Goal: Information Seeking & Learning: Learn about a topic

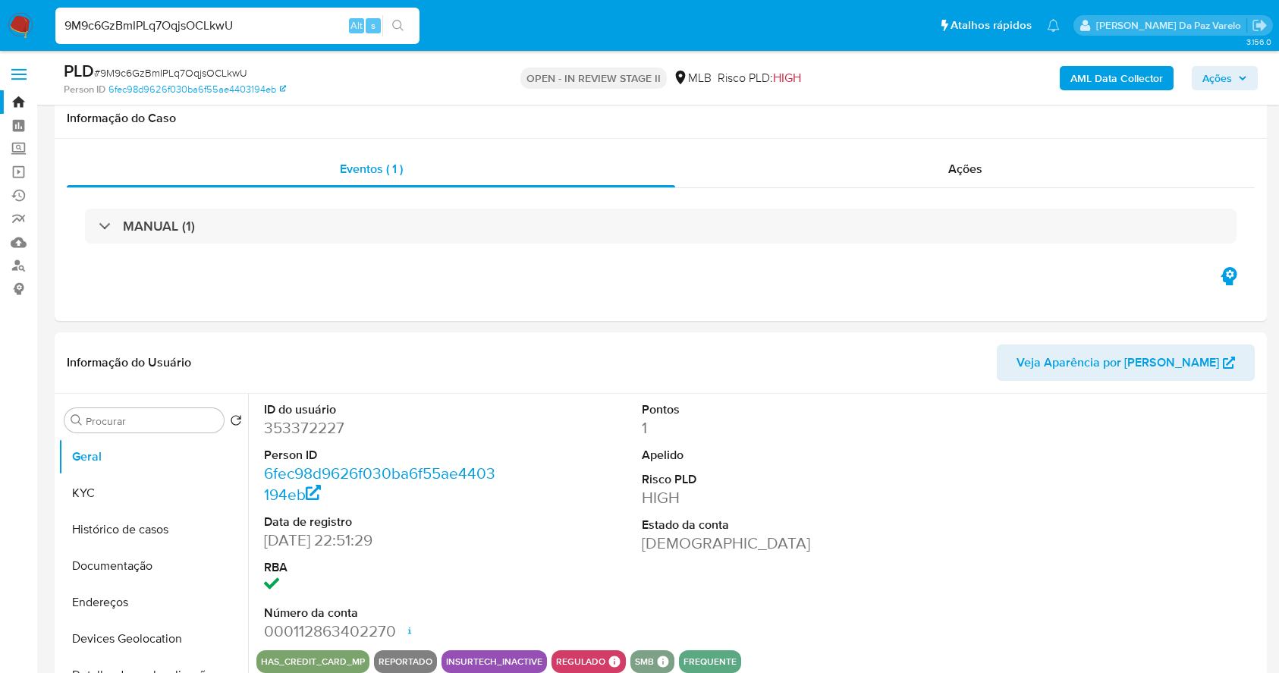
select select "10"
click at [303, 35] on div "9M9c6GzBmIPLq7OqjsOCLkwU Alt s" at bounding box center [237, 26] width 364 height 36
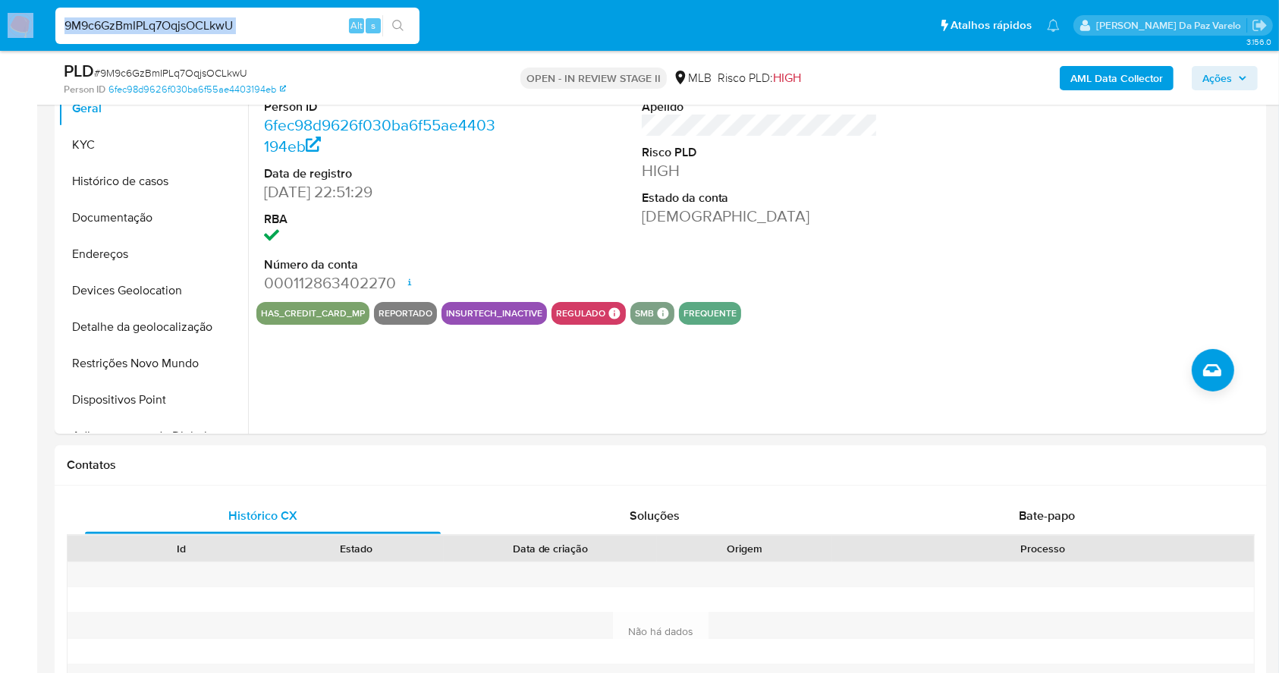
scroll to position [348, 0]
click at [306, 29] on input "9M9c6GzBmIPLq7OqjsOCLkwU" at bounding box center [237, 26] width 364 height 20
paste input "Z27IDXE1spInHarmT2oPzTLI"
type input "Z27IDXE1spInHarmT2oPzTLI"
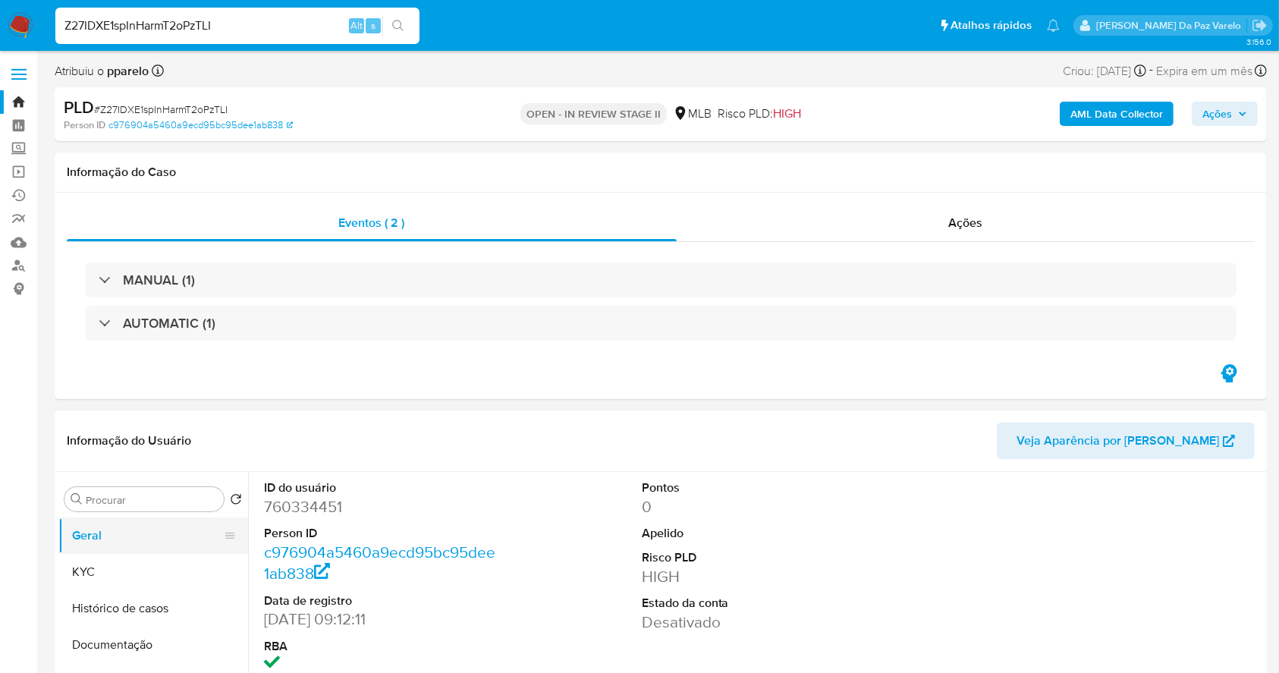
drag, startPoint x: 126, startPoint y: 571, endPoint x: 234, endPoint y: 550, distance: 110.6
click at [126, 574] on button "KYC" at bounding box center [153, 572] width 190 height 36
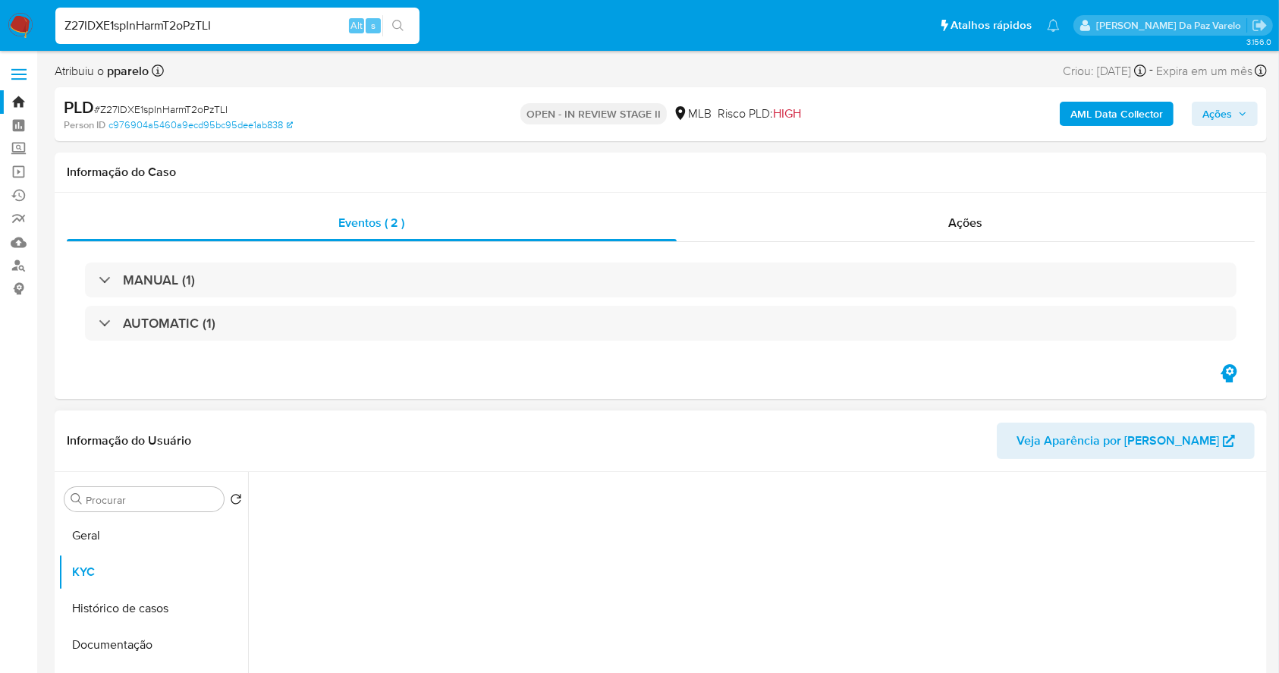
select select "10"
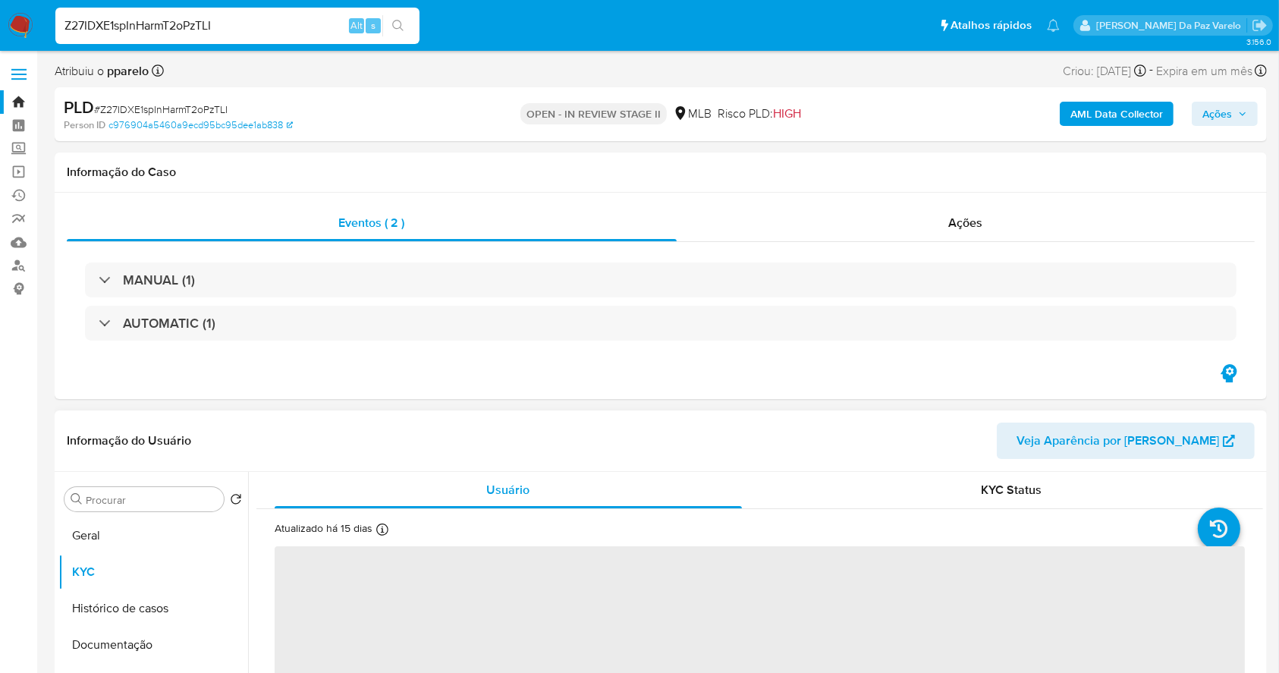
click at [384, 524] on icon at bounding box center [382, 530] width 12 height 12
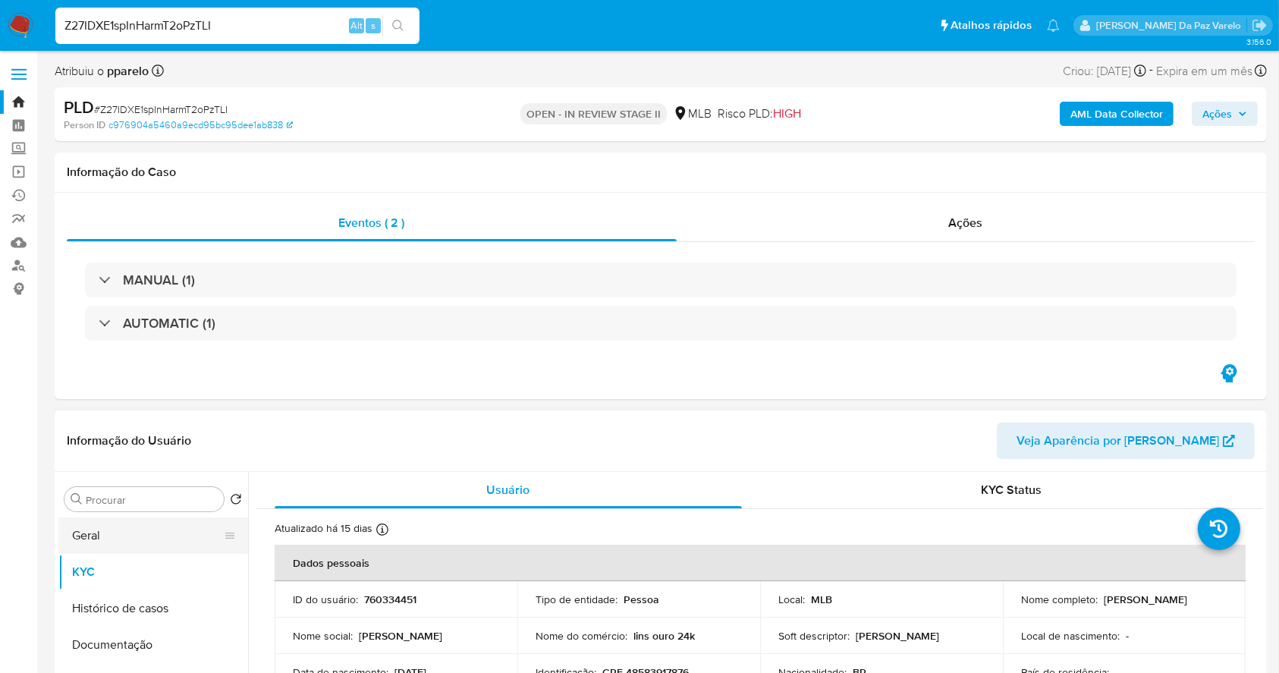
click at [122, 533] on button "Geral" at bounding box center [147, 535] width 178 height 36
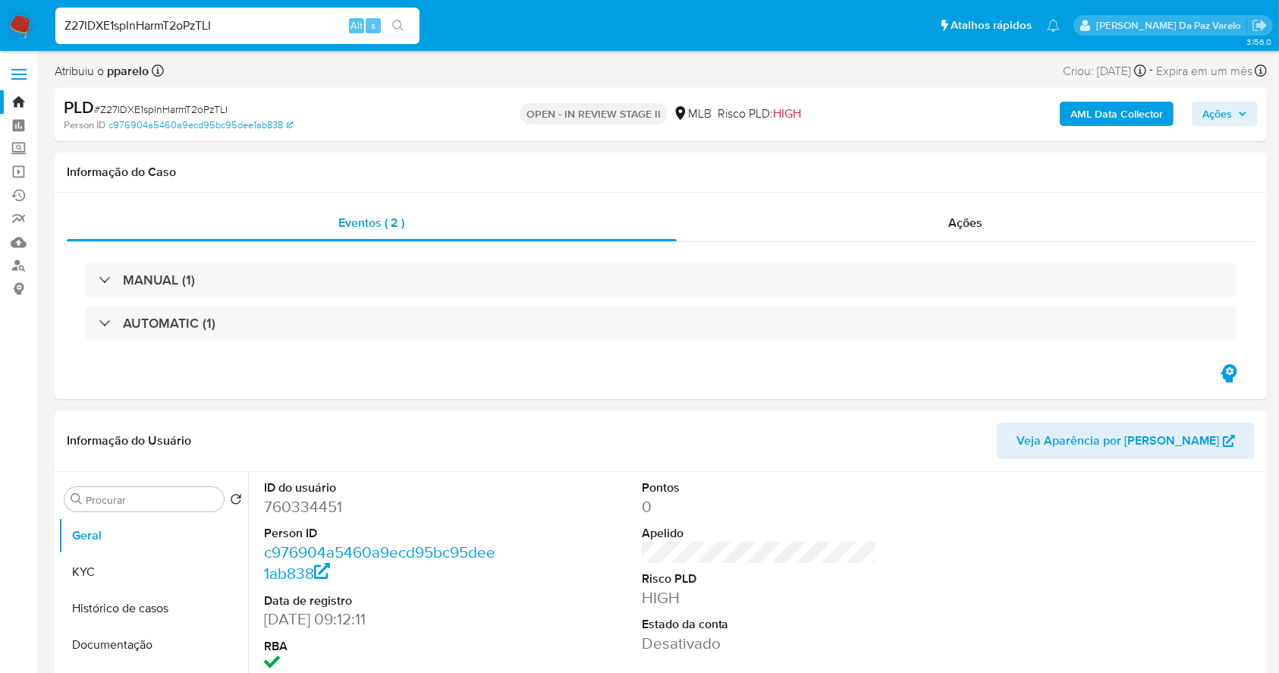
scroll to position [101, 0]
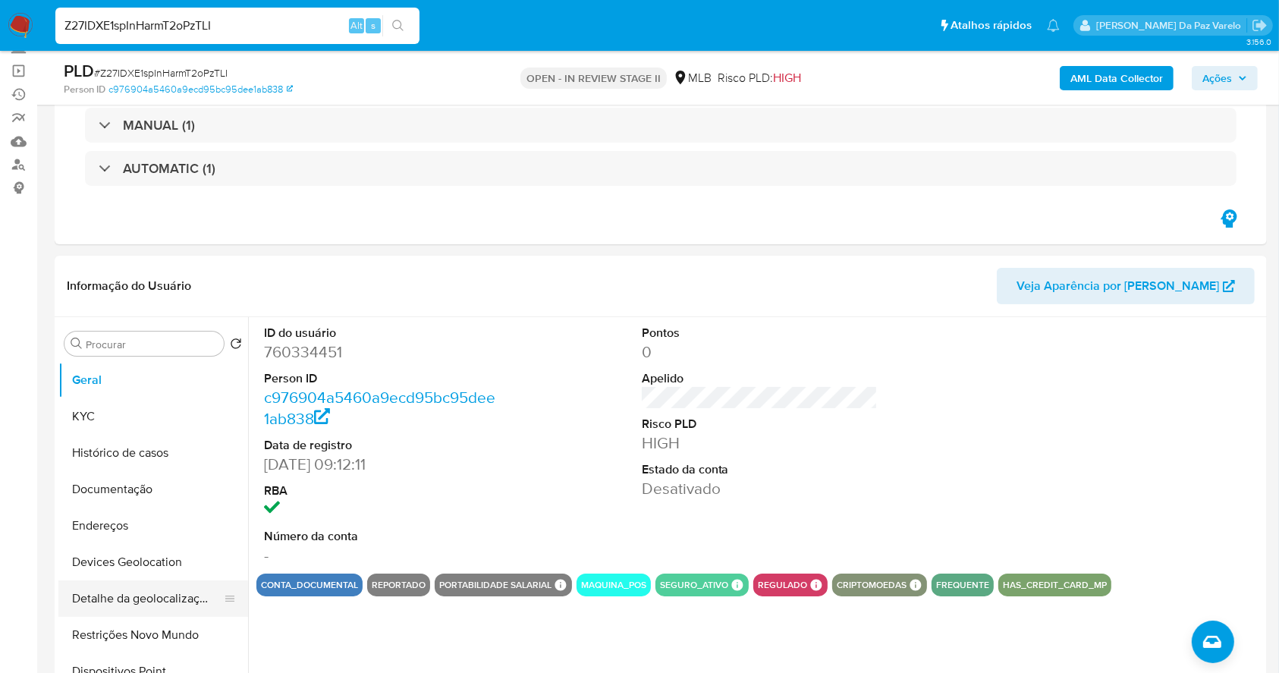
click at [158, 602] on button "Detalhe da geolocalização" at bounding box center [147, 598] width 178 height 36
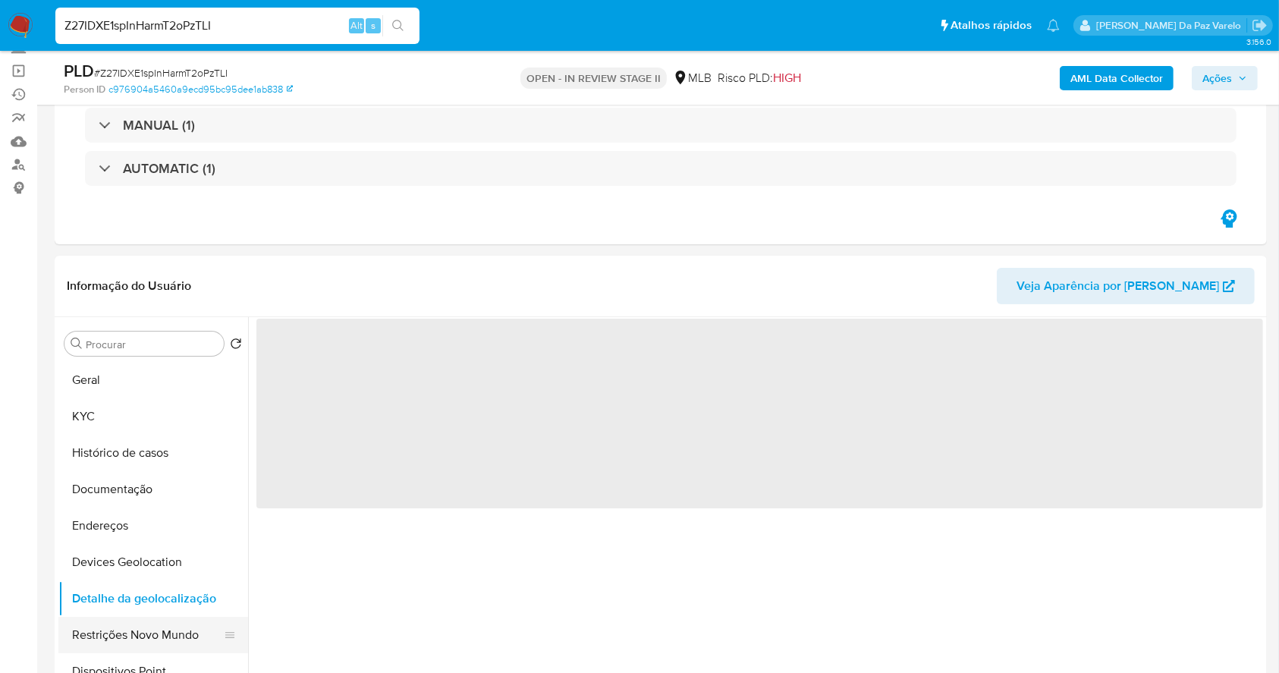
click at [157, 627] on button "Restrições Novo Mundo" at bounding box center [147, 635] width 178 height 36
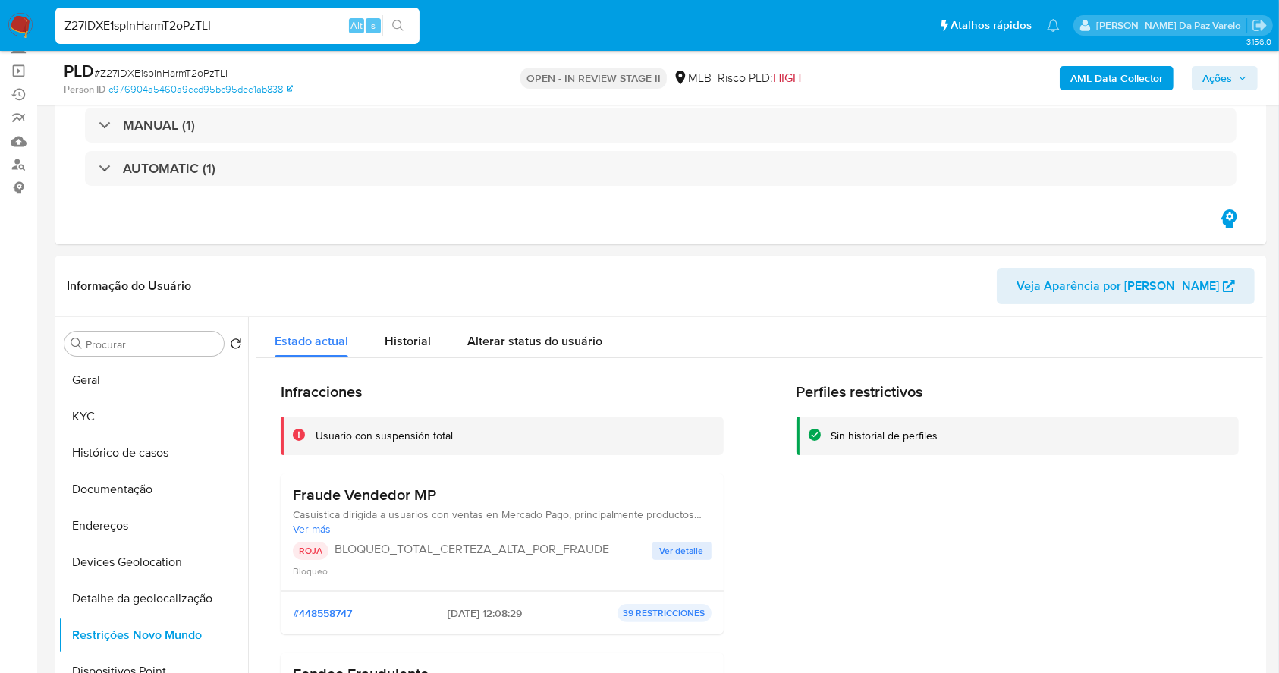
click at [688, 543] on span "Ver detalle" at bounding box center [682, 550] width 44 height 15
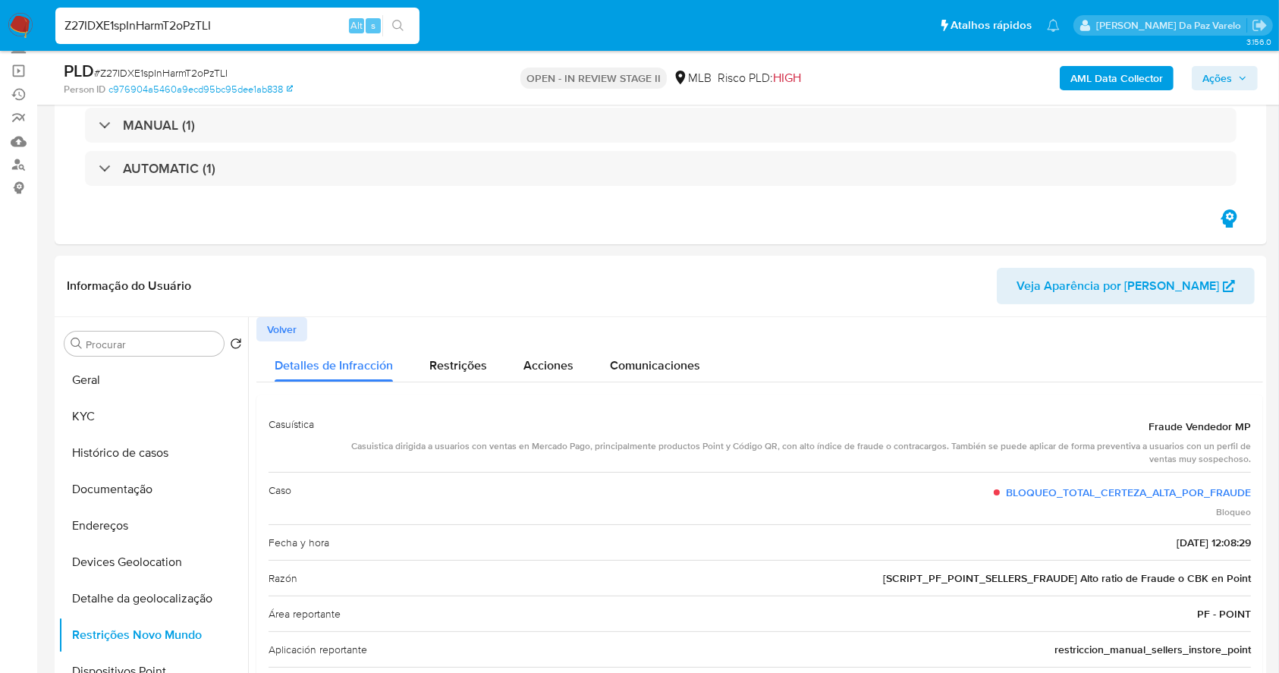
click at [288, 40] on div "Z27IDXE1spInHarmT2oPzTLI Alt s" at bounding box center [237, 26] width 364 height 36
click at [293, 27] on input "Z27IDXE1spInHarmT2oPzTLI" at bounding box center [237, 26] width 364 height 20
click at [294, 27] on input "Z27IDXE1spInHarmT2oPzTLI" at bounding box center [237, 26] width 364 height 20
paste input "H9OWrqYHsgjZNev1Opd6QYFJ"
type input "H9OWrqYHsgjZNev1Opd6QYFJ"
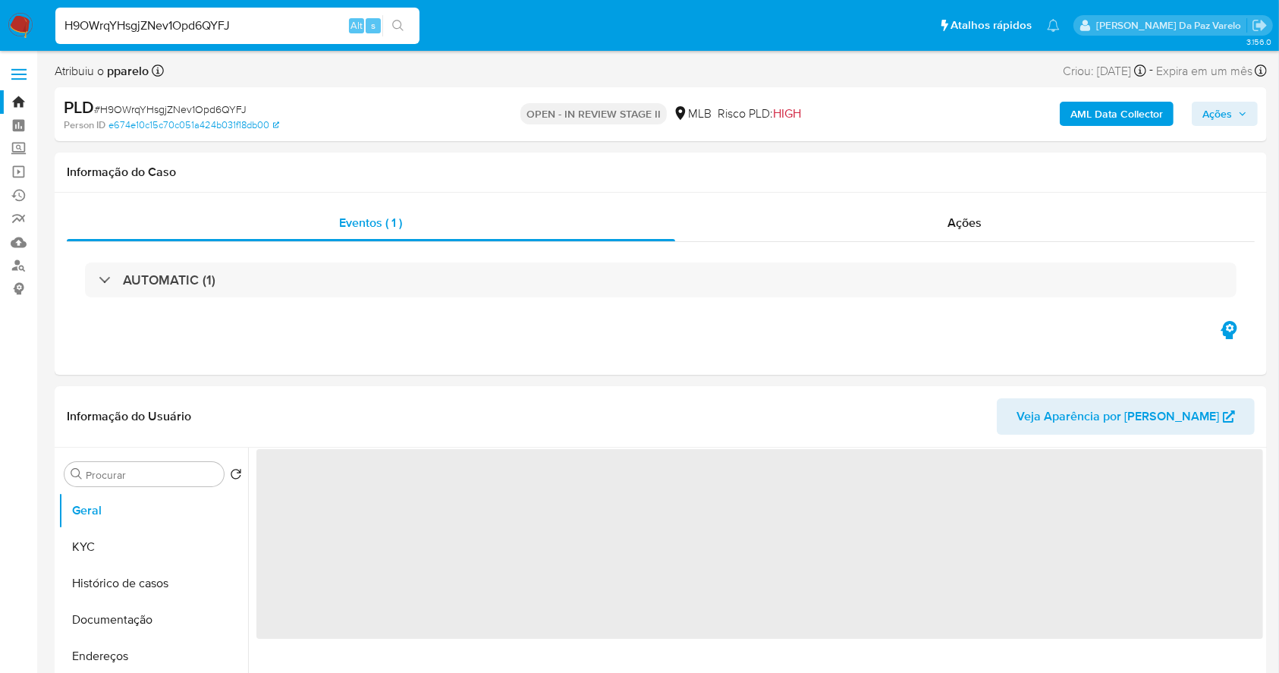
select select "10"
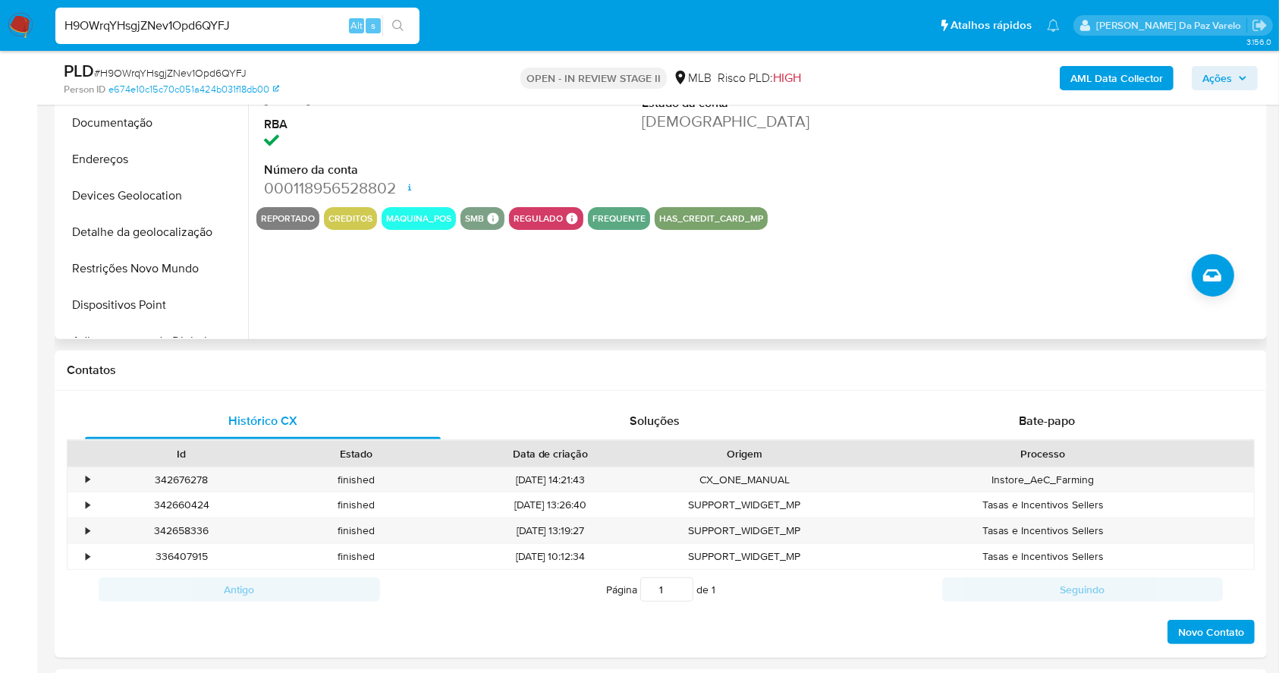
scroll to position [142, 0]
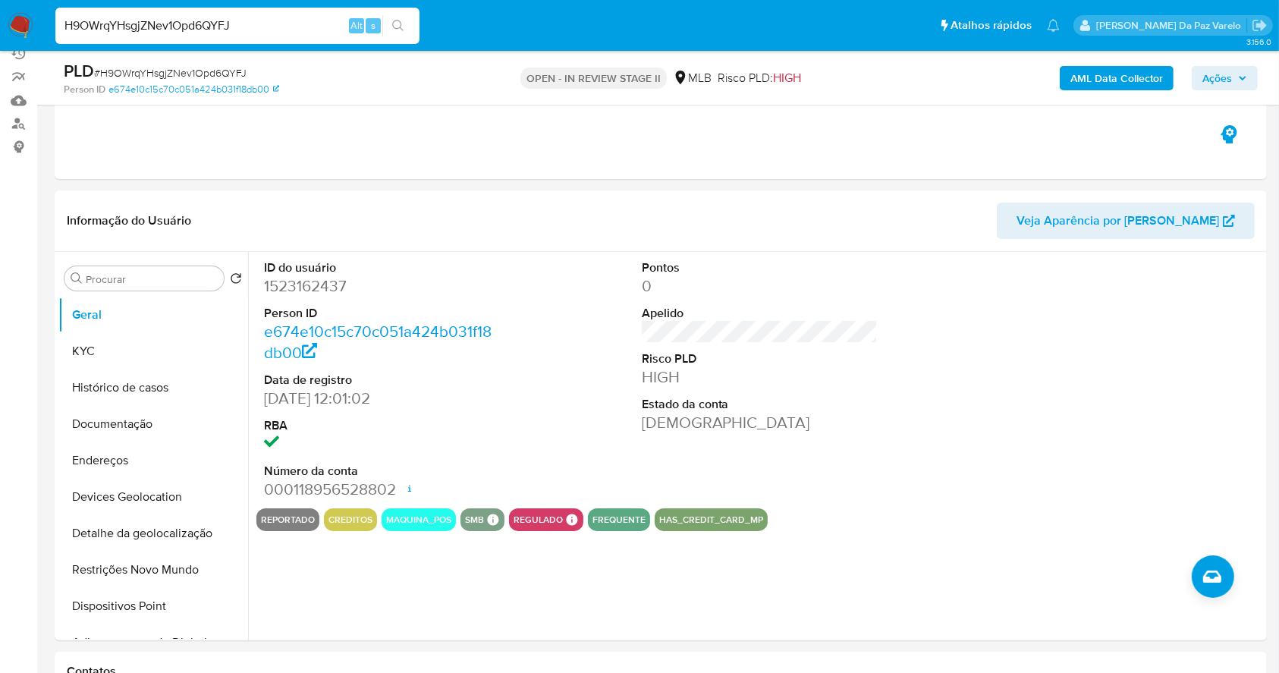
click at [252, 33] on input "H9OWrqYHsgjZNev1Opd6QYFJ" at bounding box center [237, 26] width 364 height 20
paste input "VbIJ0iWNJmwXHwLWZdyaJYQK"
type input "VbIJ0iWNJmwXHwLWZdyaJYQK"
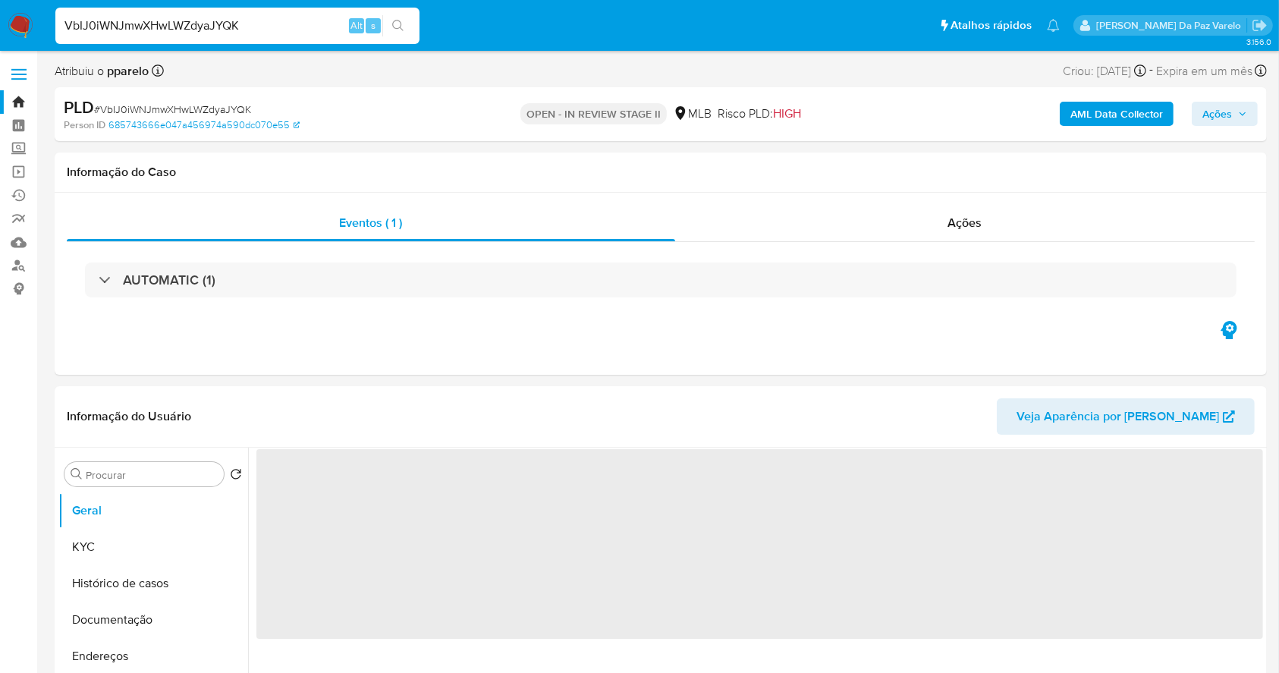
select select "10"
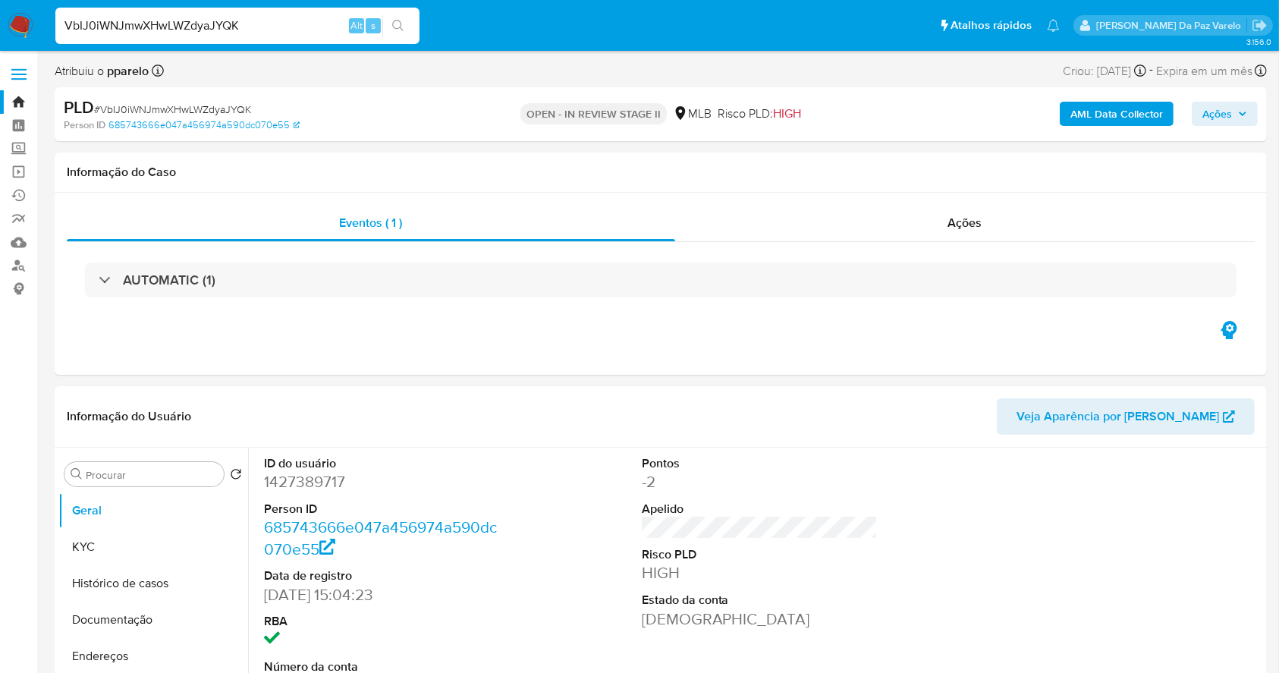
scroll to position [348, 0]
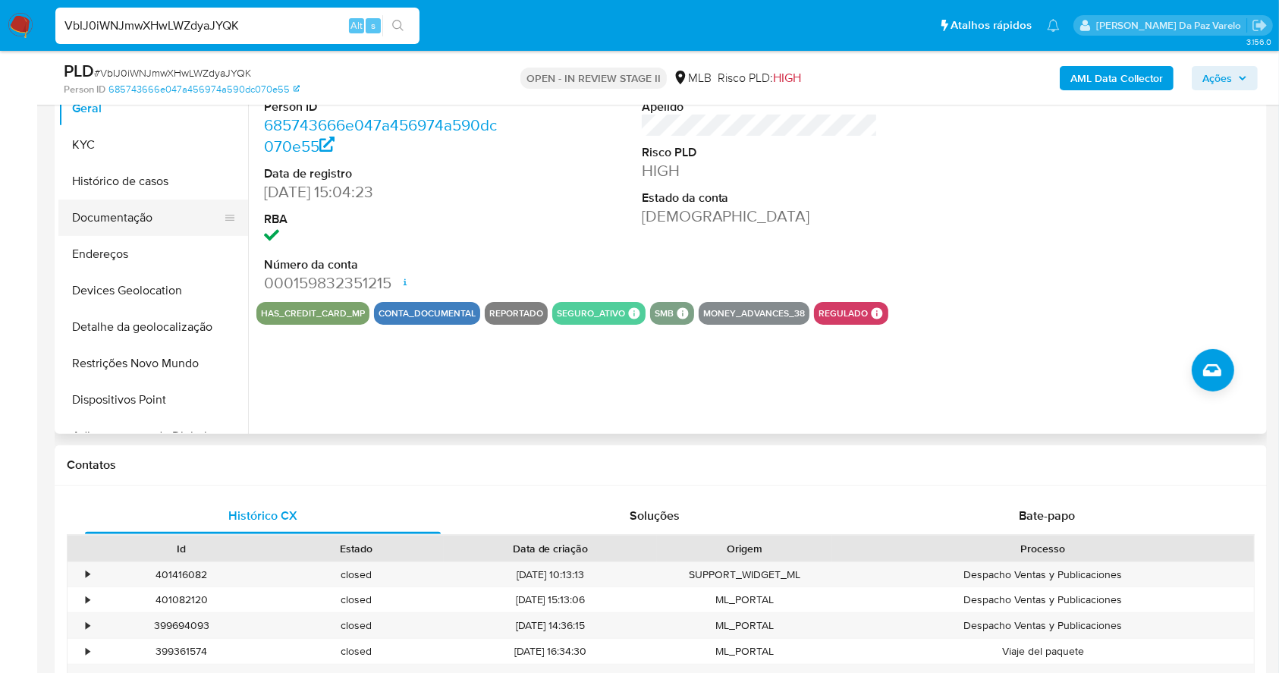
click at [125, 210] on button "Documentação" at bounding box center [147, 218] width 178 height 36
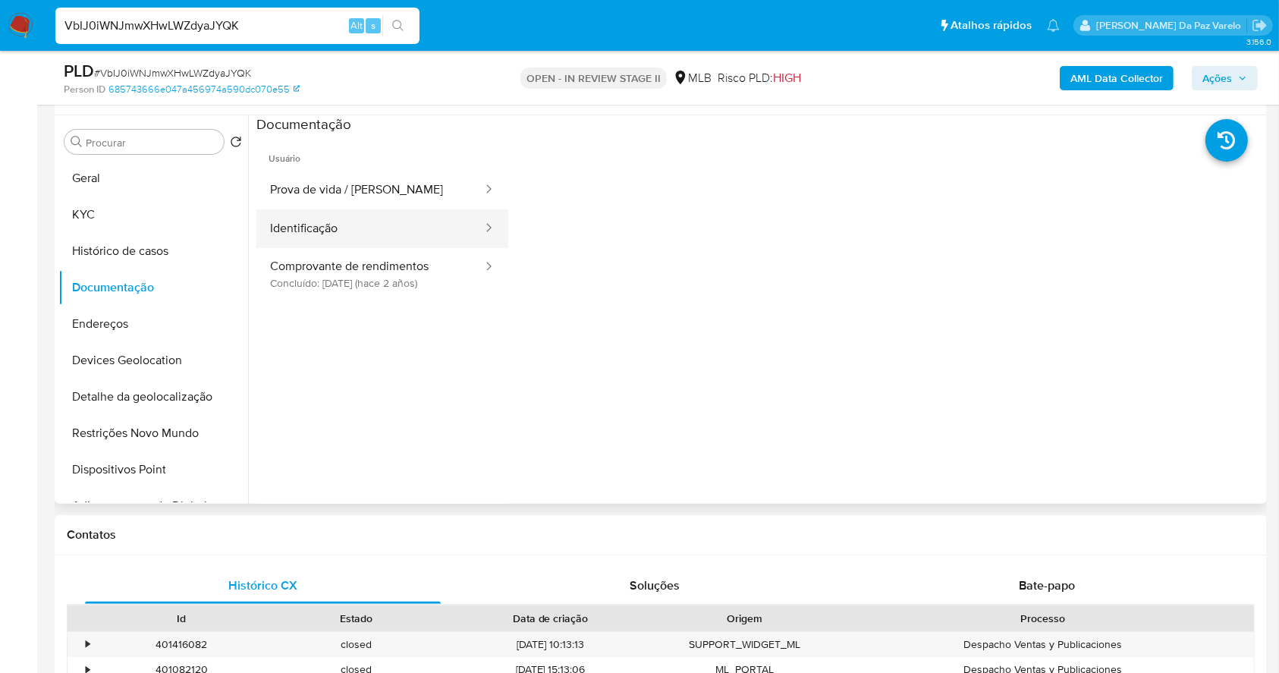
scroll to position [247, 0]
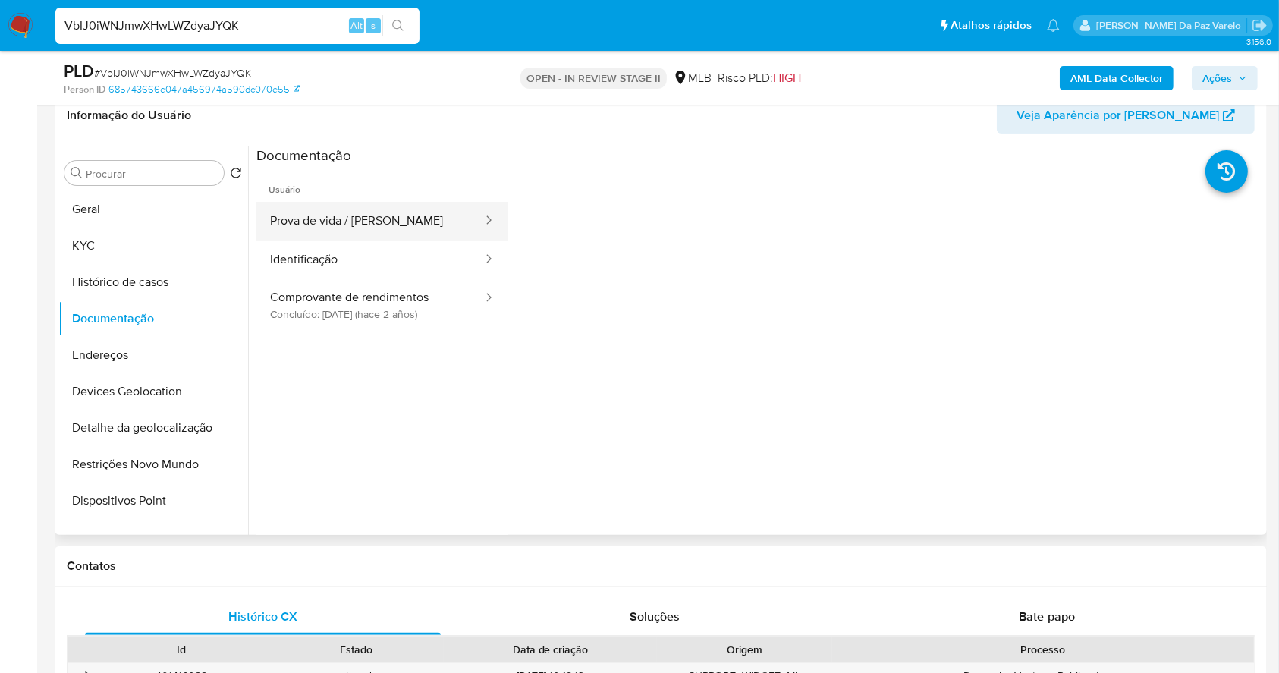
click at [426, 225] on button "Prova de vida / [PERSON_NAME]" at bounding box center [370, 221] width 228 height 39
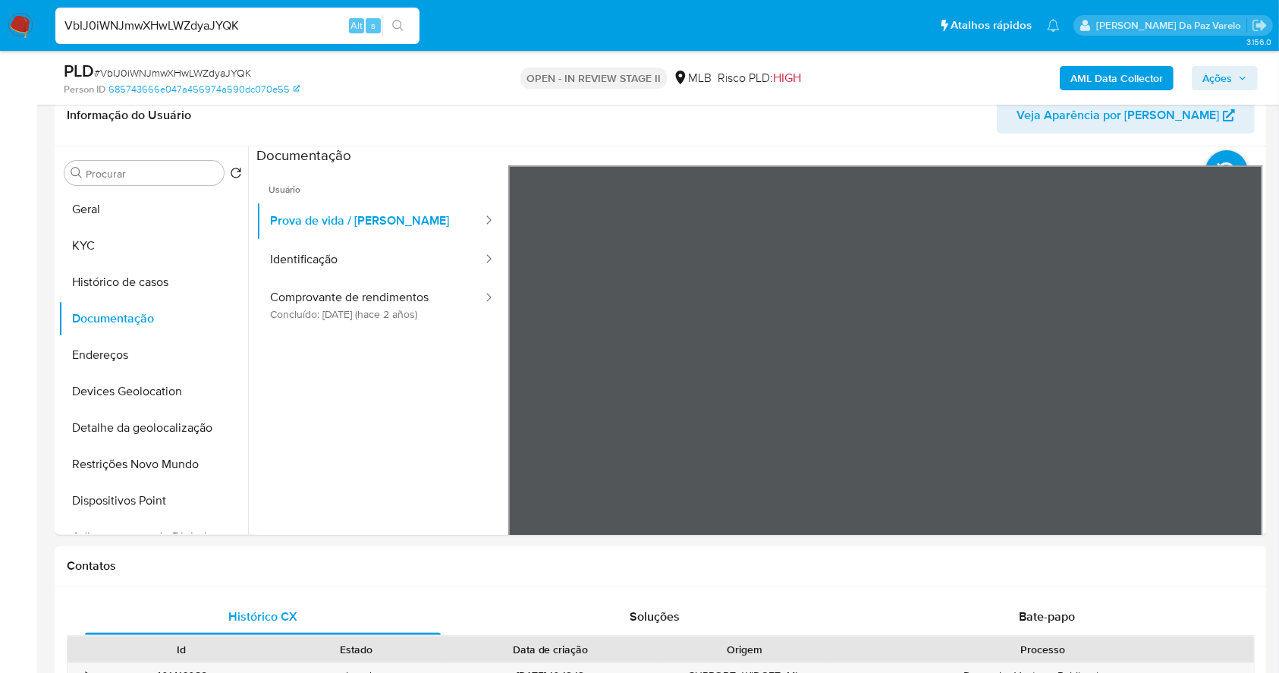
click at [293, 14] on div "VbIJ0iWNJmwXHwLWZdyaJYQK Alt s" at bounding box center [237, 26] width 364 height 36
click at [289, 27] on input "VbIJ0iWNJmwXHwLWZdyaJYQK" at bounding box center [237, 26] width 364 height 20
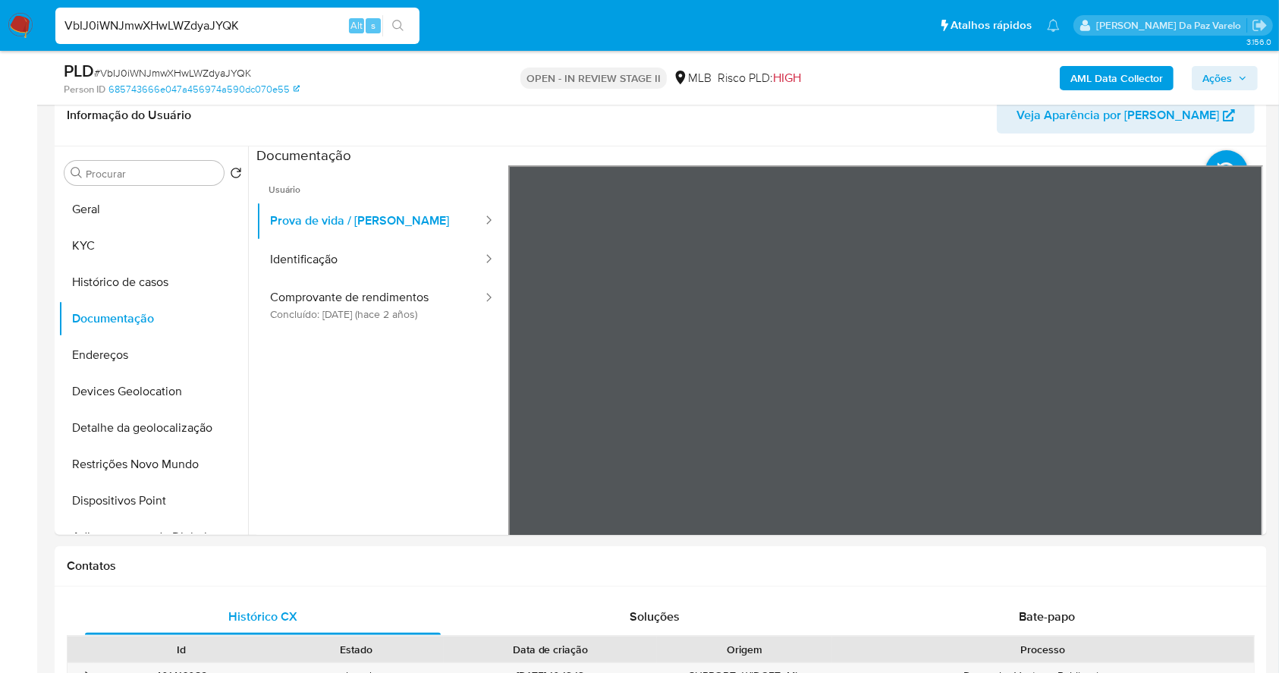
paste input "9w3HuIAnP46muYJcR98hWXJj"
type input "9w3HuIAnP46muYJcR98hWXJj"
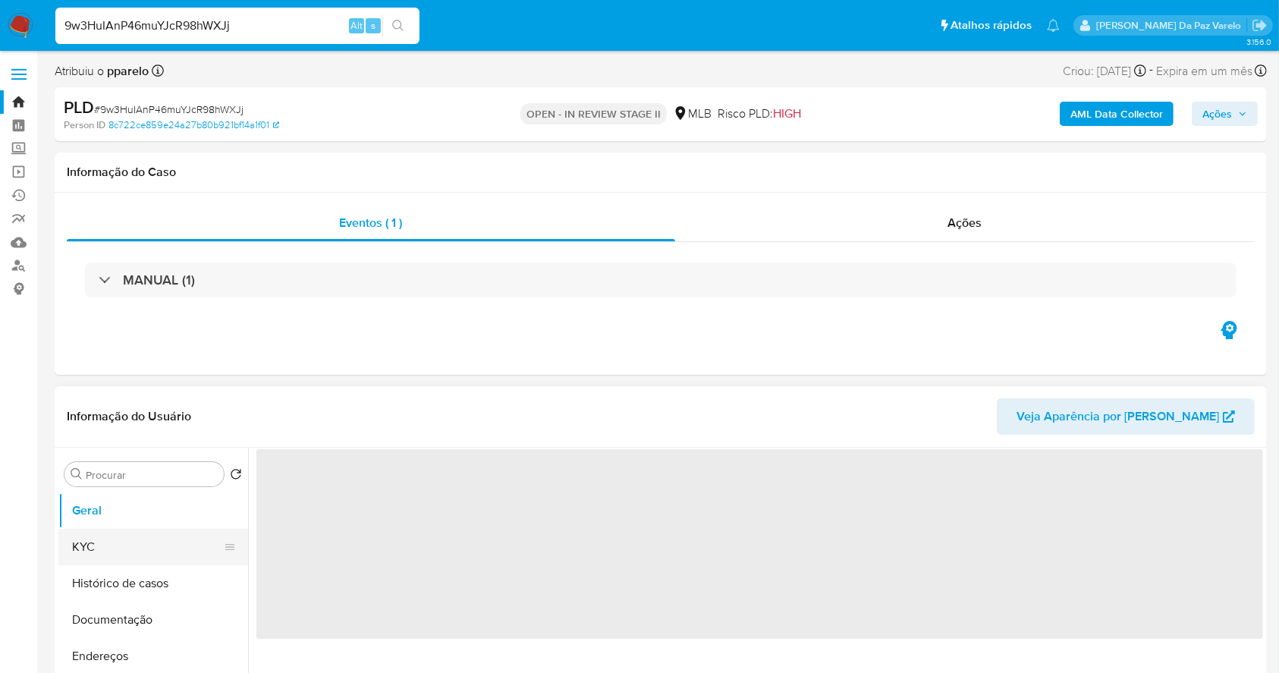
click at [109, 554] on button "KYC" at bounding box center [147, 547] width 178 height 36
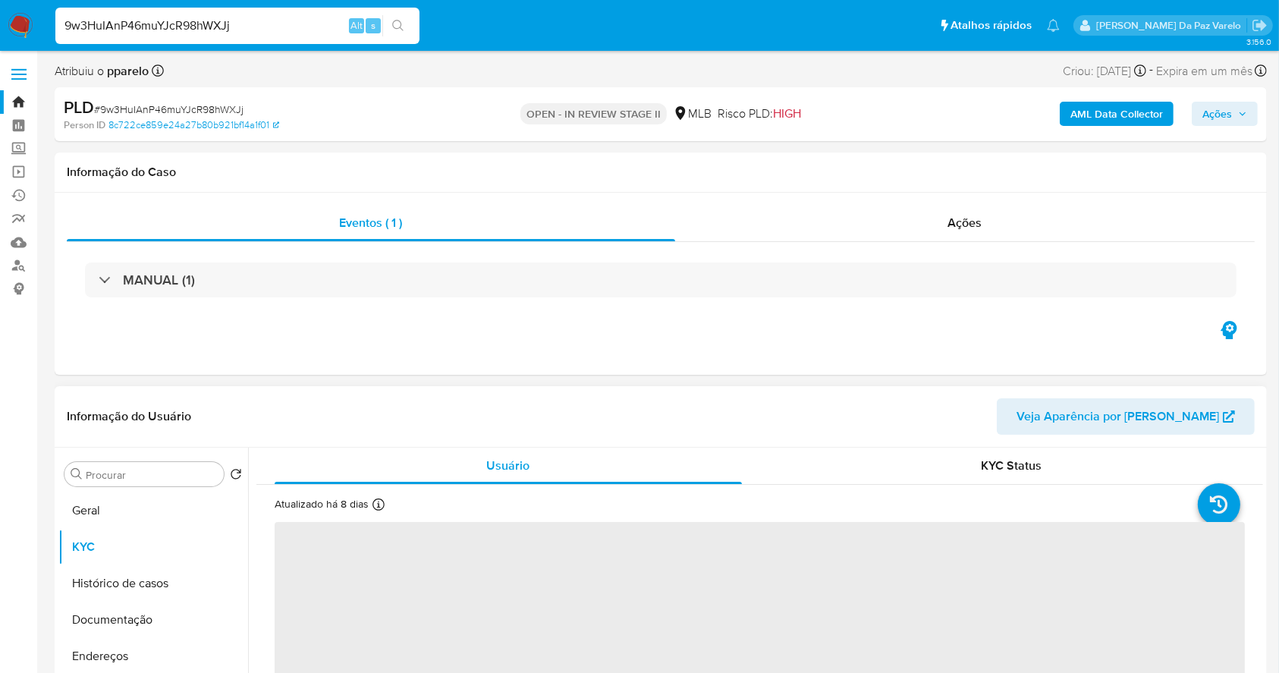
select select "10"
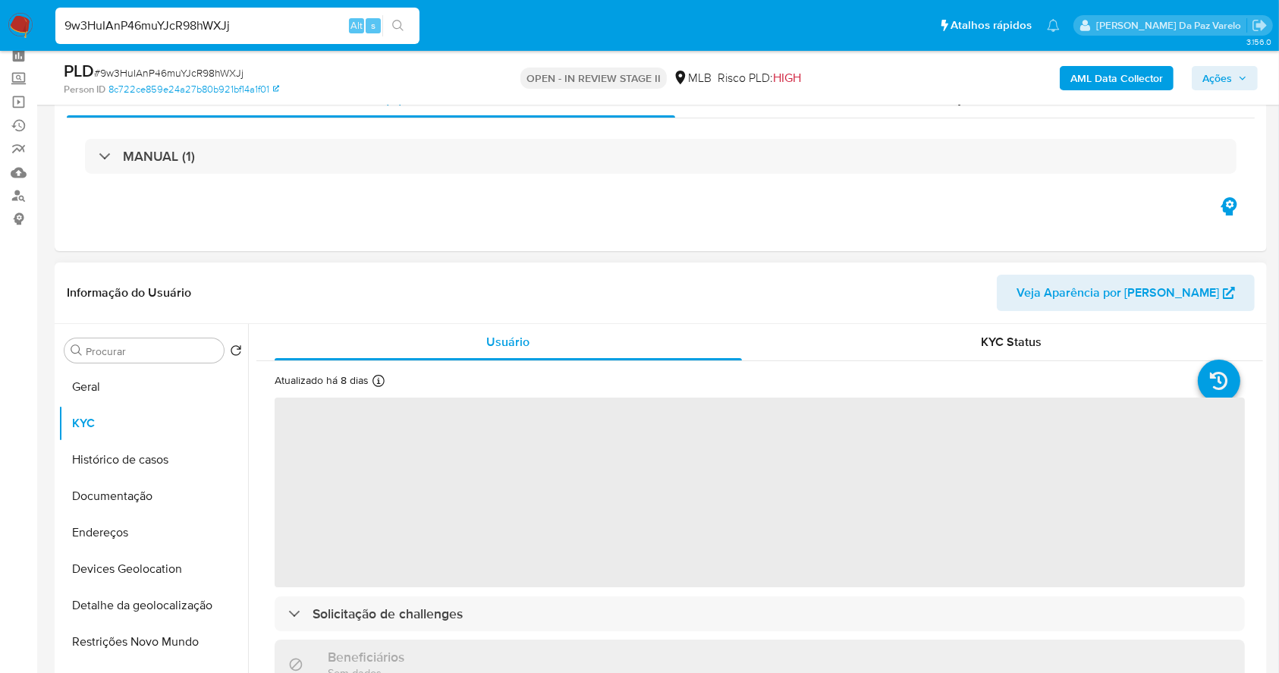
scroll to position [101, 0]
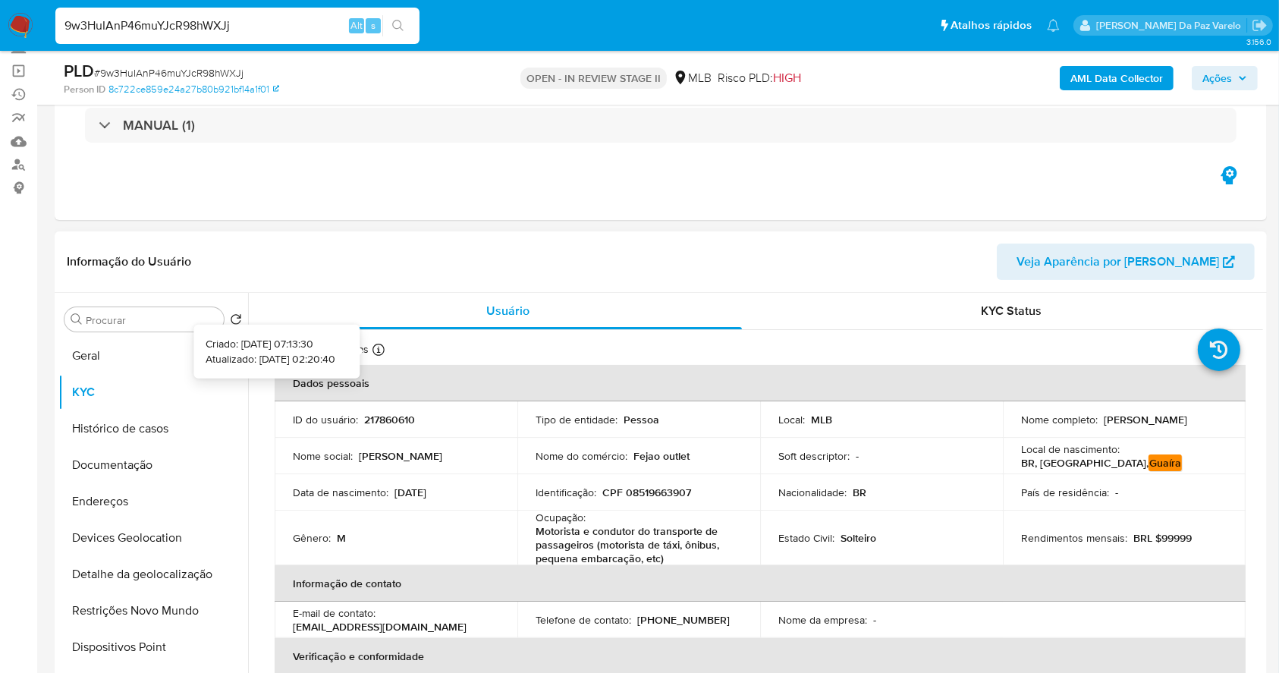
click at [378, 350] on icon at bounding box center [379, 350] width 12 height 12
click at [131, 361] on button "Geral" at bounding box center [147, 356] width 178 height 36
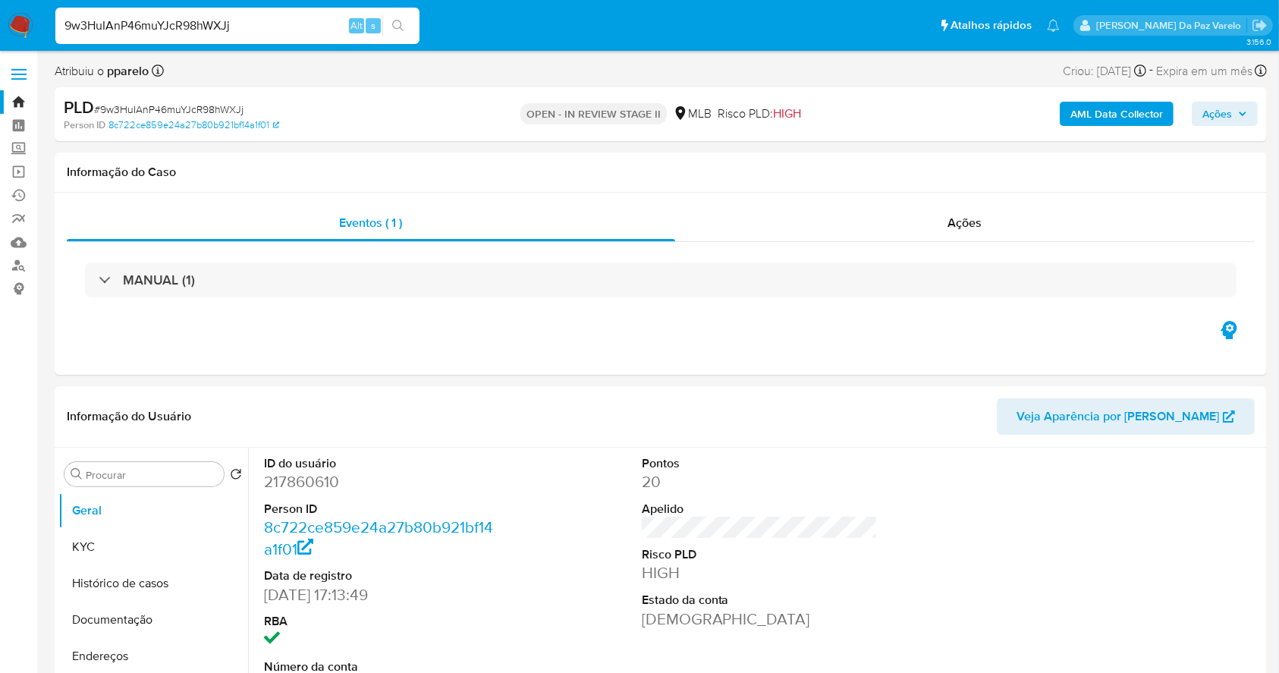
scroll to position [348, 0]
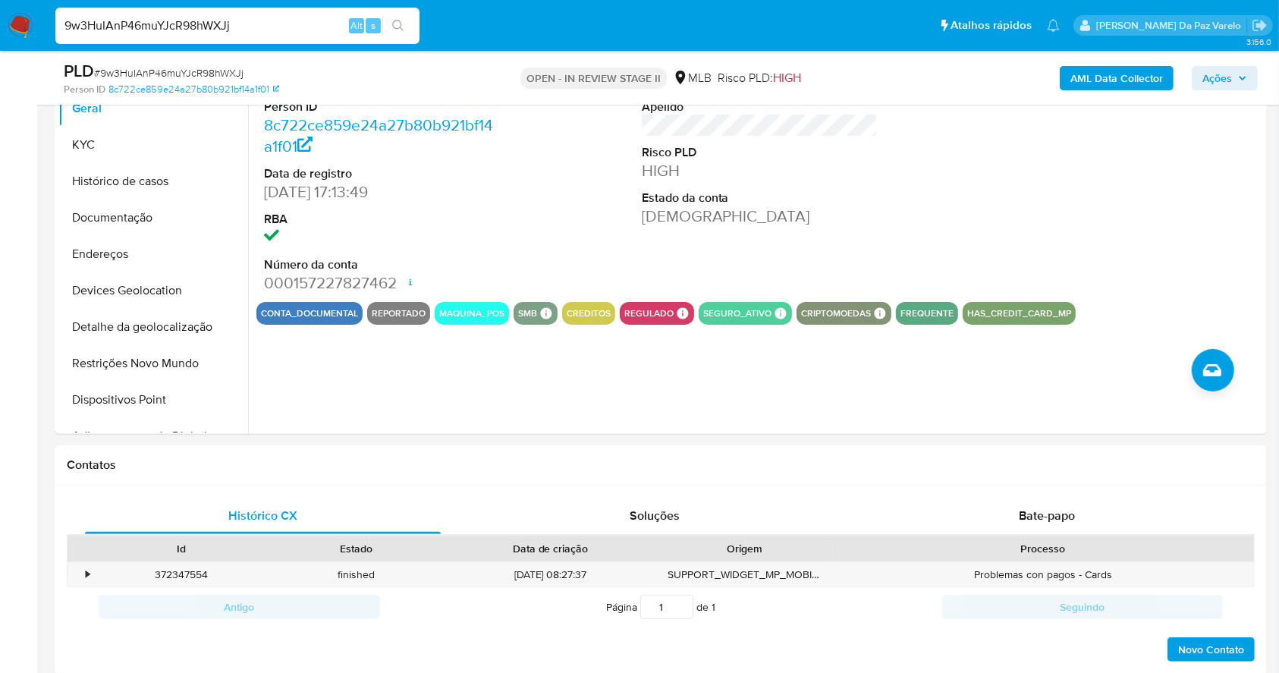
click at [303, 46] on div "9w3HuIAnP46muYJcR98hWXJj Alt s" at bounding box center [237, 26] width 364 height 42
click at [313, 20] on input "9w3HuIAnP46muYJcR98hWXJj" at bounding box center [237, 26] width 364 height 20
paste input "yWCbZa5XvkSlaVFK2Kaxcb8S"
type input "yWCbZa5XvkSlaVFK2Kaxcb8S"
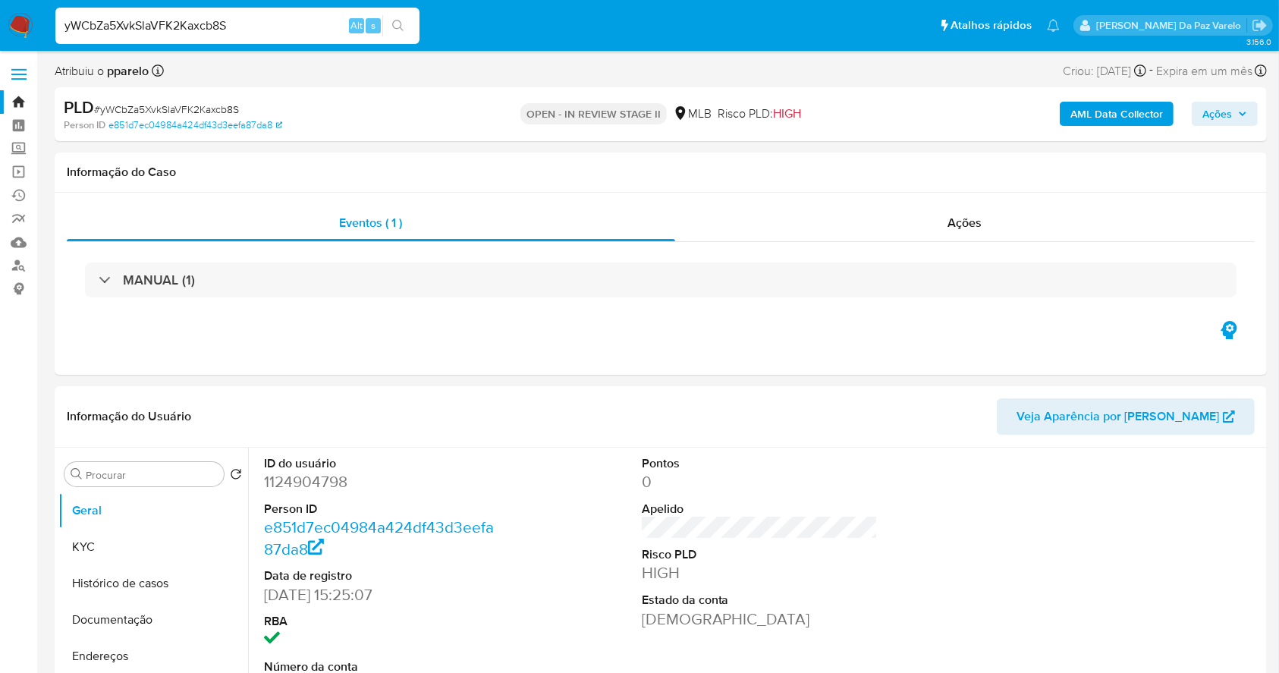
select select "10"
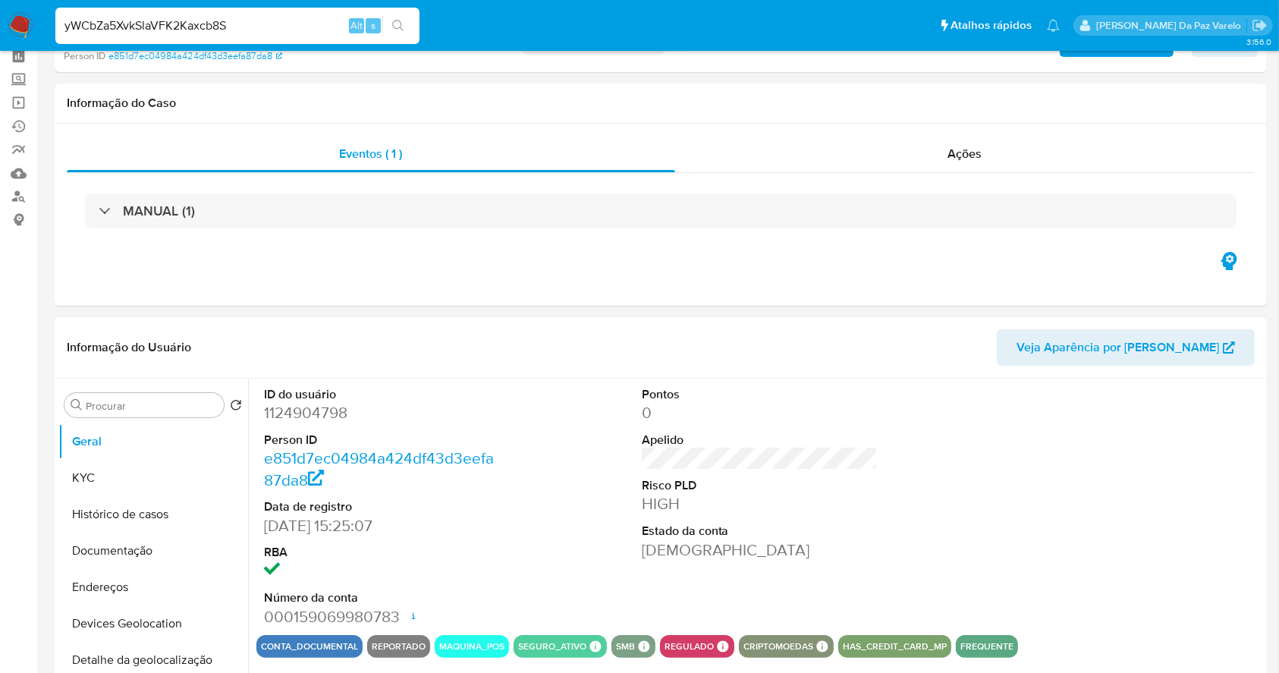
scroll to position [101, 0]
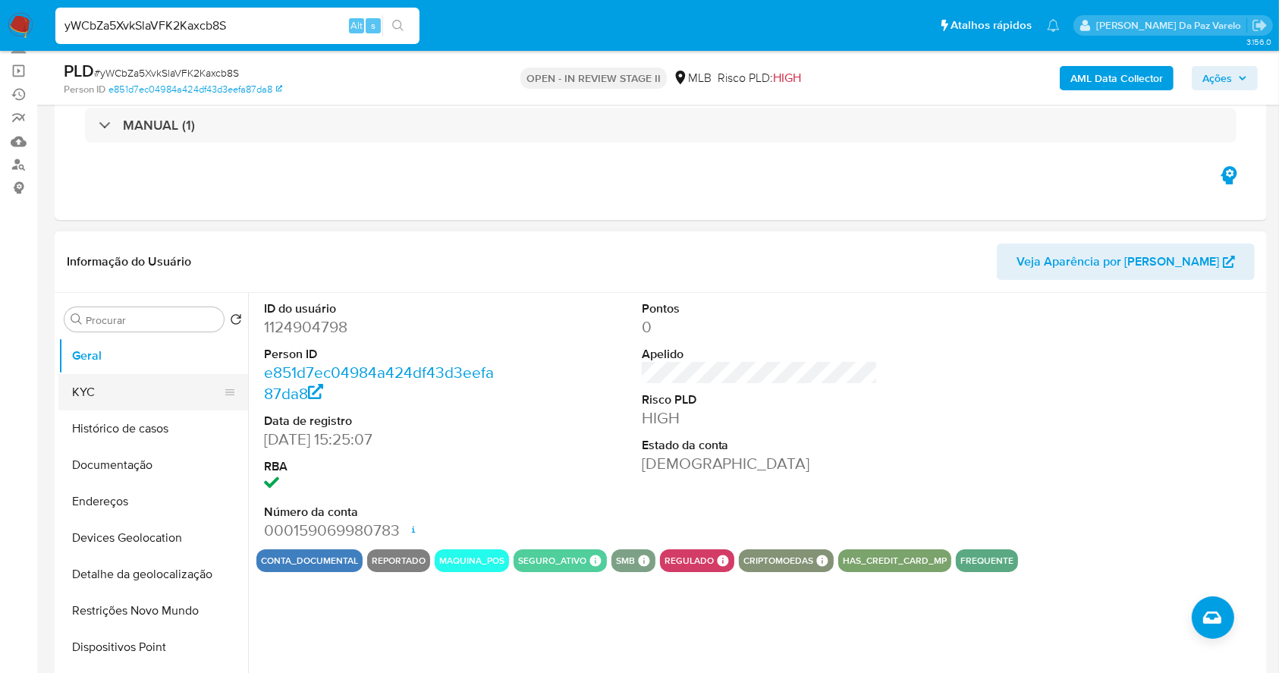
click at [147, 390] on button "KYC" at bounding box center [147, 392] width 178 height 36
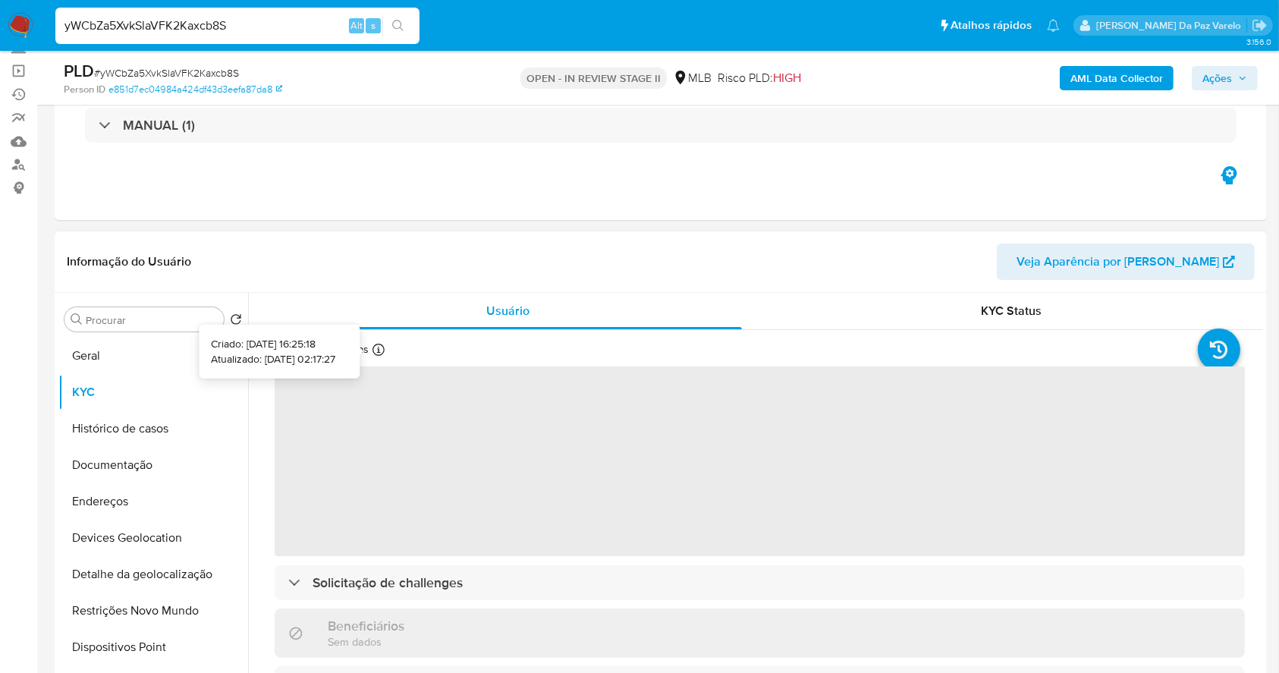
click at [381, 347] on icon at bounding box center [379, 350] width 12 height 12
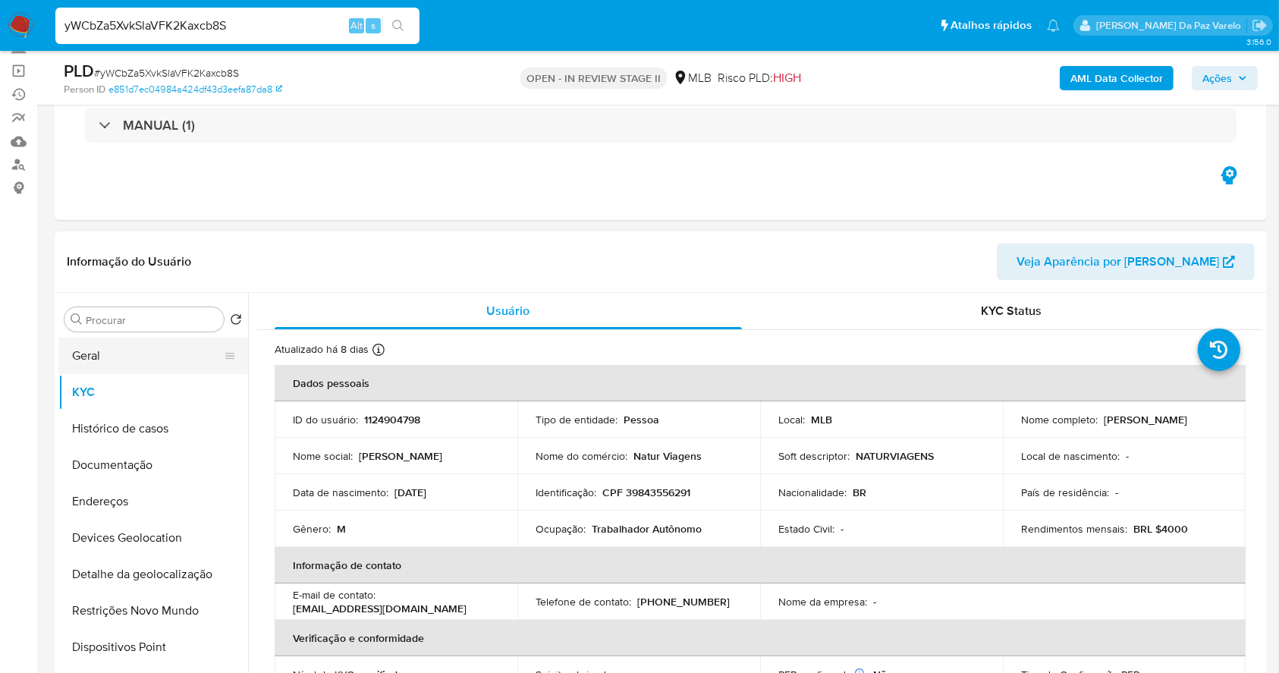
click at [106, 357] on button "Geral" at bounding box center [147, 356] width 178 height 36
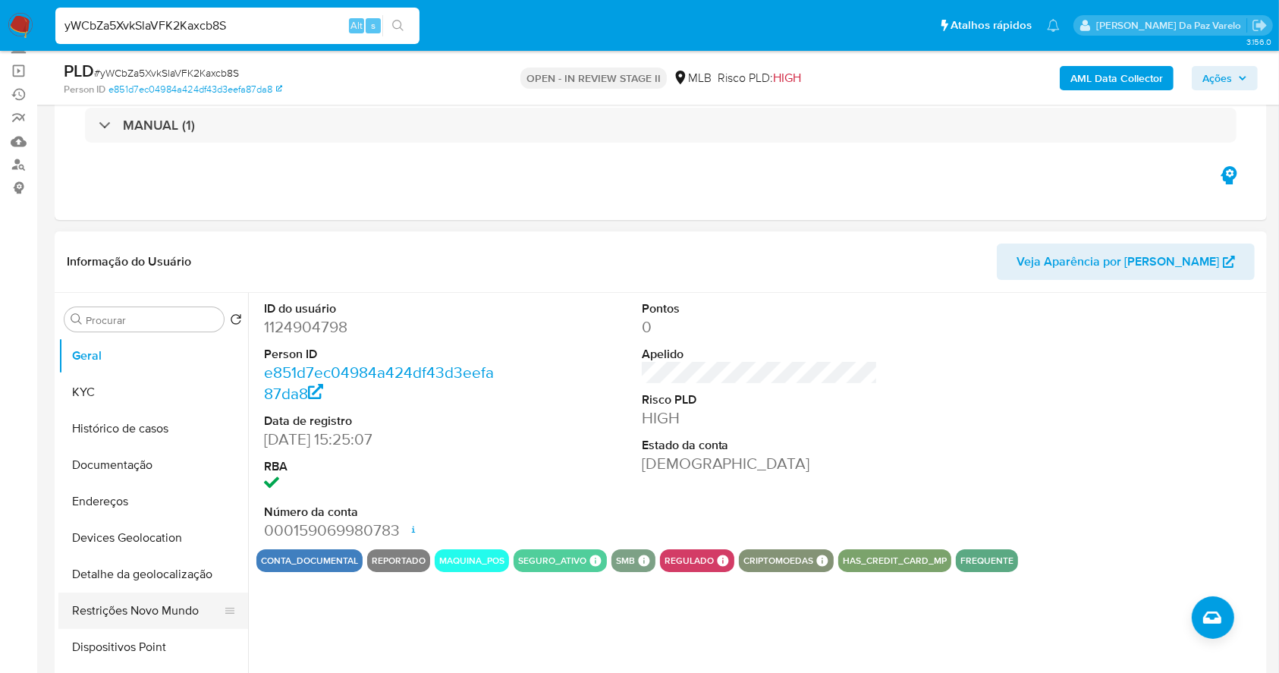
click at [168, 609] on button "Restrições Novo Mundo" at bounding box center [147, 611] width 178 height 36
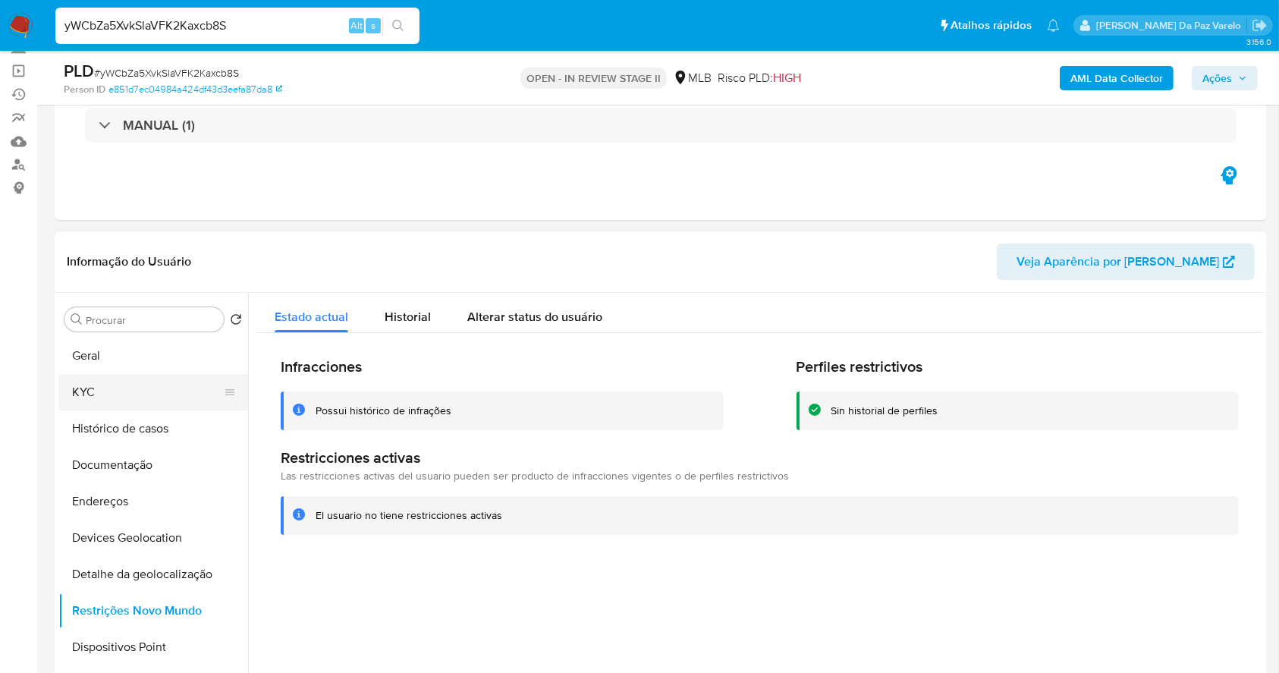
click at [176, 374] on button "KYC" at bounding box center [147, 392] width 178 height 36
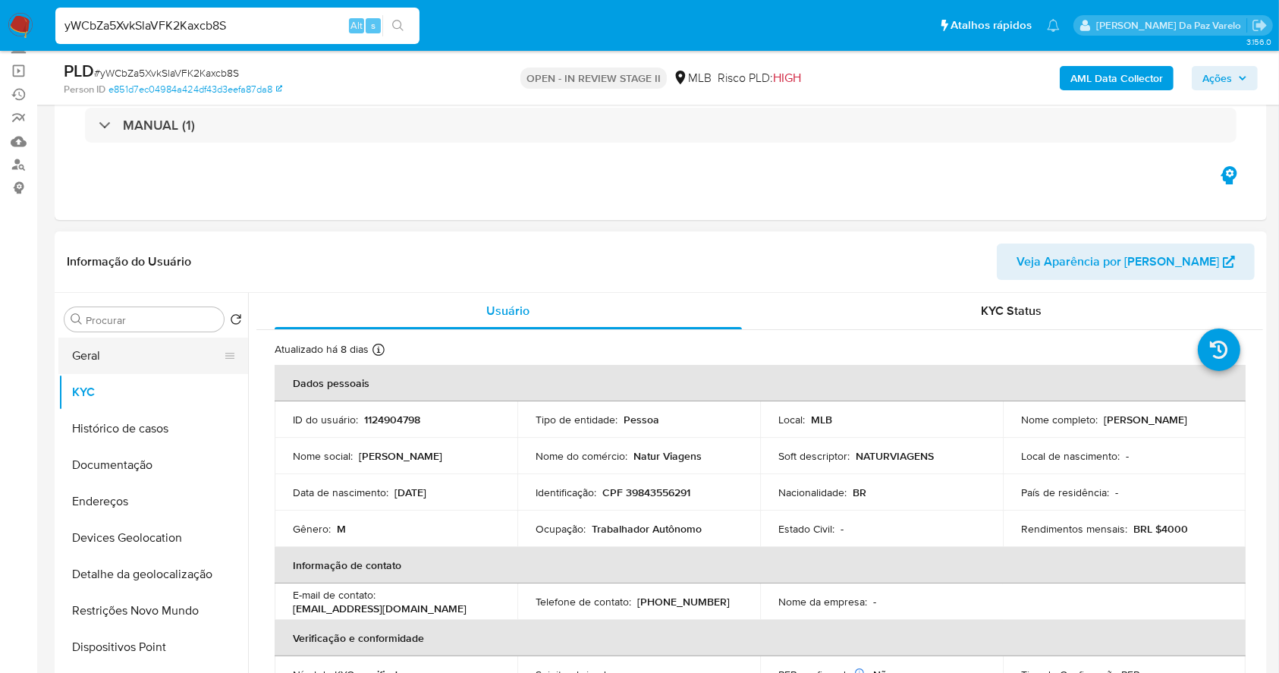
click at [115, 353] on button "Geral" at bounding box center [147, 356] width 178 height 36
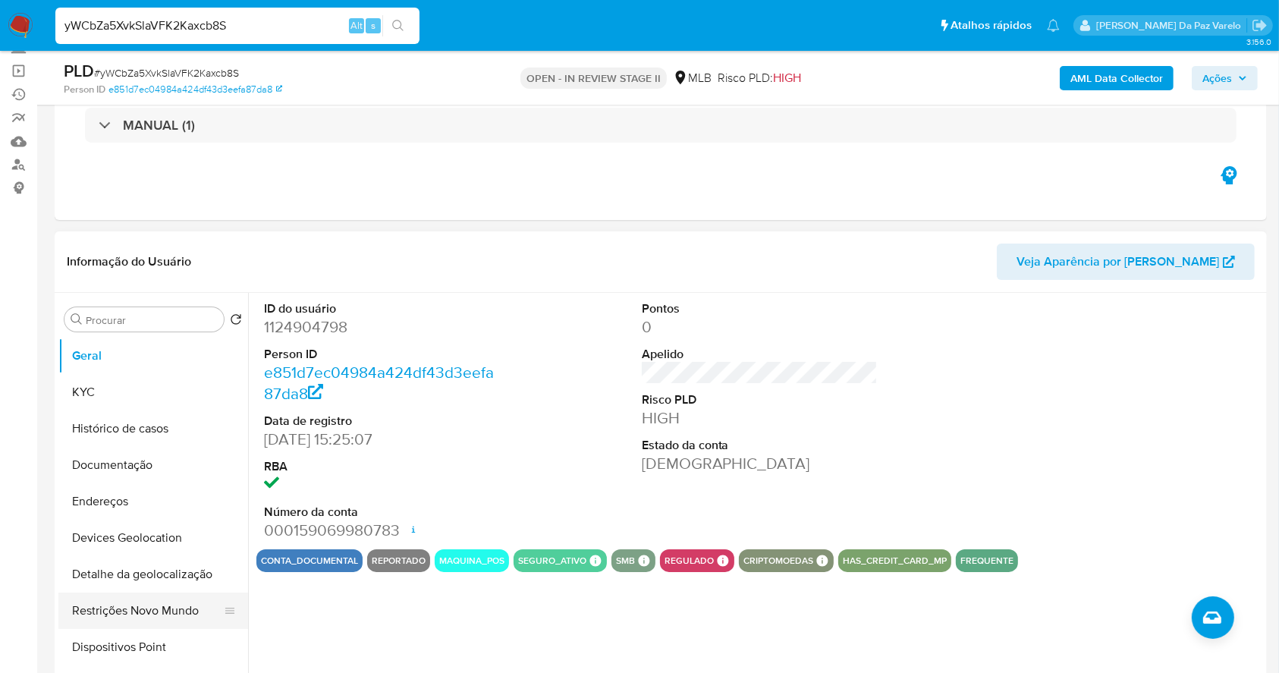
click at [144, 615] on button "Restrições Novo Mundo" at bounding box center [147, 611] width 178 height 36
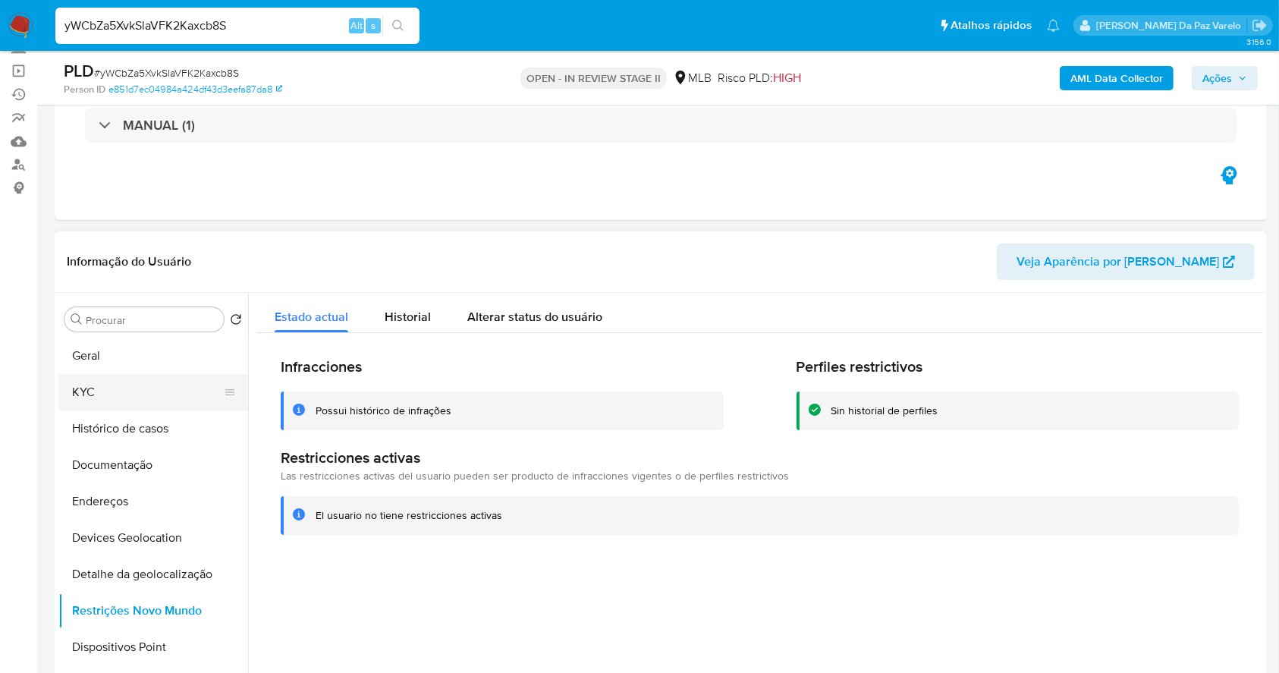
click at [171, 402] on button "KYC" at bounding box center [147, 392] width 178 height 36
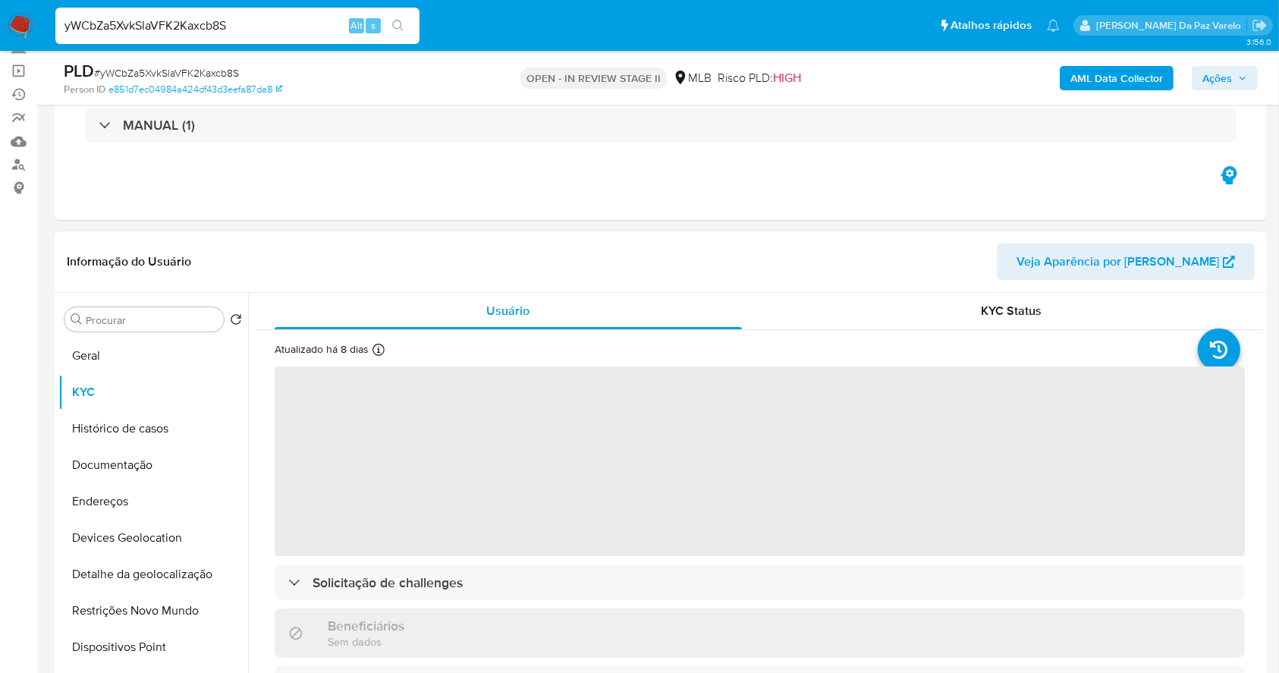
click at [376, 353] on icon at bounding box center [379, 350] width 12 height 12
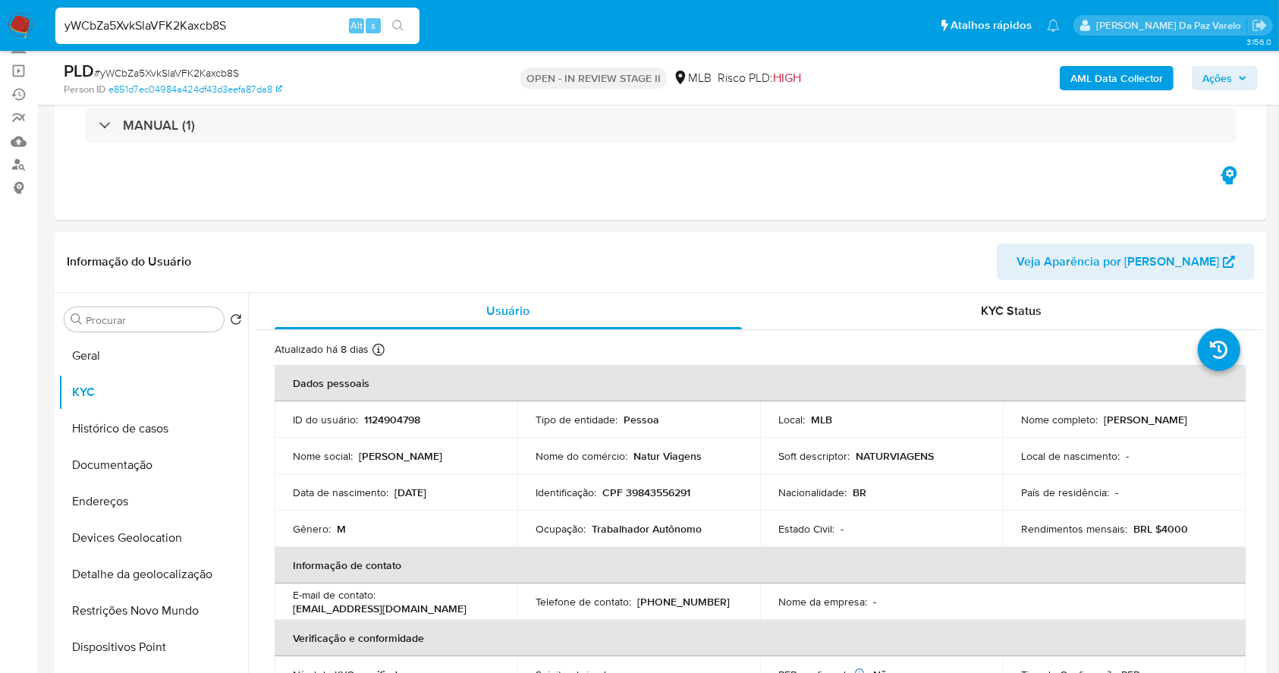
click at [316, 37] on div "yWCbZa5XvkSlaVFK2Kaxcb8S Alt s" at bounding box center [237, 26] width 364 height 36
click at [316, 27] on input "yWCbZa5XvkSlaVFK2Kaxcb8S" at bounding box center [237, 26] width 364 height 20
click at [317, 27] on input "yWCbZa5XvkSlaVFK2Kaxcb8S" at bounding box center [237, 26] width 364 height 20
paste input "3pq3BUr1tAnenoYJrrBEhnEk"
type input "3pq3BUr1tAnenoYJrrBEhnEk"
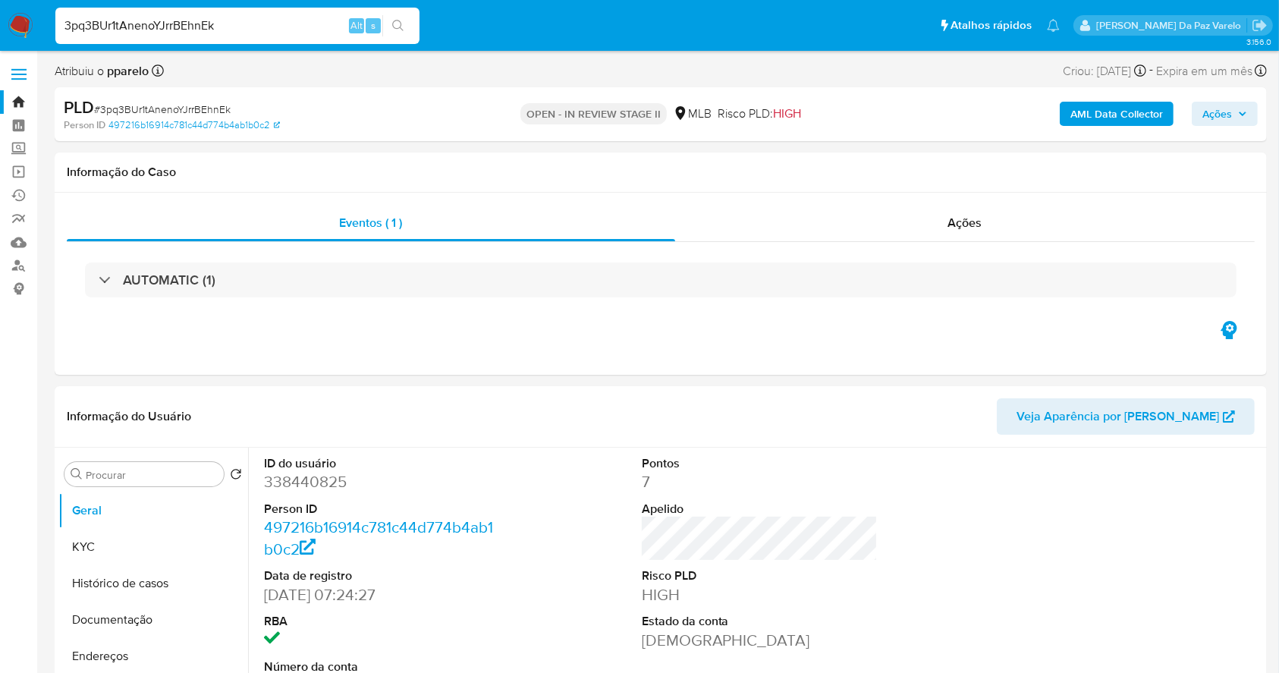
select select "10"
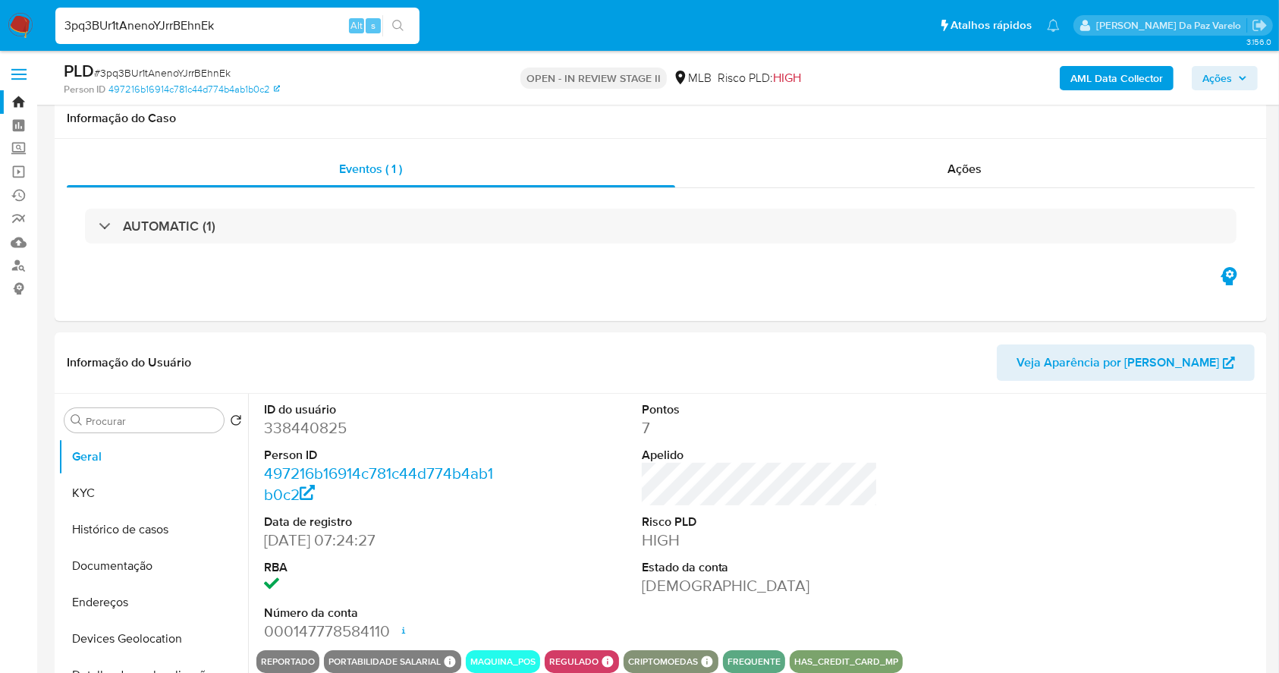
scroll to position [348, 0]
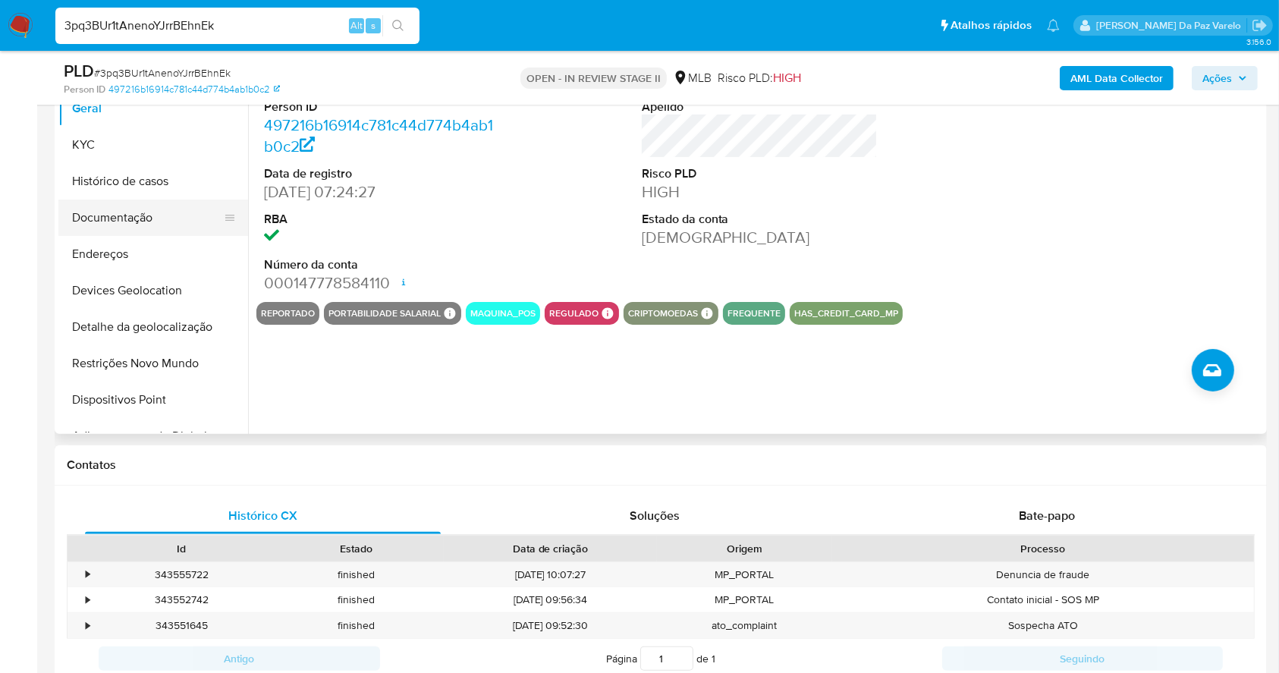
click at [137, 220] on button "Documentação" at bounding box center [147, 218] width 178 height 36
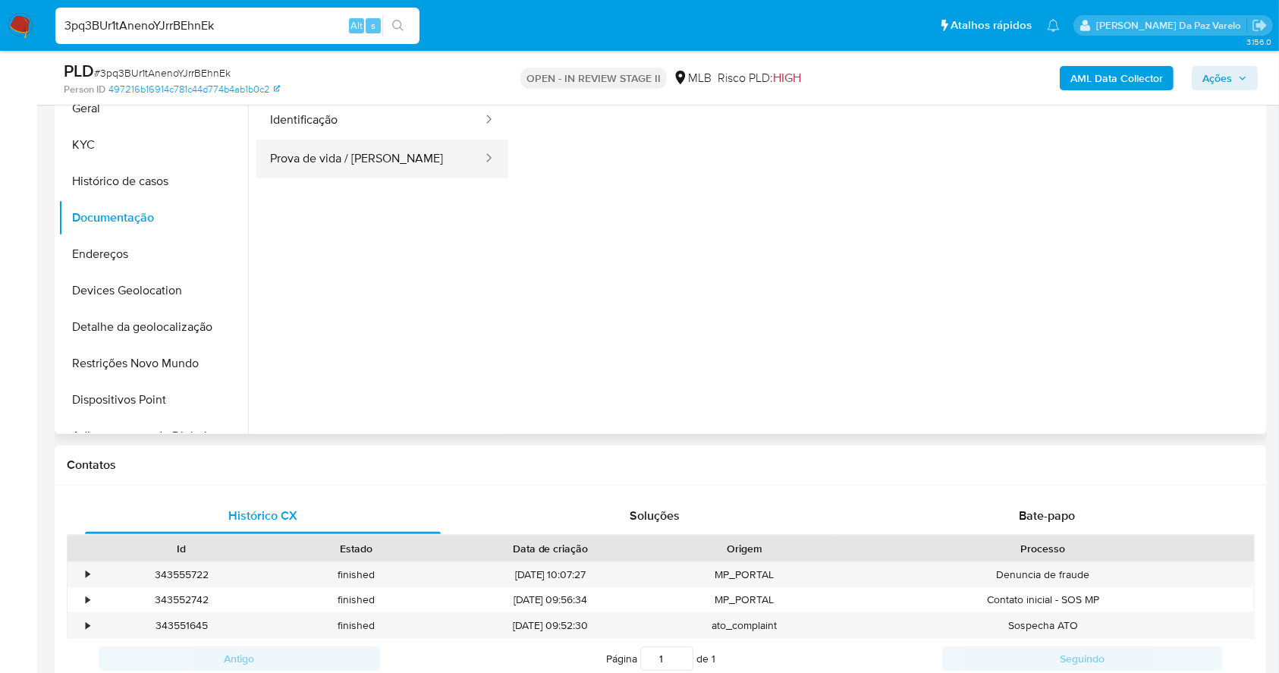
click at [334, 171] on button "Prova de vida / [PERSON_NAME]" at bounding box center [370, 159] width 228 height 39
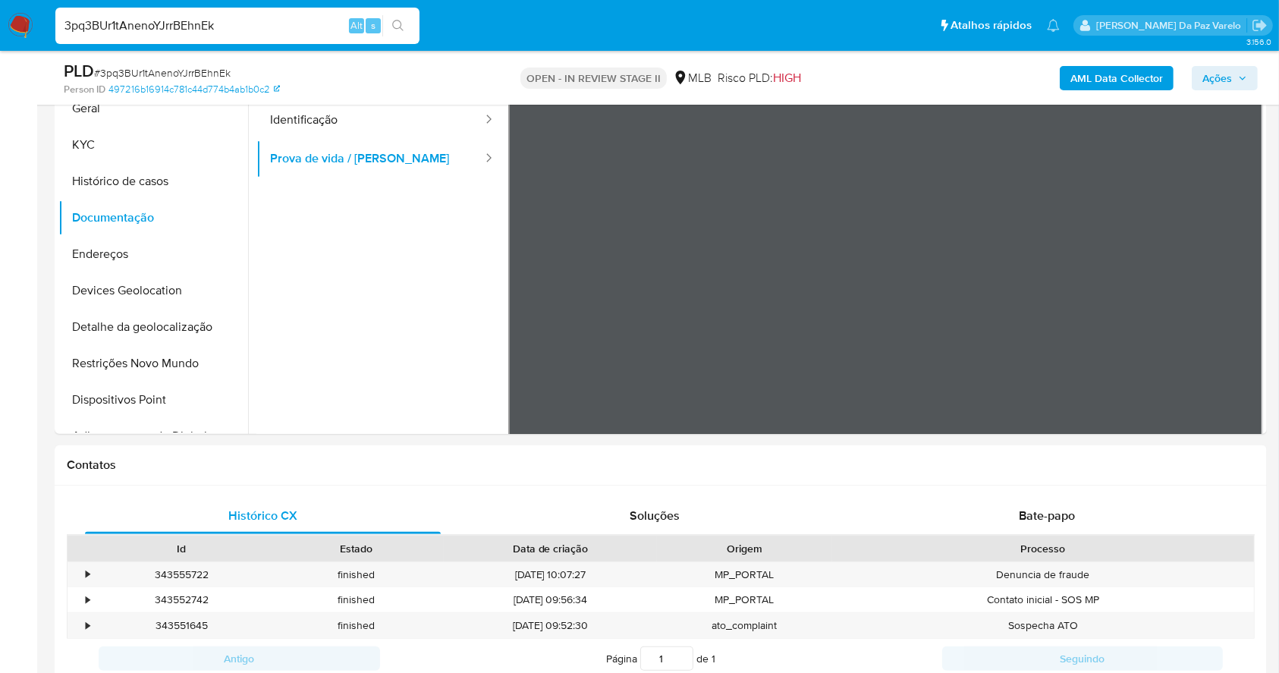
click at [269, 14] on div "3pq3BUr1tAnenoYJrrBEhnEk Alt s" at bounding box center [237, 26] width 364 height 36
click at [265, 20] on input "3pq3BUr1tAnenoYJrrBEhnEk" at bounding box center [237, 26] width 364 height 20
paste input "ftvoKapQTy1qSlKTcVAhSHNg"
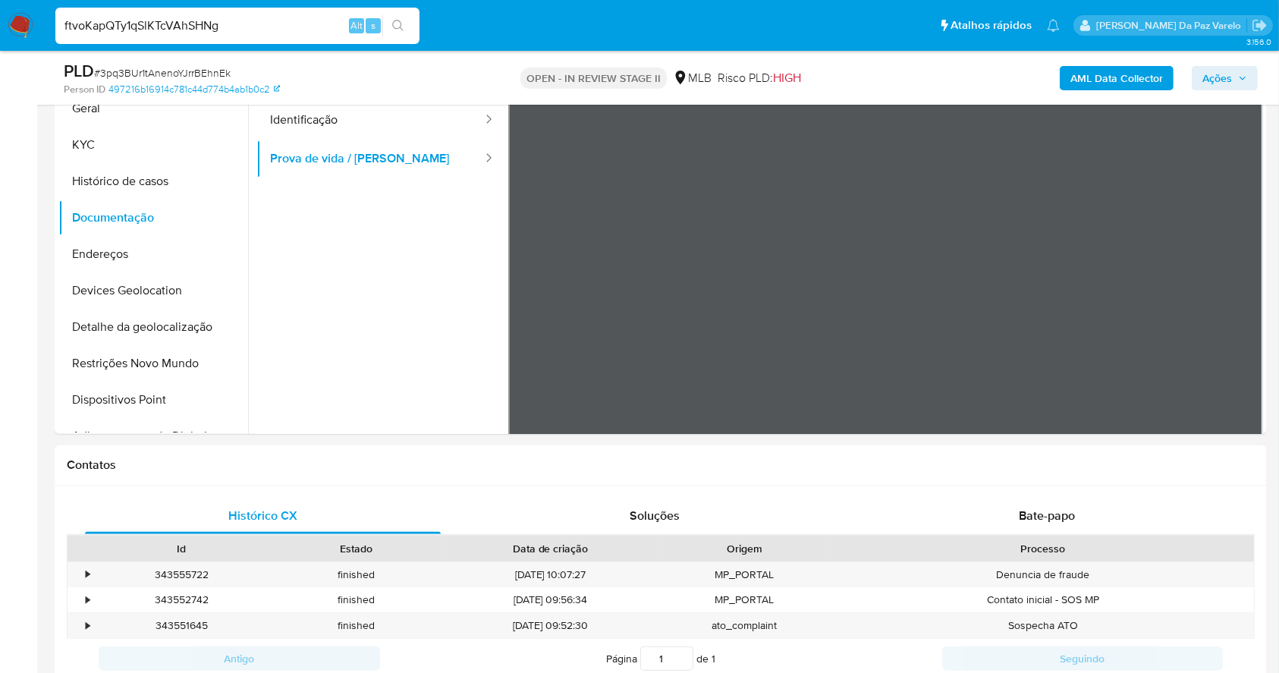
type input "ftvoKapQTy1qSlKTcVAhSHNg"
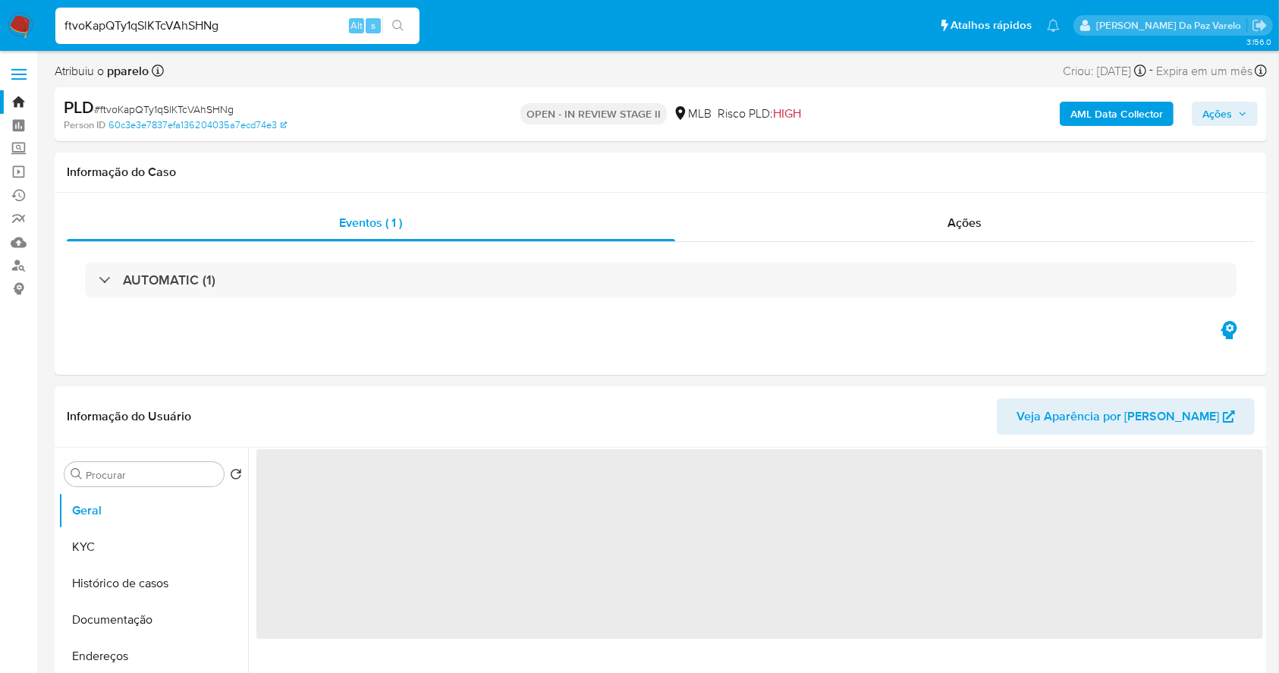
select select "10"
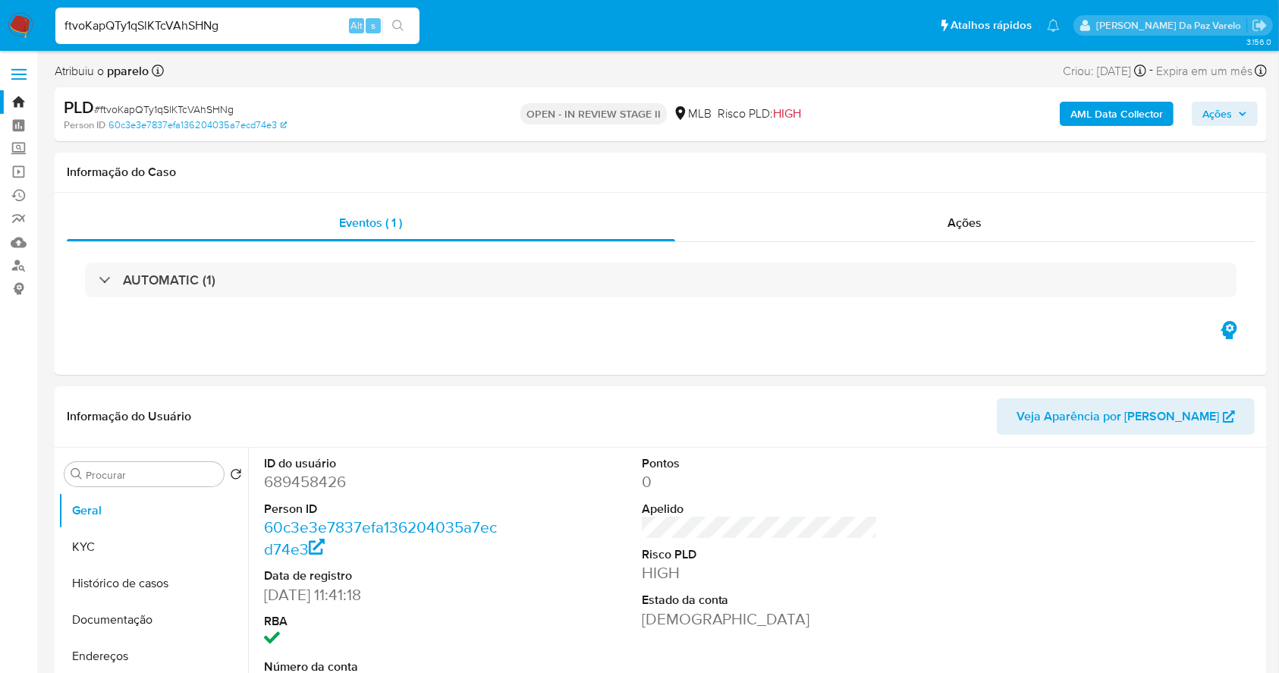
scroll to position [348, 0]
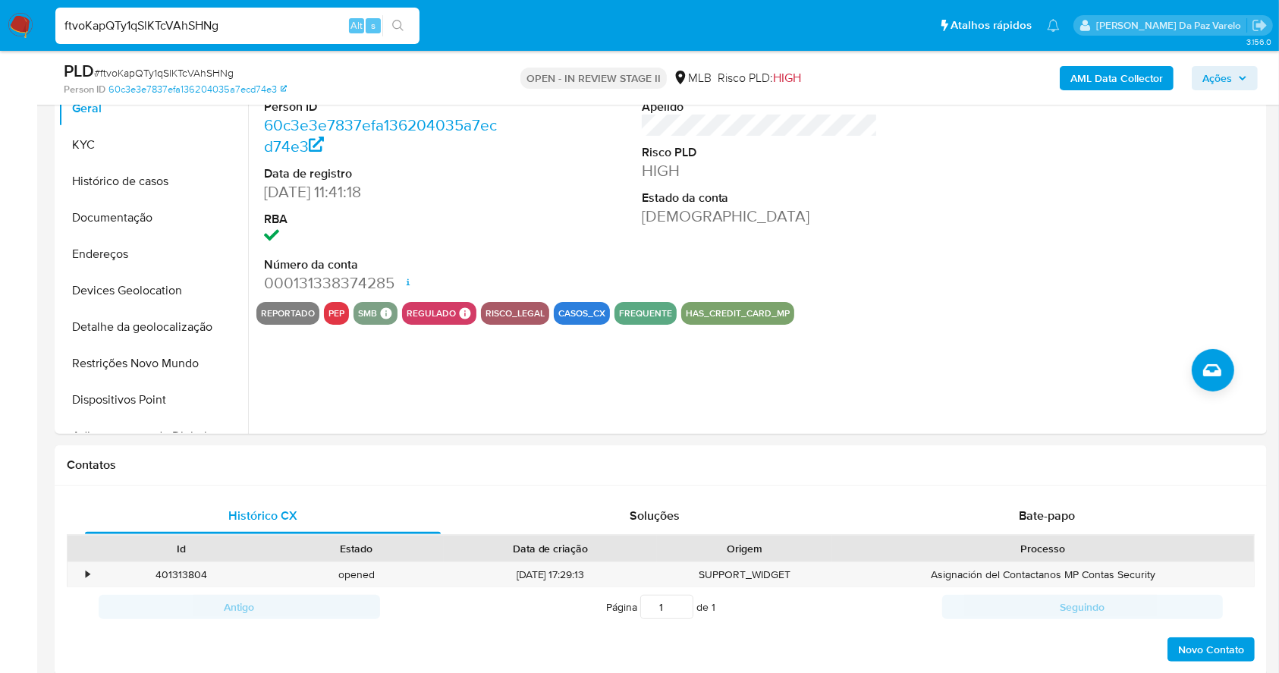
click at [333, 17] on input "ftvoKapQTy1qSlKTcVAhSHNg" at bounding box center [237, 26] width 364 height 20
click at [333, 16] on input "ftvoKapQTy1qSlKTcVAhSHNg" at bounding box center [237, 26] width 364 height 20
paste input "sa78dNr8vSpeOUbZ80bXONPD"
type input "sa78dNr8vSpeOUbZ80bXONPD"
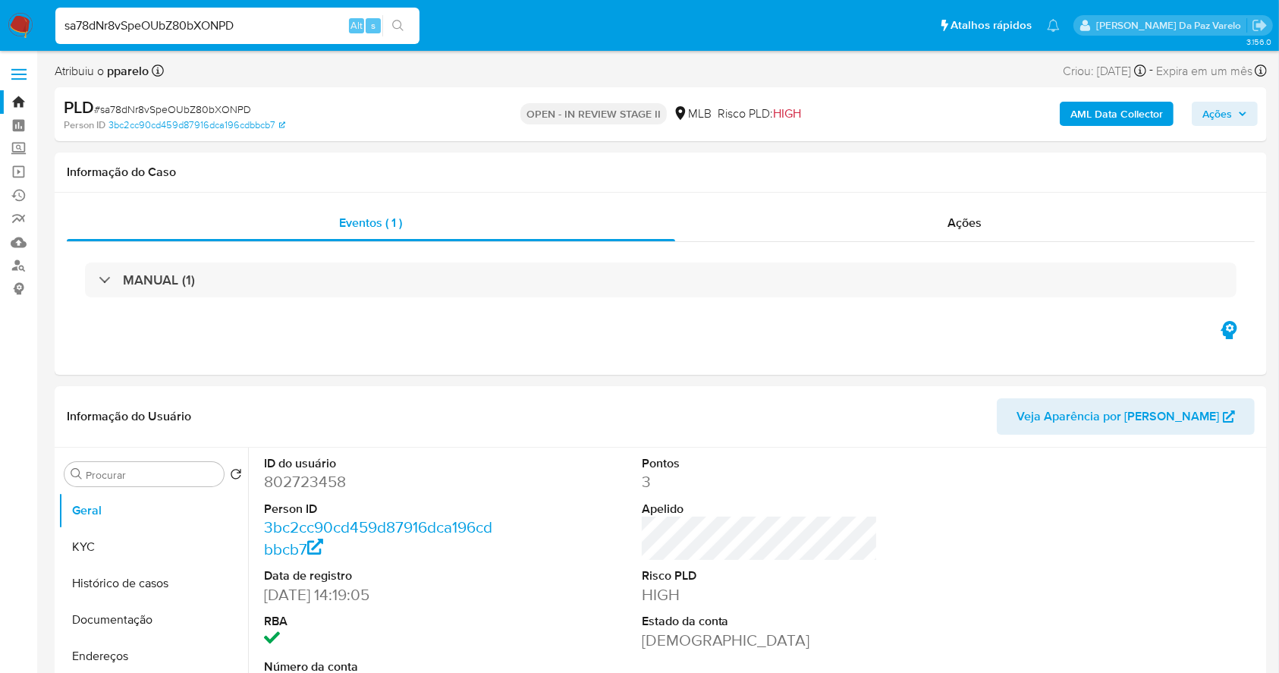
select select "10"
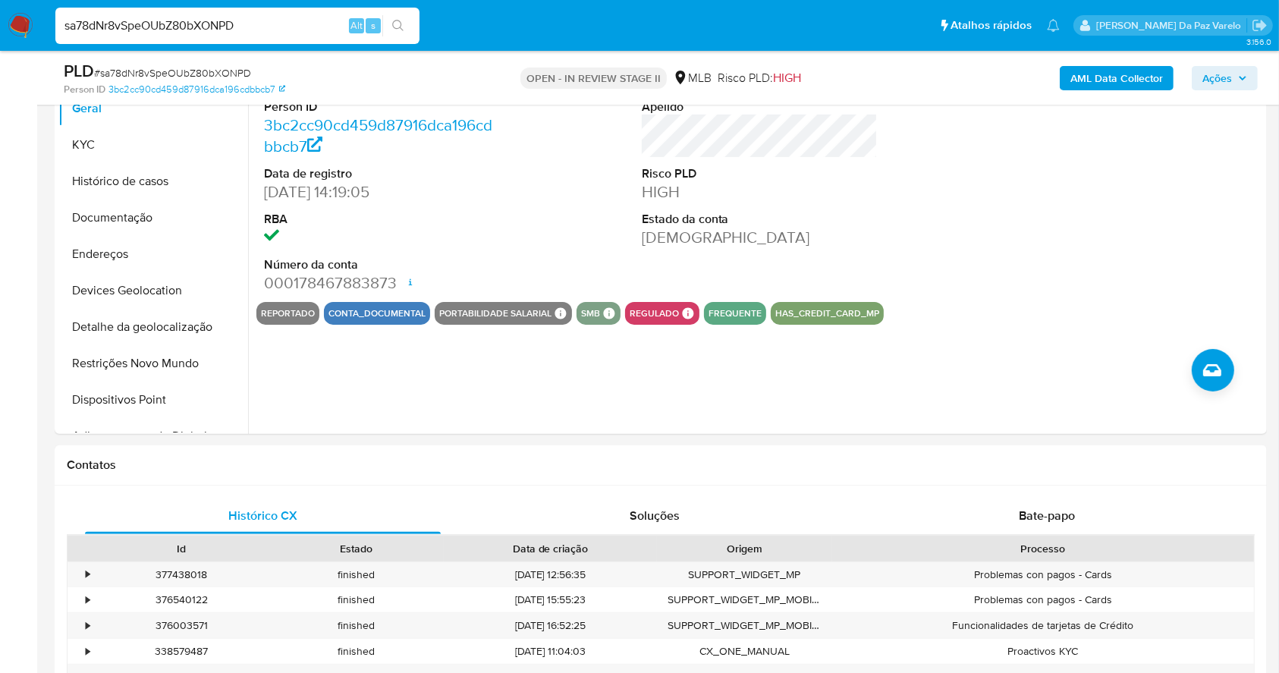
click at [285, 16] on input "sa78dNr8vSpeOUbZ80bXONPD" at bounding box center [237, 26] width 364 height 20
paste input "bGu5YBq0ScRu9KDsOV5KqX5u"
type input "bGu5YBq0ScRu9KDsOV5KqX5u"
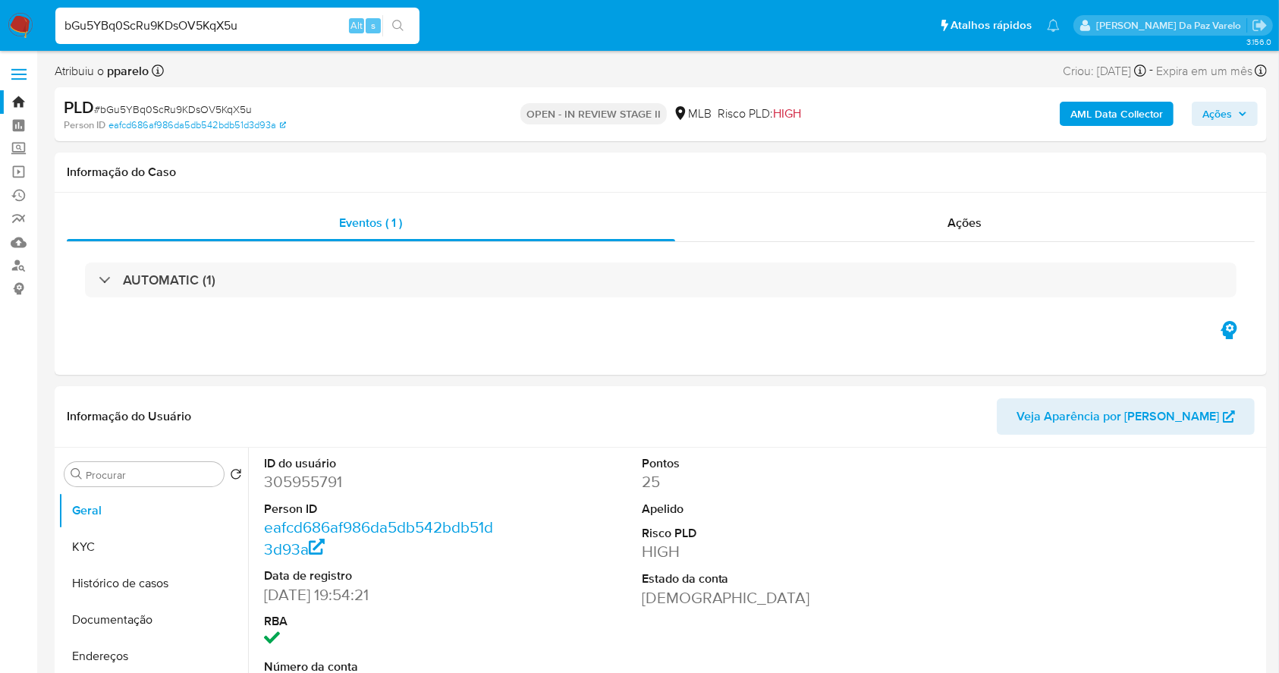
select select "10"
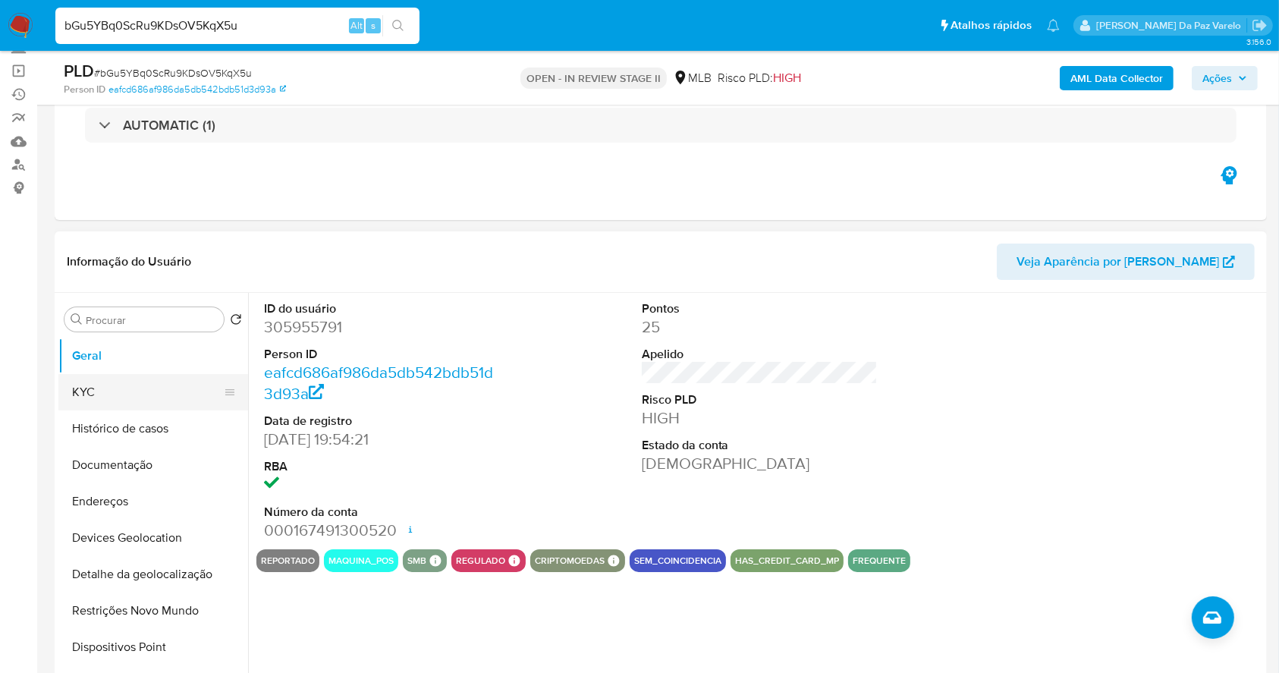
click at [146, 394] on button "KYC" at bounding box center [147, 392] width 178 height 36
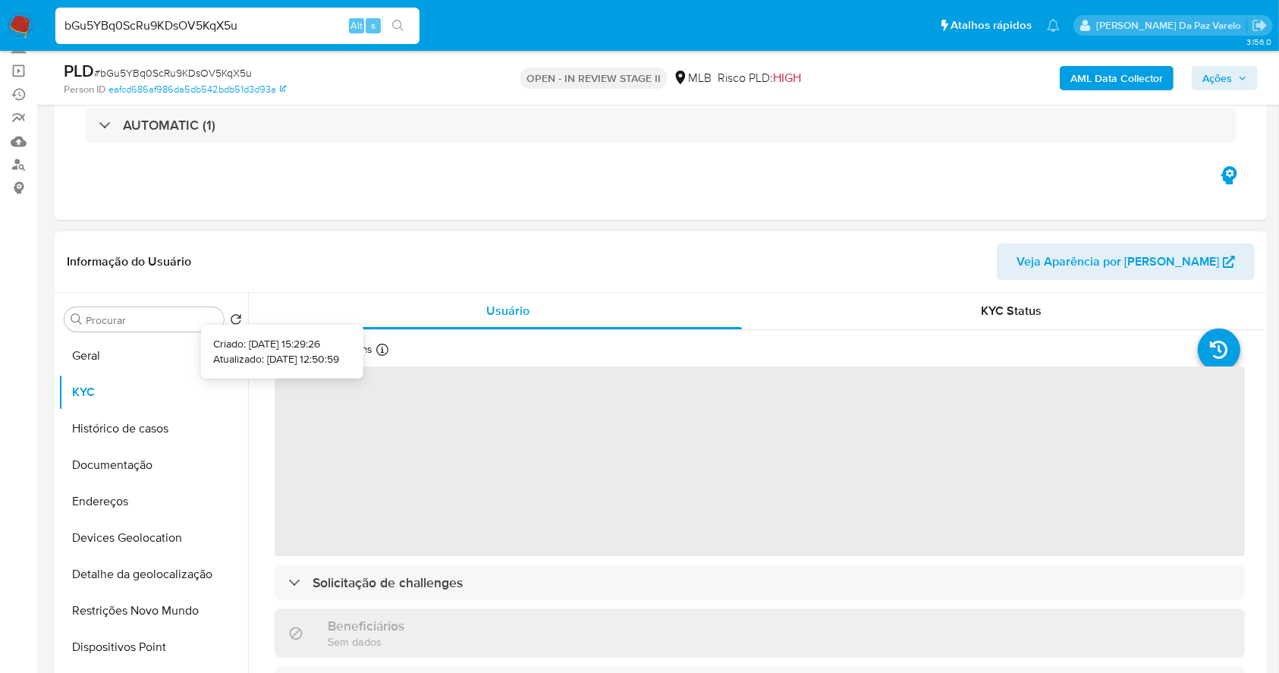
click at [383, 347] on icon at bounding box center [382, 350] width 12 height 12
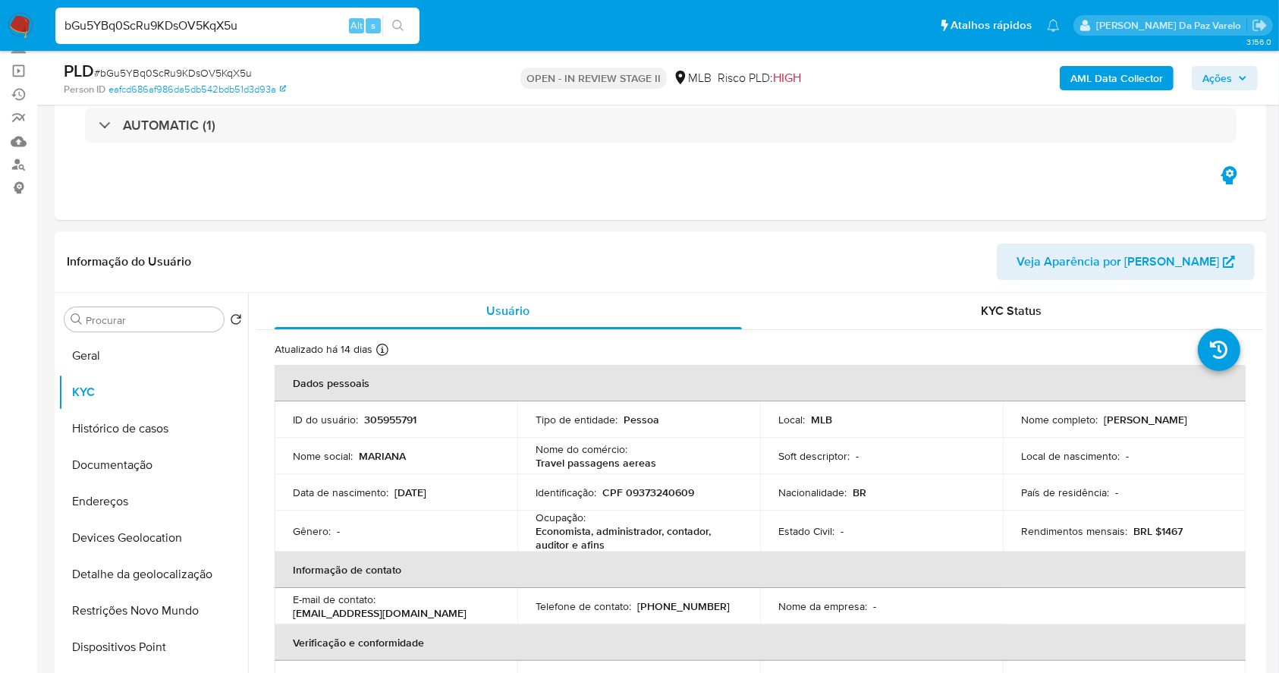
click at [342, 27] on input "bGu5YBq0ScRu9KDsOV5KqX5u" at bounding box center [237, 26] width 364 height 20
paste input "et6hnpMnQZqjoNDdfsTzeFHJ"
type input "et6hnpMnQZqjoNDdfsTzeFHJ"
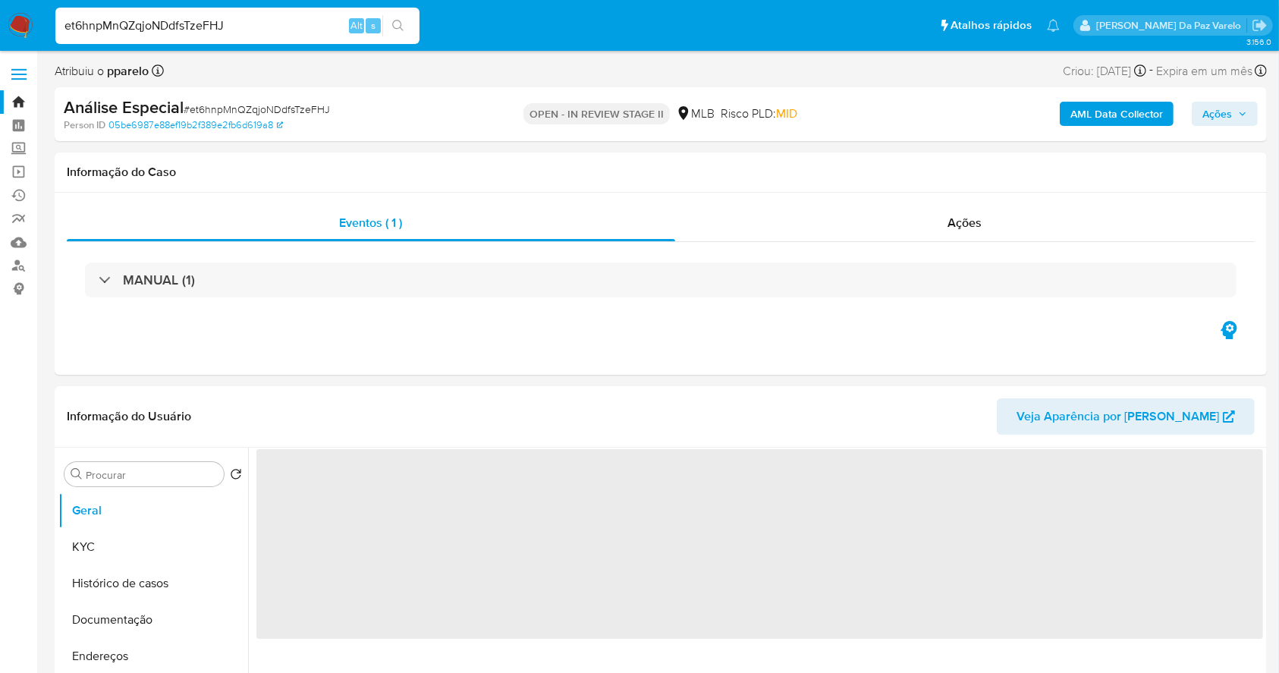
select select "10"
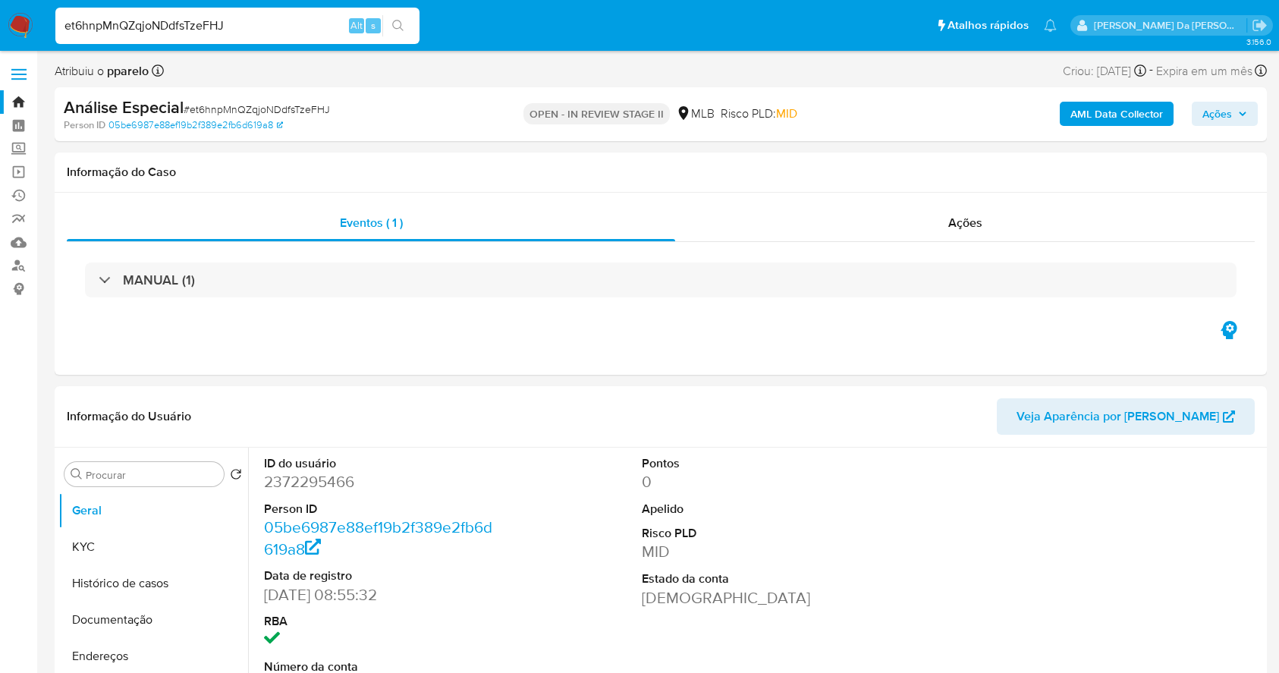
select select "10"
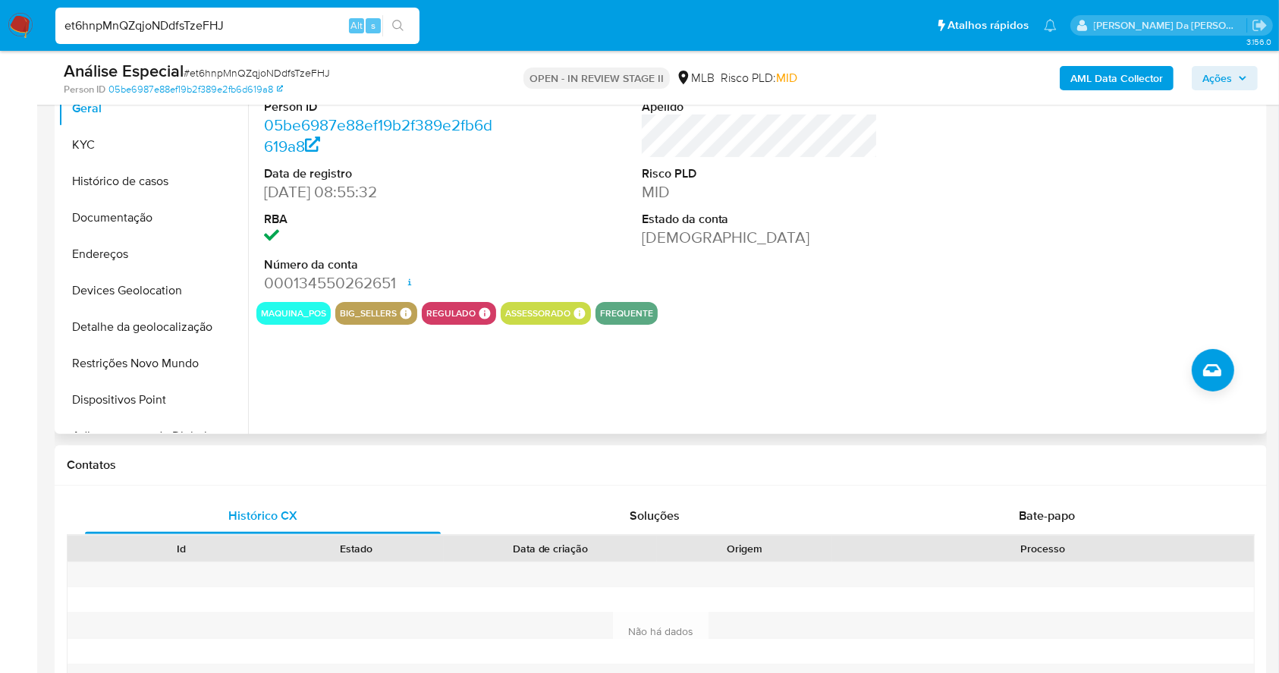
click at [401, 317] on icon at bounding box center [406, 312] width 11 height 11
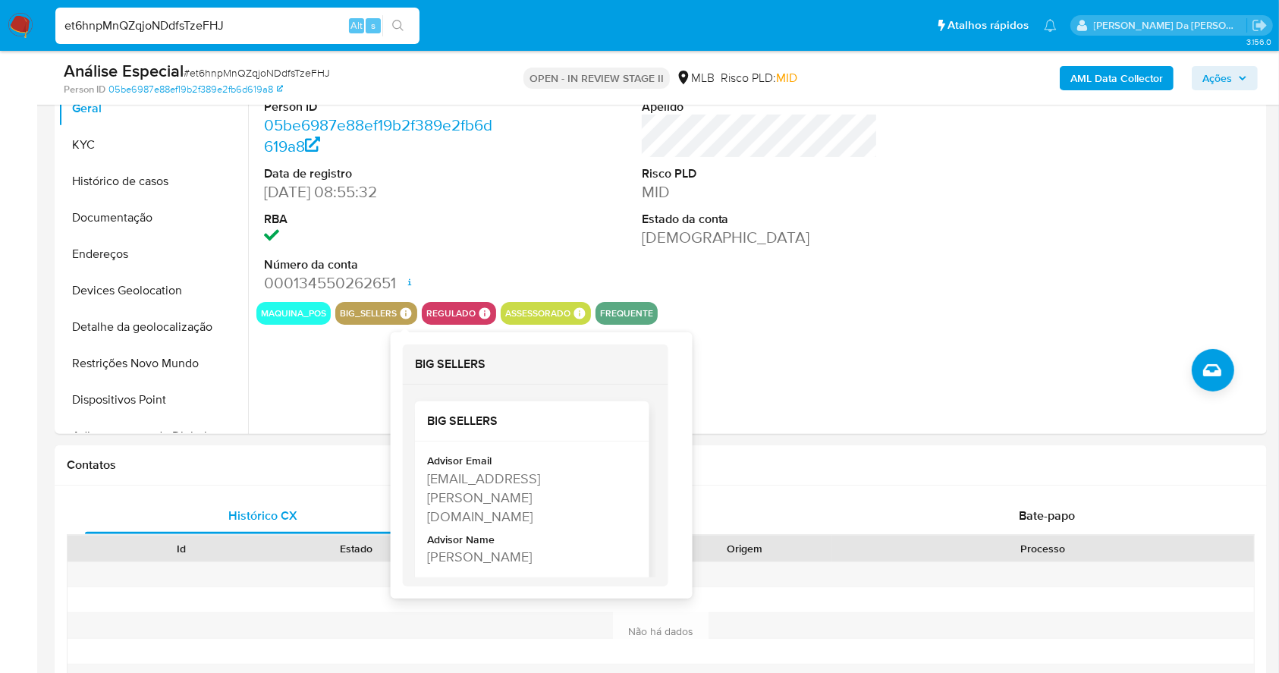
click at [454, 547] on div "Advisor Email kaialla.santos@mercadopago.com.br Advisor Name Kaialla Dos Santos…" at bounding box center [532, 513] width 210 height 118
click at [455, 547] on div at bounding box center [443, 549] width 27 height 26
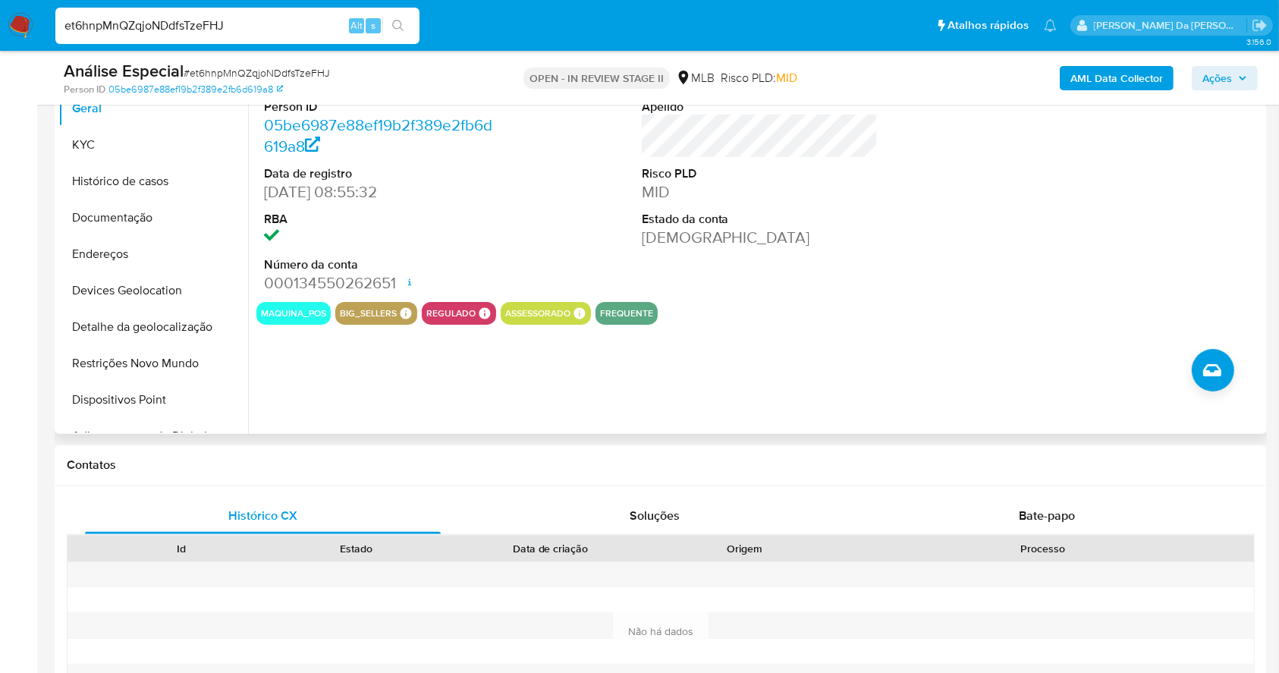
click at [407, 322] on div "big_sellers BIG SELLERS BIG SELLERS Advisor Email kaialla.santos@mercadopago.co…" at bounding box center [376, 313] width 82 height 23
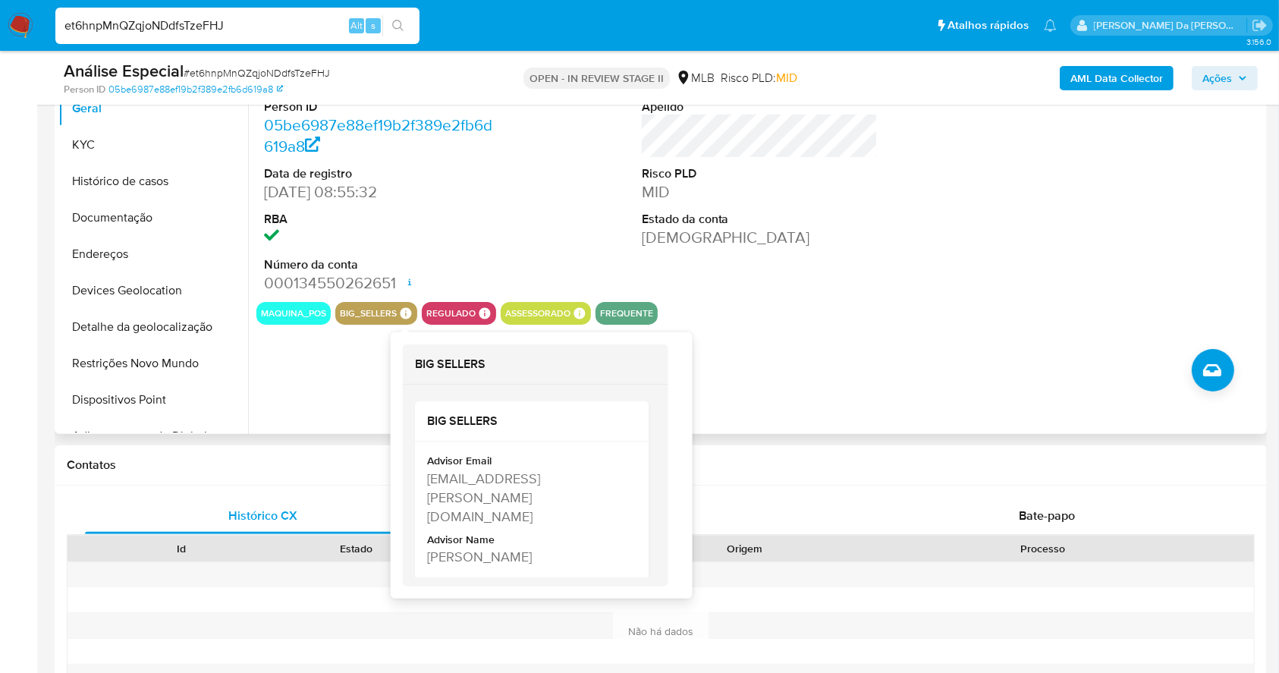
click at [399, 307] on icon at bounding box center [406, 314] width 14 height 14
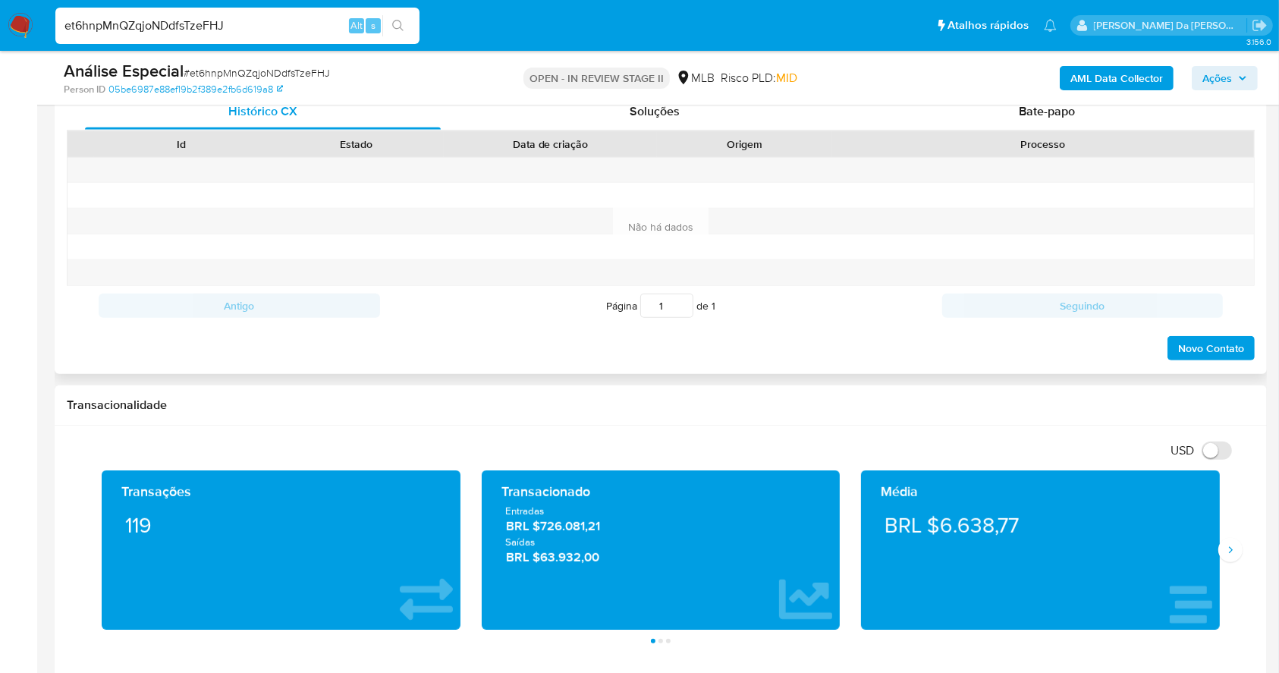
scroll to position [652, 0]
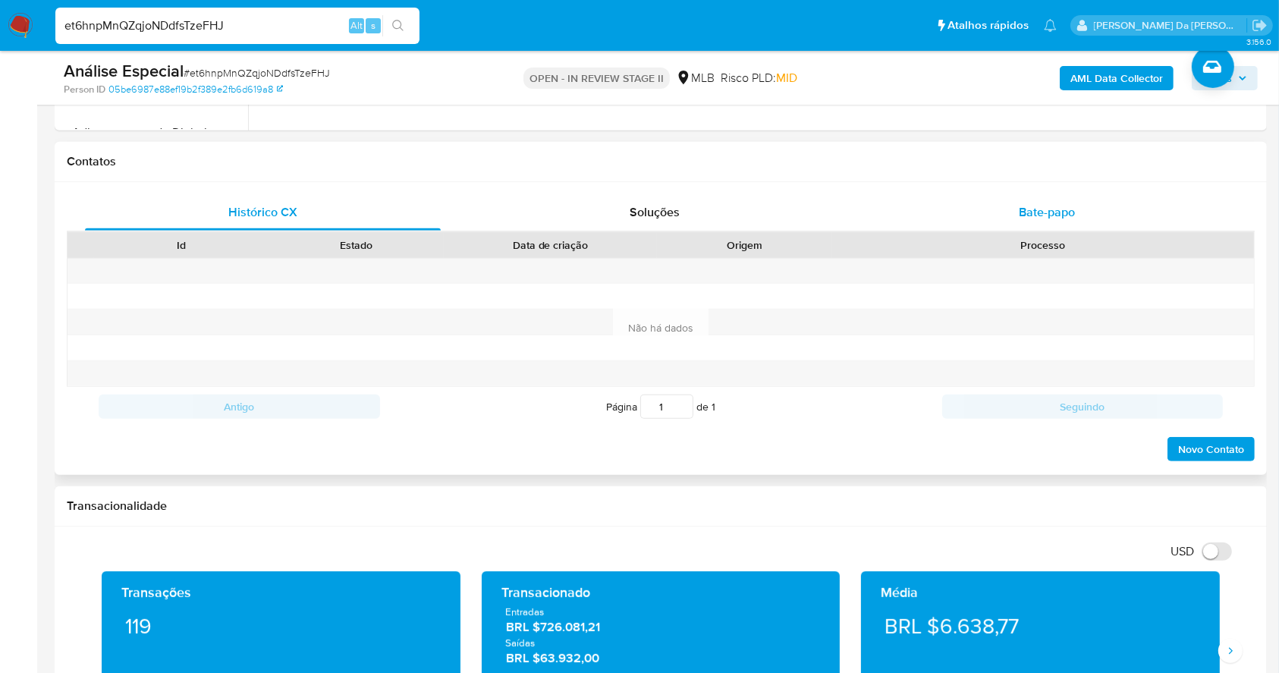
click at [1061, 214] on span "Bate-papo" at bounding box center [1047, 211] width 56 height 17
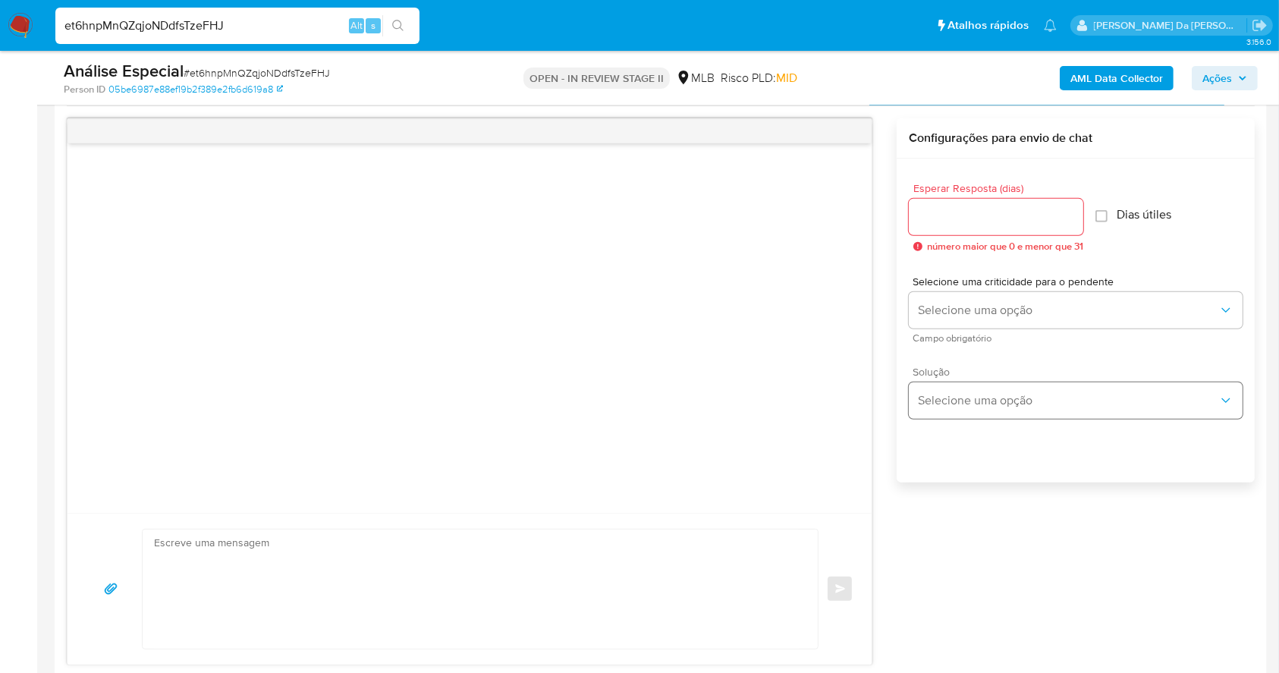
scroll to position [809, 0]
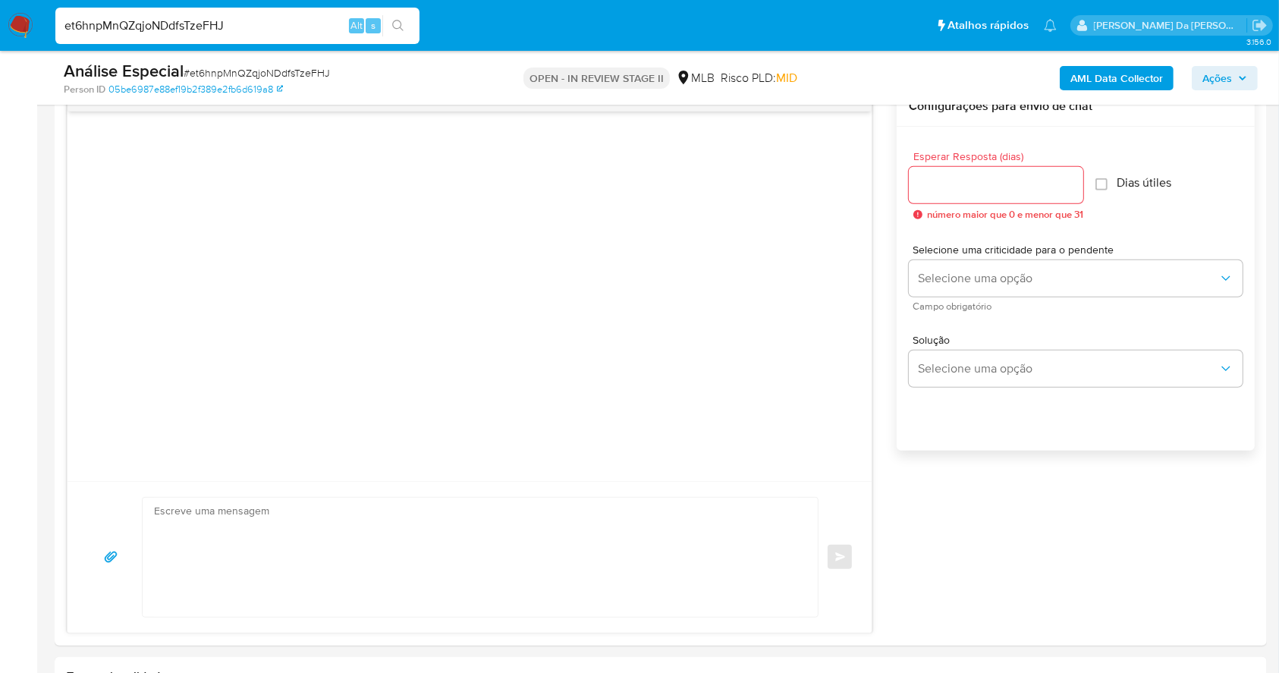
click at [222, 28] on input "et6hnpMnQZqjoNDdfsTzeFHJ" at bounding box center [237, 26] width 364 height 20
paste input "USv4hDd10NWP8QmzTyDo3sgN"
type input "USv4hDd10NWP8QmzTyDo3sgN"
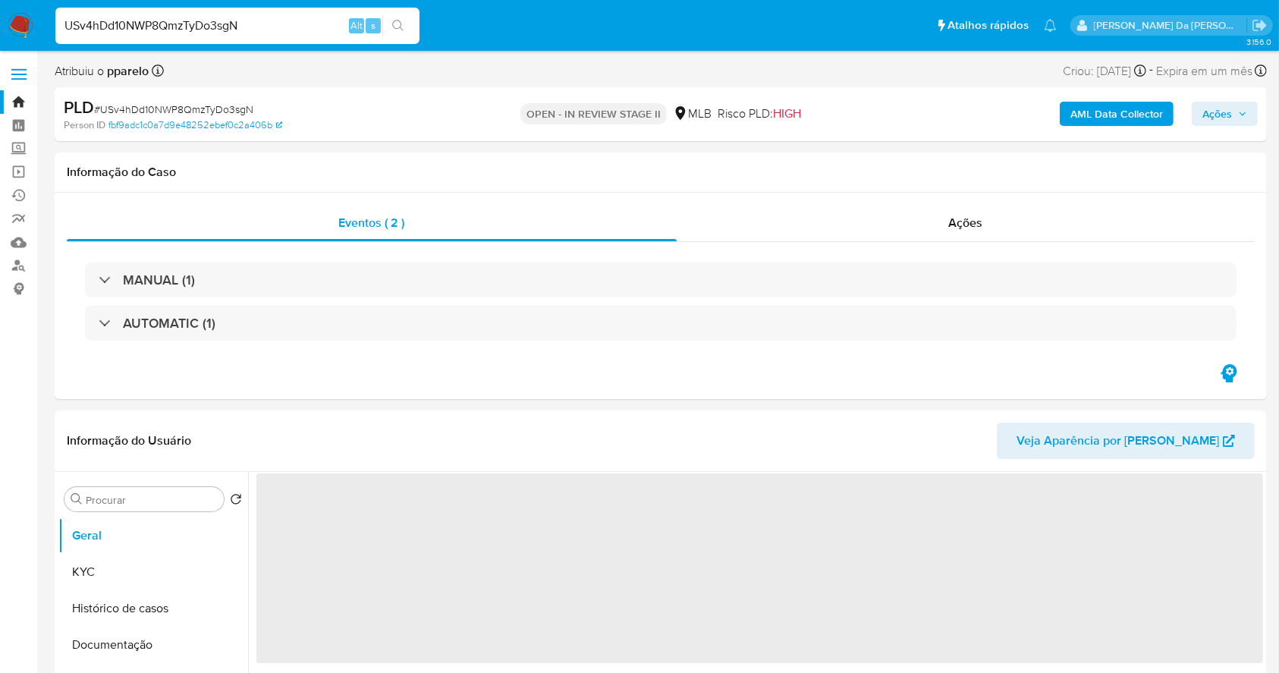
select select "10"
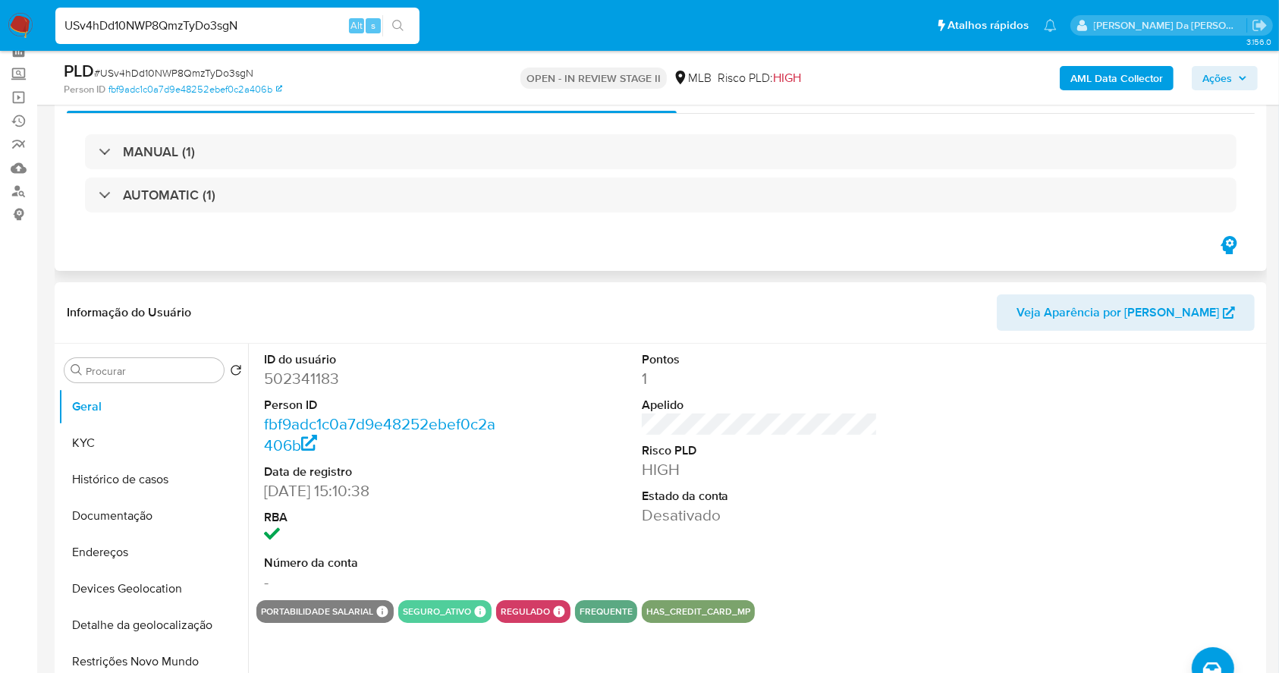
scroll to position [202, 0]
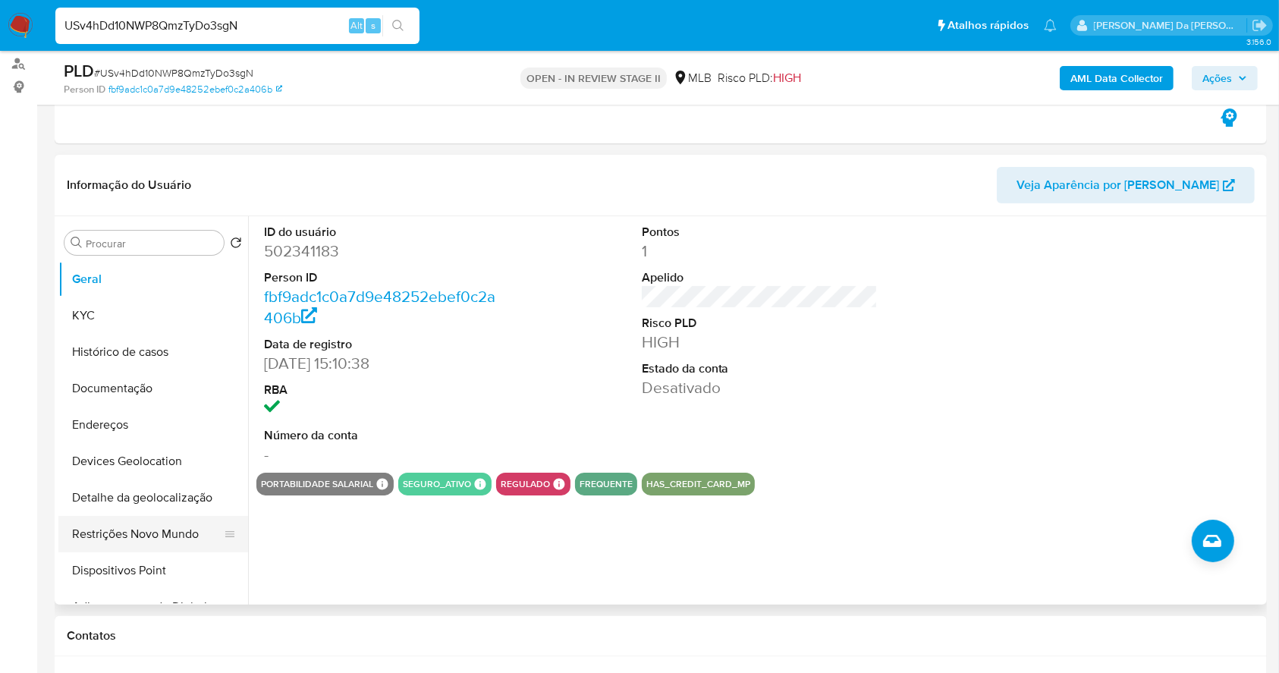
click at [146, 537] on button "Restrições Novo Mundo" at bounding box center [147, 534] width 178 height 36
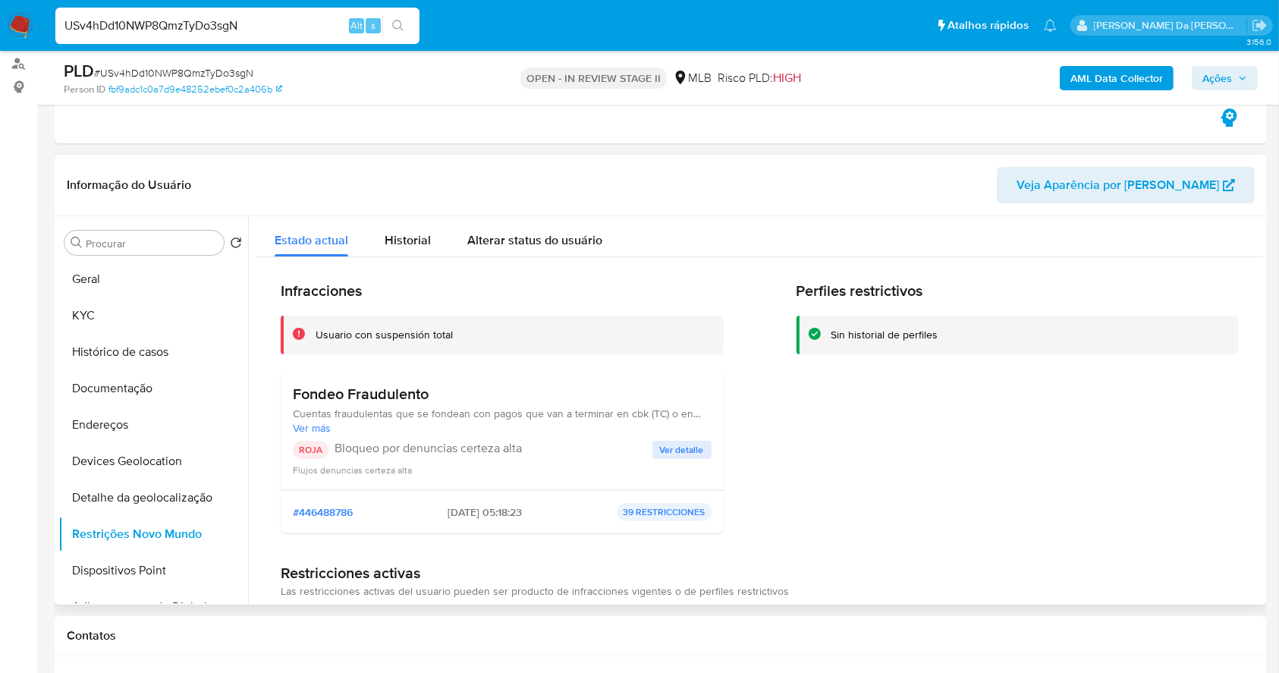
click at [671, 451] on span "Ver detalle" at bounding box center [682, 449] width 44 height 15
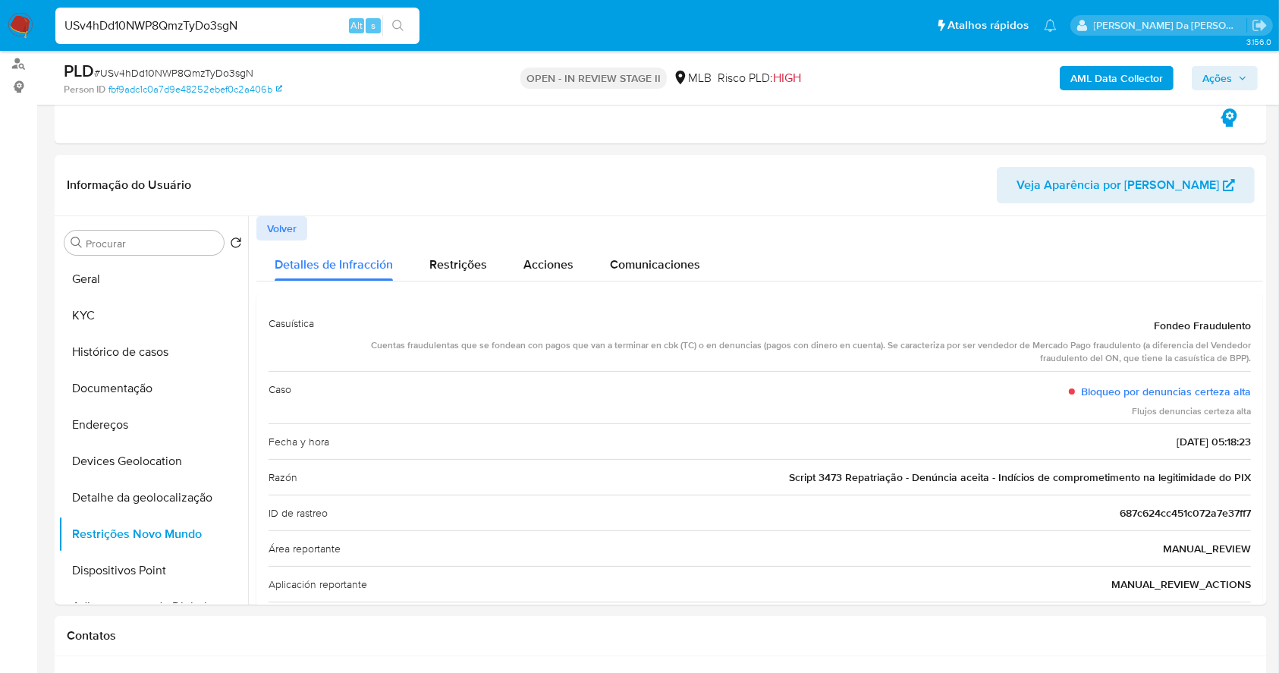
click at [311, 17] on input "USv4hDd10NWP8QmzTyDo3sgN" at bounding box center [237, 26] width 364 height 20
paste input "OtQEJ6ev1jNuxEGxzDaNtIlZ"
type input "OtQEJ6ev1jNuxEGxzDaNtIlZ"
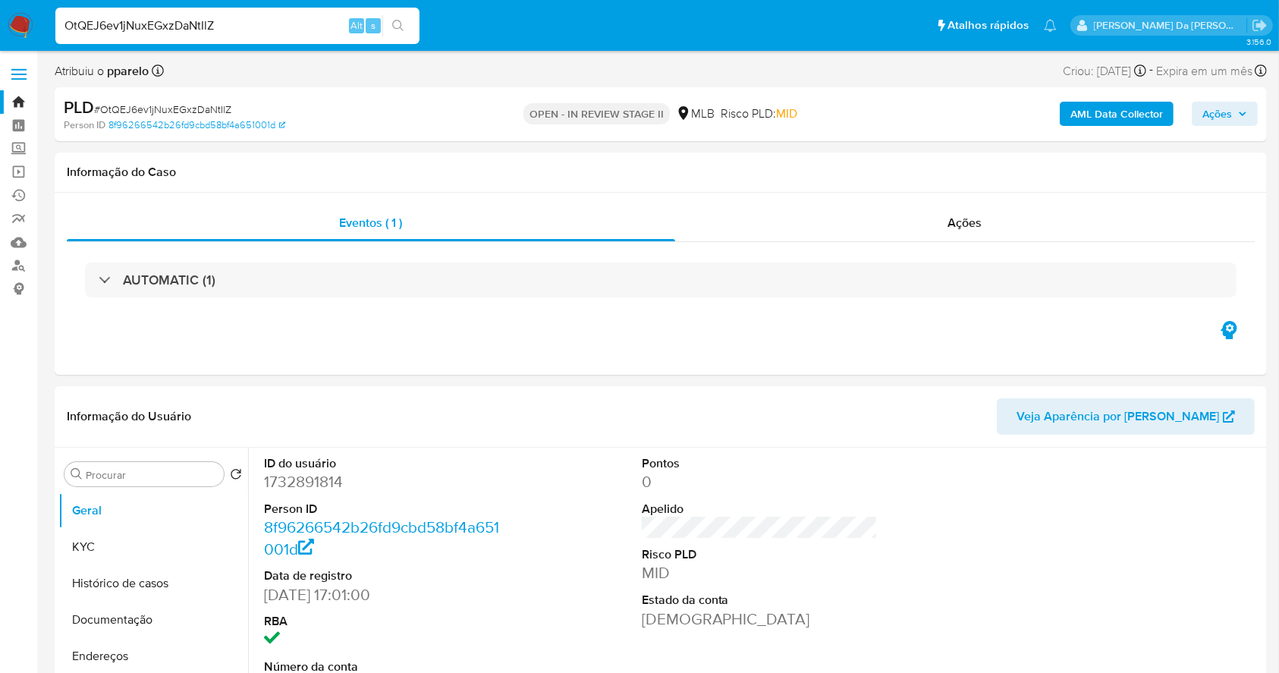
select select "10"
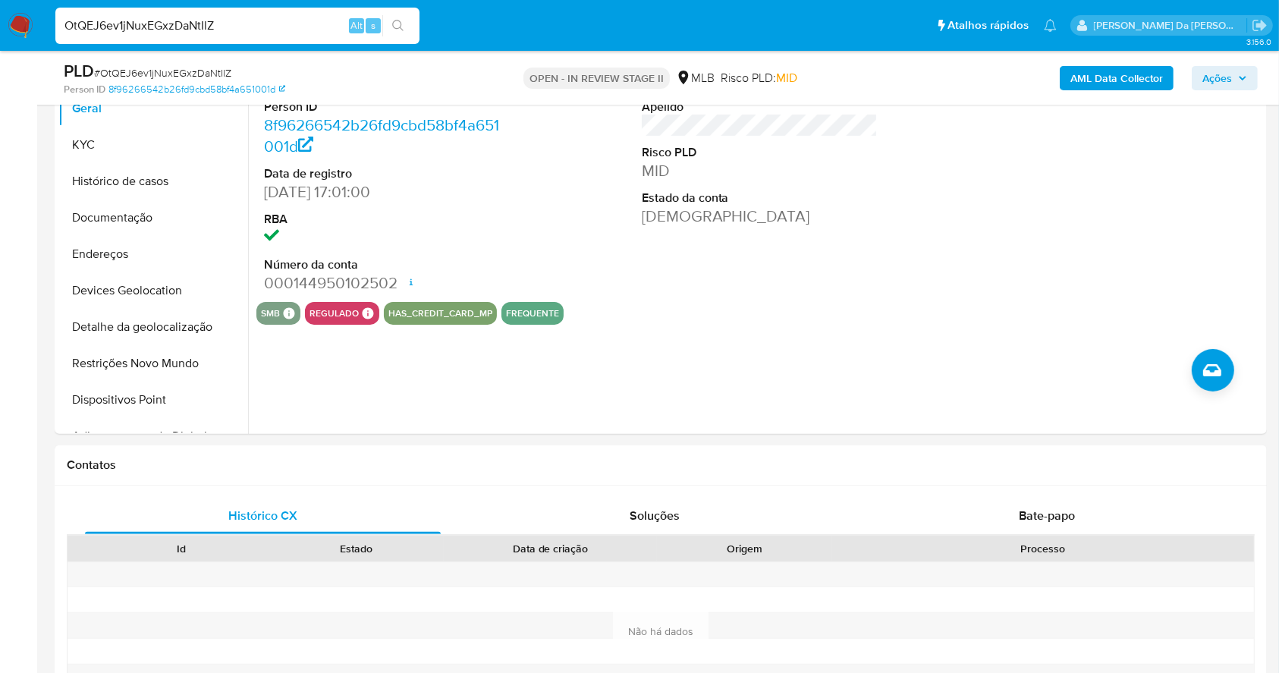
click at [333, 25] on input "OtQEJ6ev1jNuxEGxzDaNtIlZ" at bounding box center [237, 26] width 364 height 20
paste input "Yv52s3xg0SneSPnM7UDcOc4v"
type input "Yv52s3xg0SneSPnM7UDcOc4v"
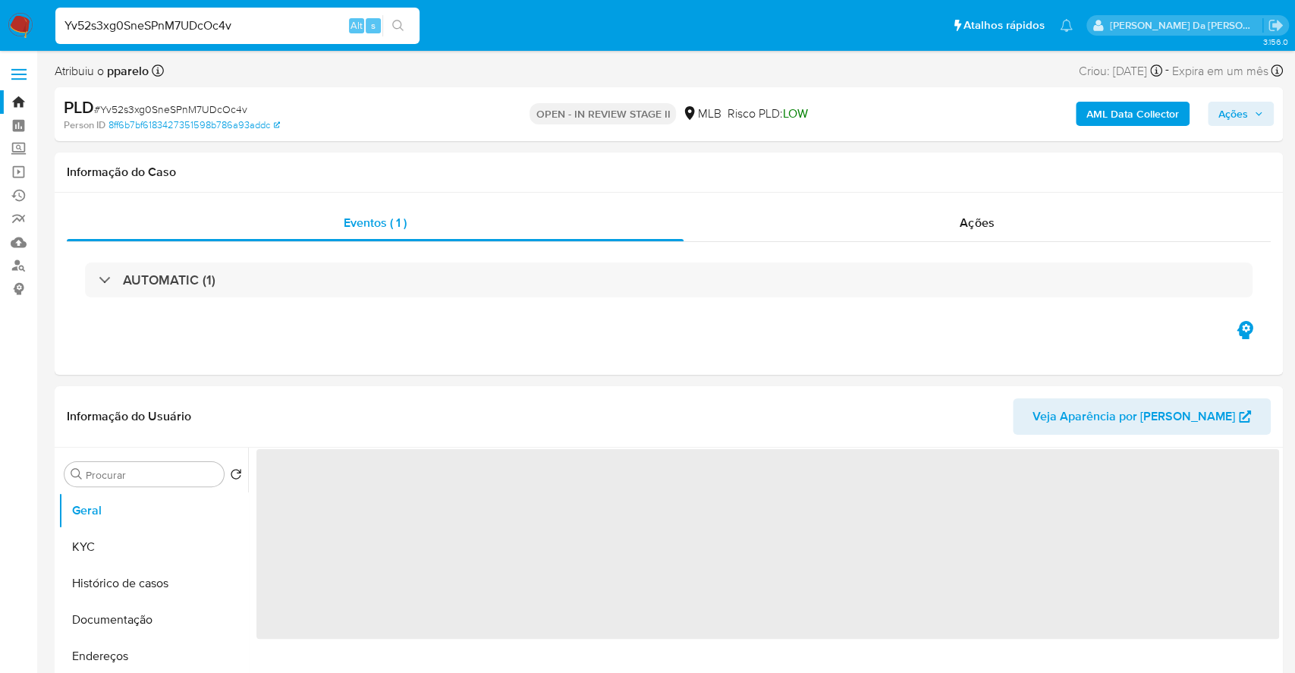
select select "10"
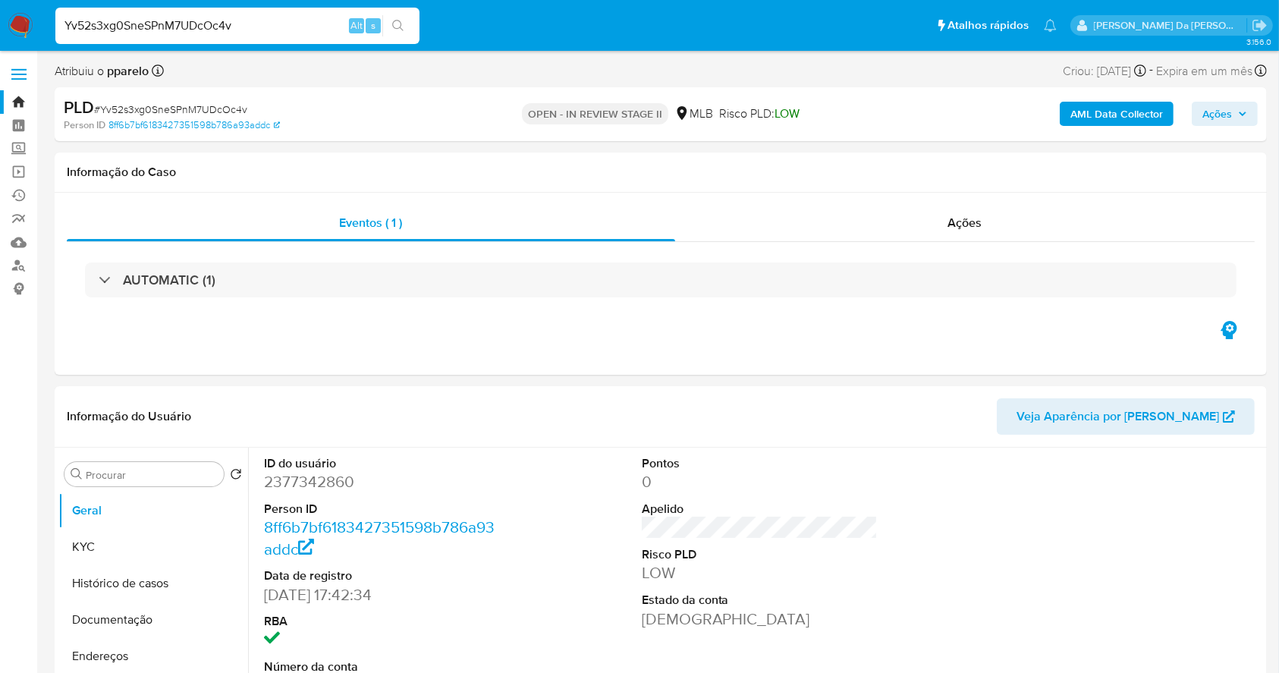
scroll to position [348, 0]
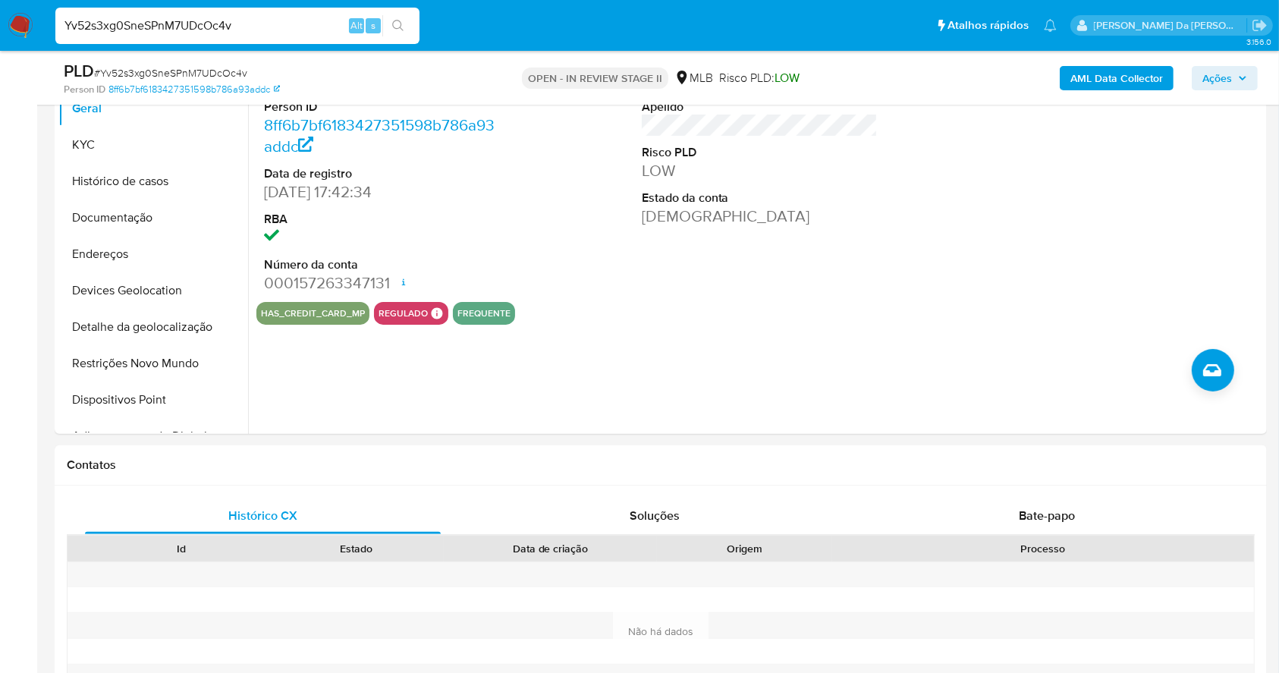
click at [327, 17] on input "Yv52s3xg0SneSPnM7UDcOc4v" at bounding box center [237, 26] width 364 height 20
click at [327, 18] on input "Yv52s3xg0SneSPnM7UDcOc4v" at bounding box center [237, 26] width 364 height 20
paste input "e056K2l47i3beo1saq6M3b2p"
type input "e056K2l47i3beo1saq6M3b2p"
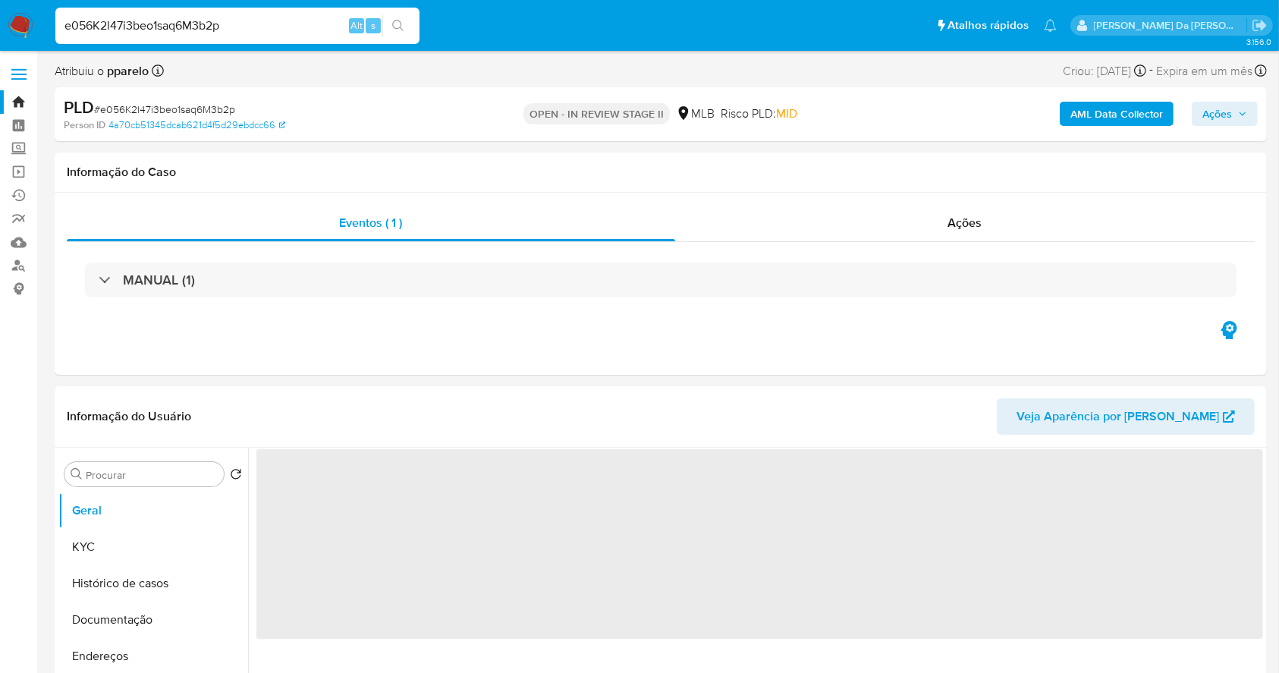
select select "10"
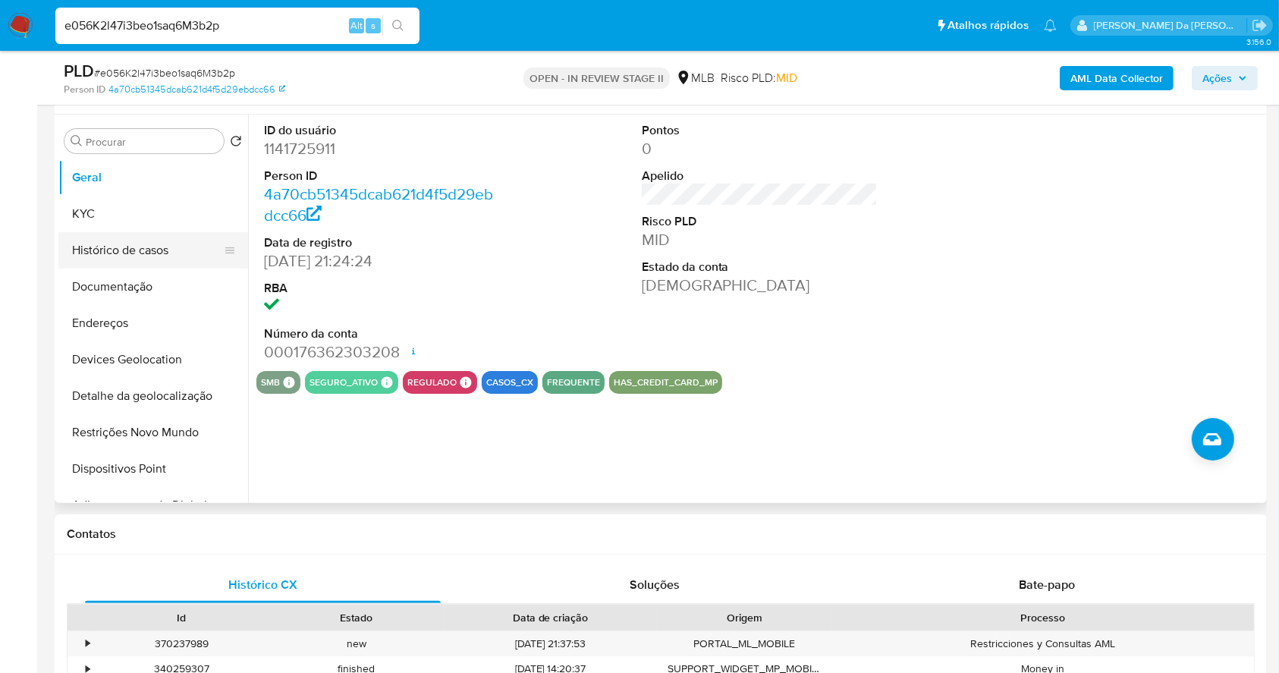
scroll to position [247, 0]
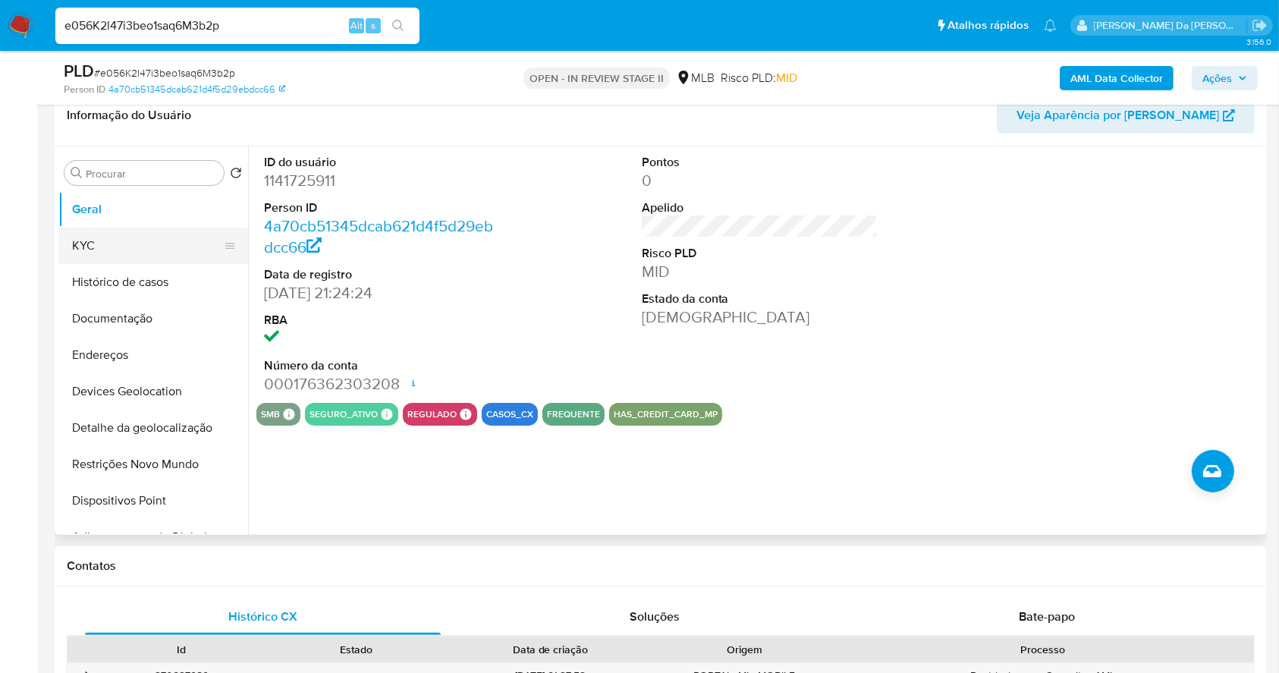
click at [130, 250] on button "KYC" at bounding box center [147, 246] width 178 height 36
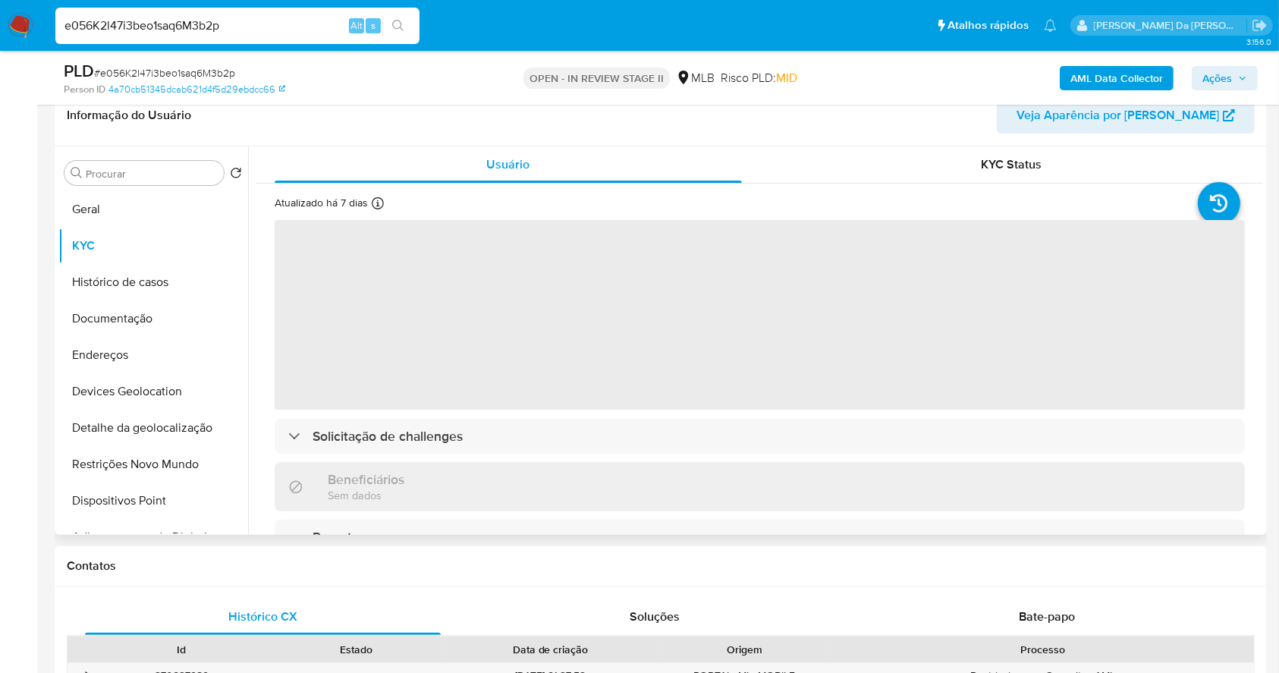
click at [370, 204] on div "Atualizado há 7 dias Criado: 12/06/2022 22:24:41 Atualizado: 20/08/2025 19:54:24" at bounding box center [352, 206] width 155 height 20
click at [380, 206] on icon at bounding box center [378, 203] width 12 height 12
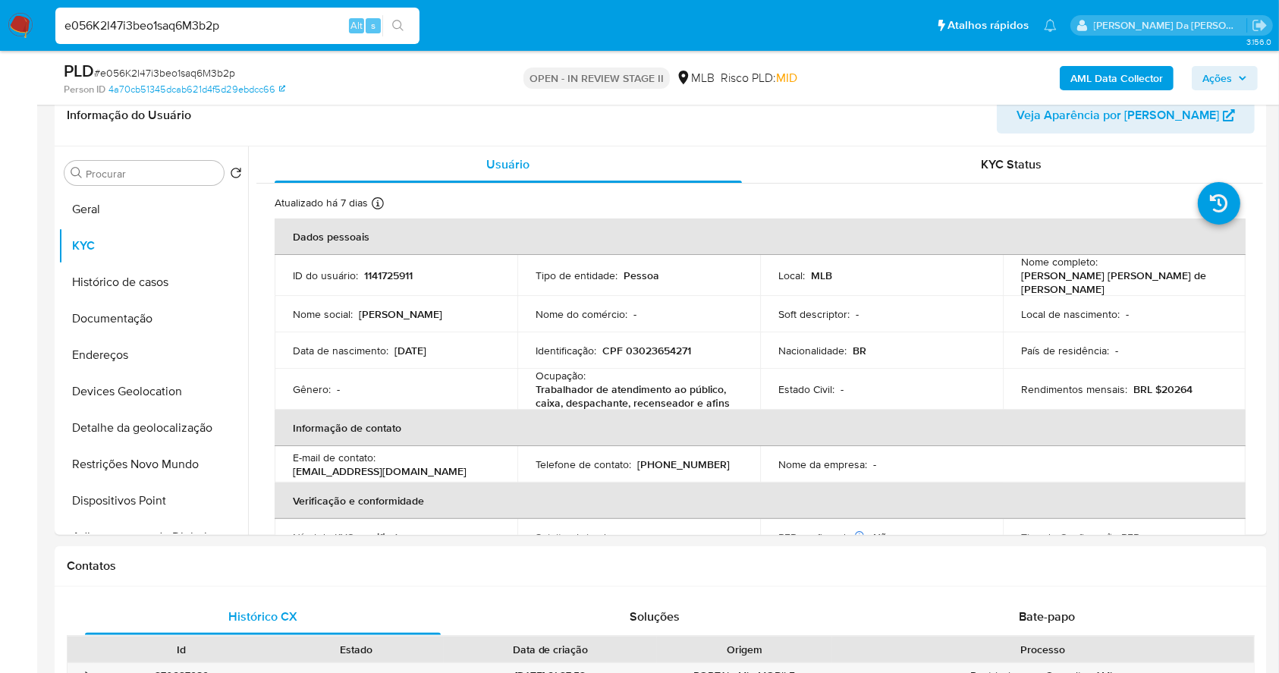
click at [265, 17] on input "e056K2l47i3beo1saq6M3b2p" at bounding box center [237, 26] width 364 height 20
paste input "Us26PDtg7DjrjkUIzac5rbsS"
type input "Us26PDtg7DjrjkUIzac5rbsS"
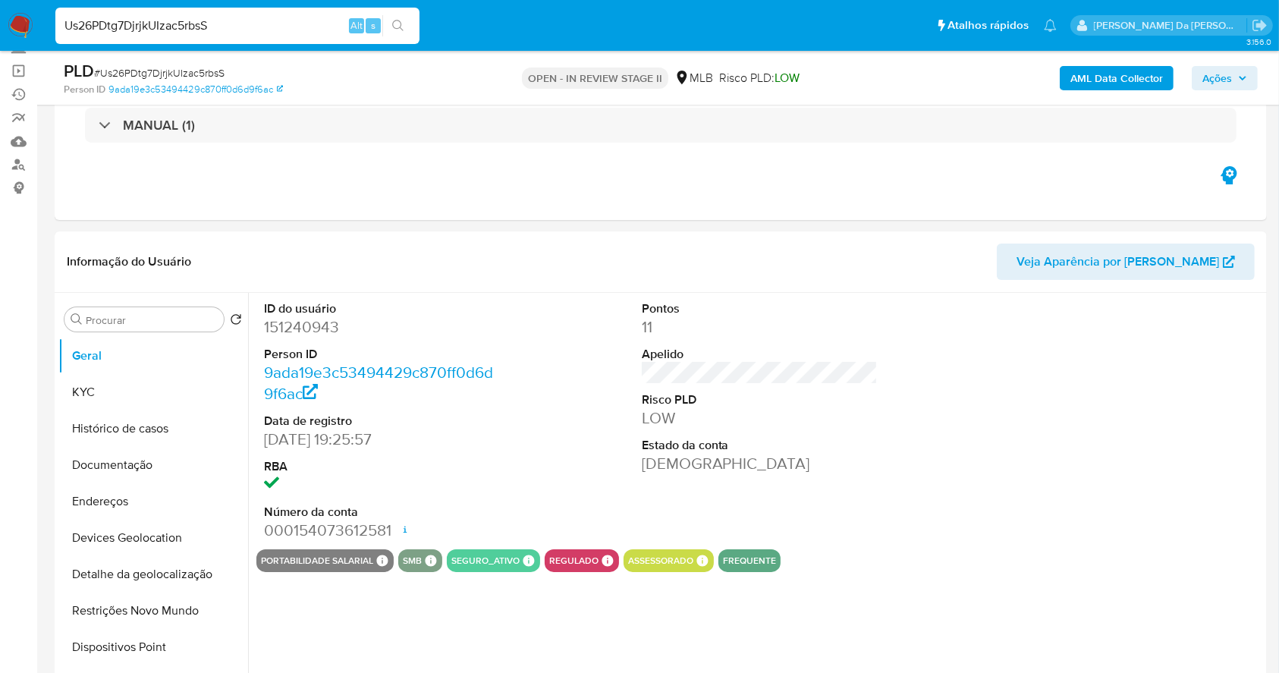
select select "10"
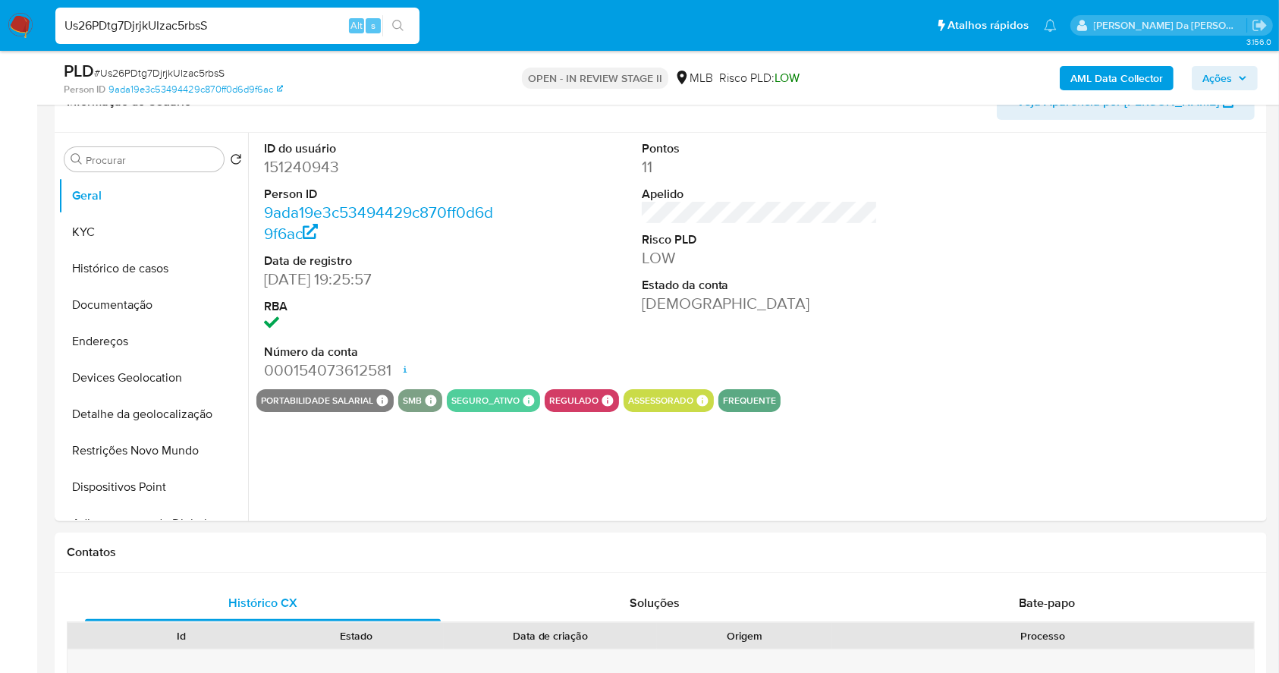
scroll to position [303, 0]
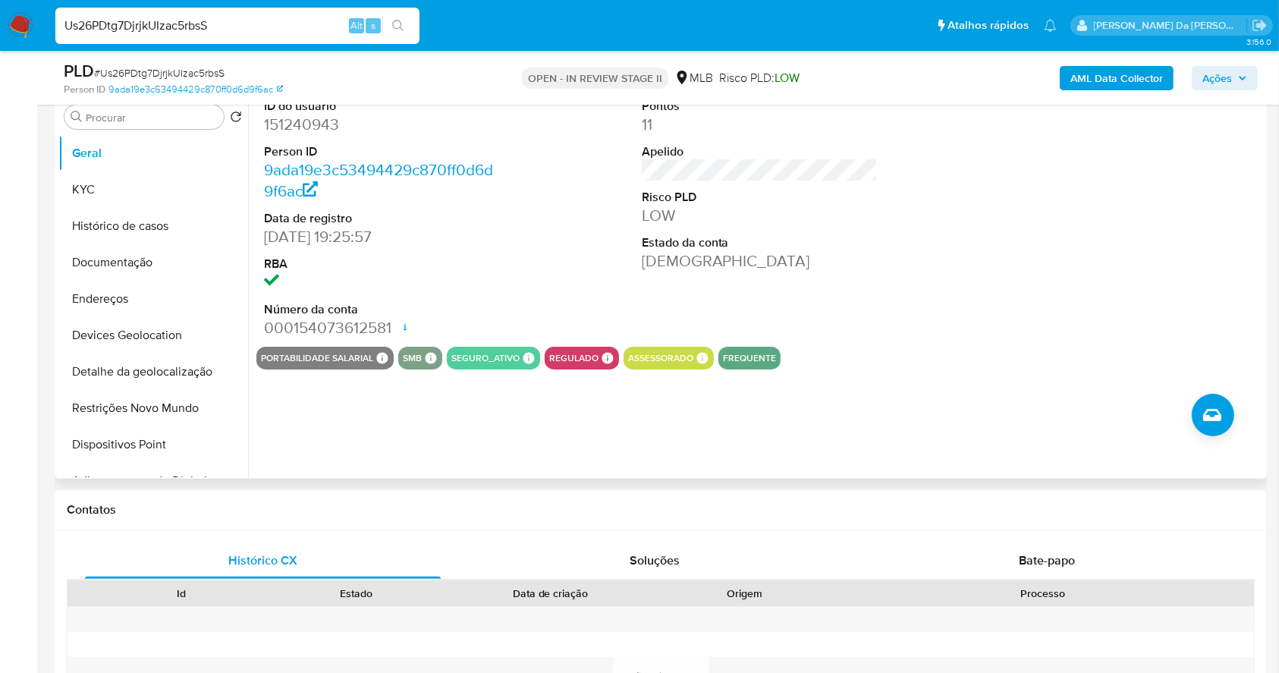
click at [697, 357] on icon at bounding box center [702, 357] width 11 height 11
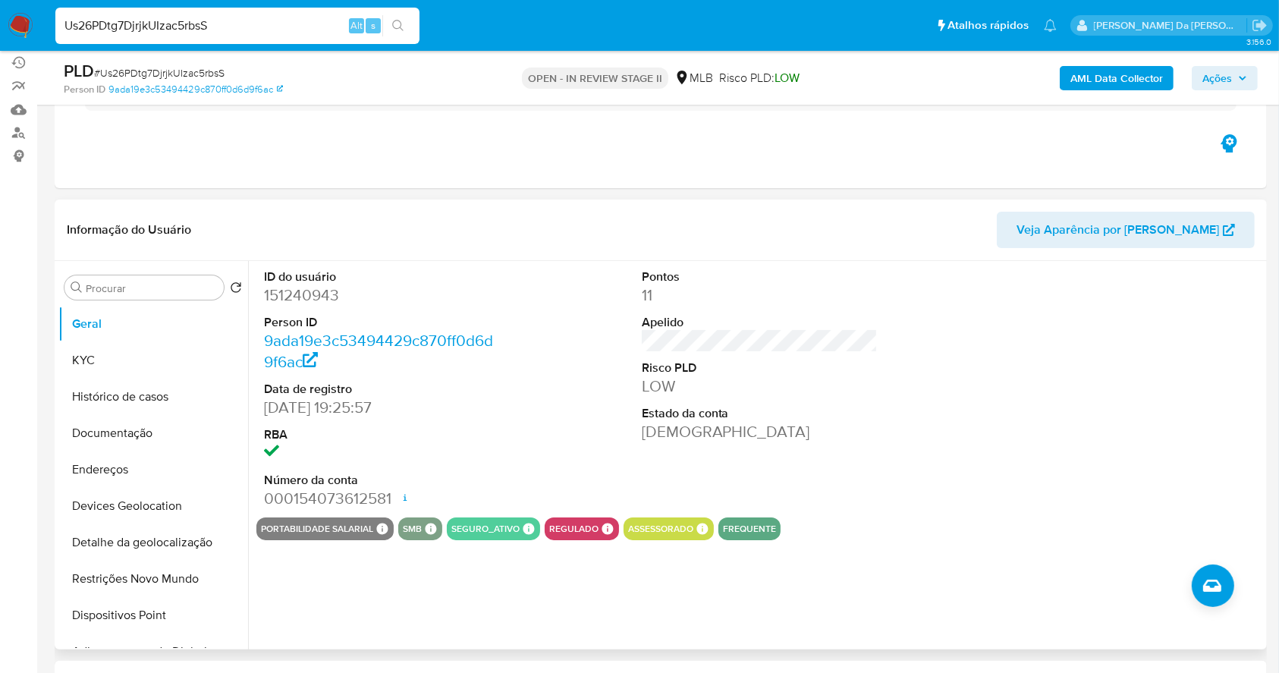
scroll to position [101, 0]
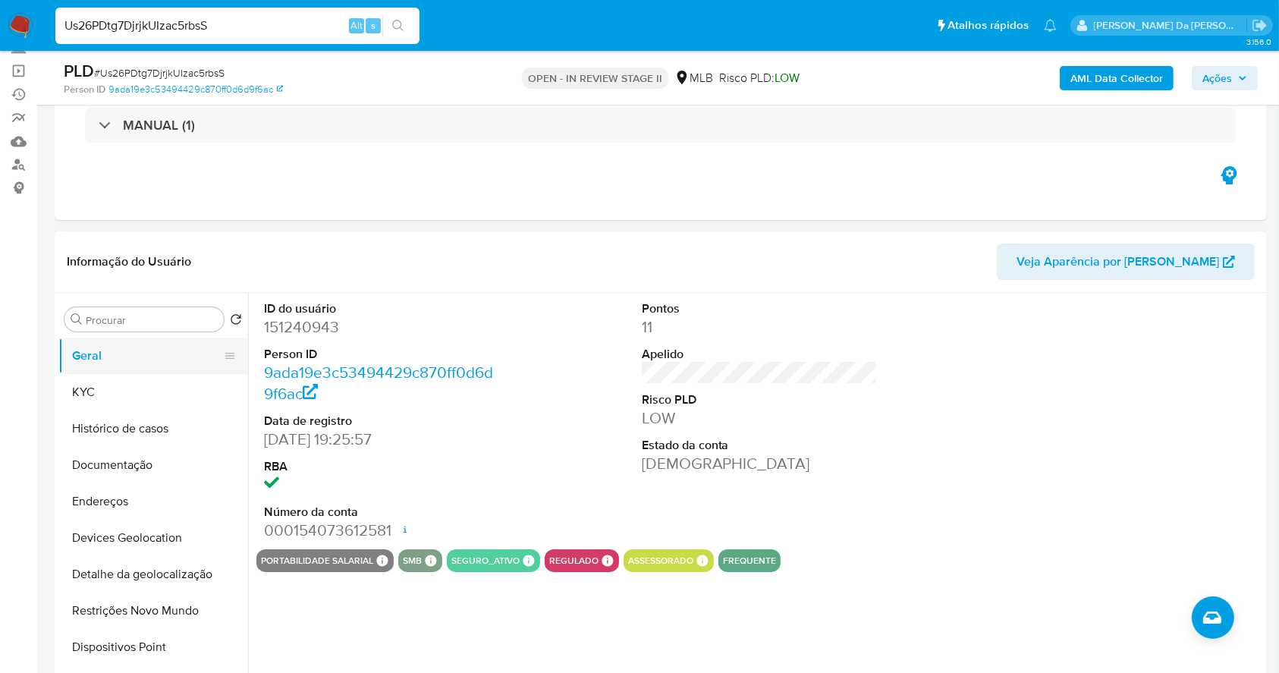
click at [166, 373] on button "Geral" at bounding box center [147, 356] width 178 height 36
click at [171, 376] on button "KYC" at bounding box center [147, 392] width 178 height 36
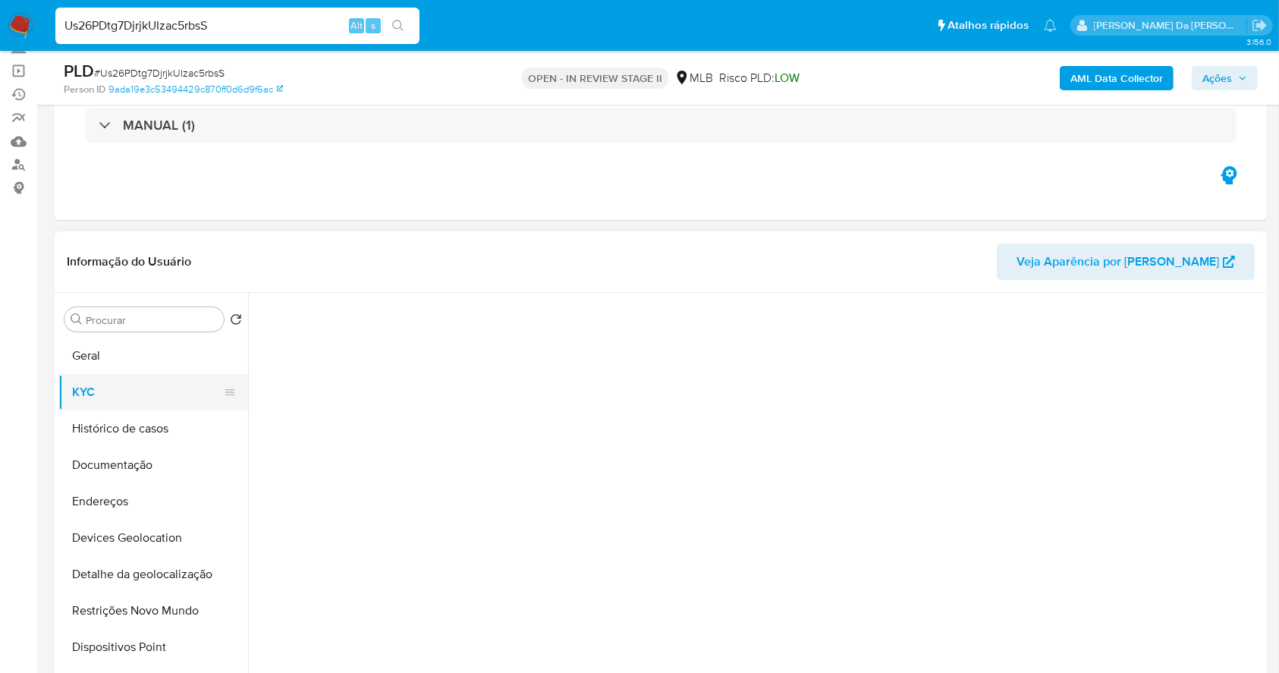
click at [165, 388] on button "KYC" at bounding box center [147, 392] width 178 height 36
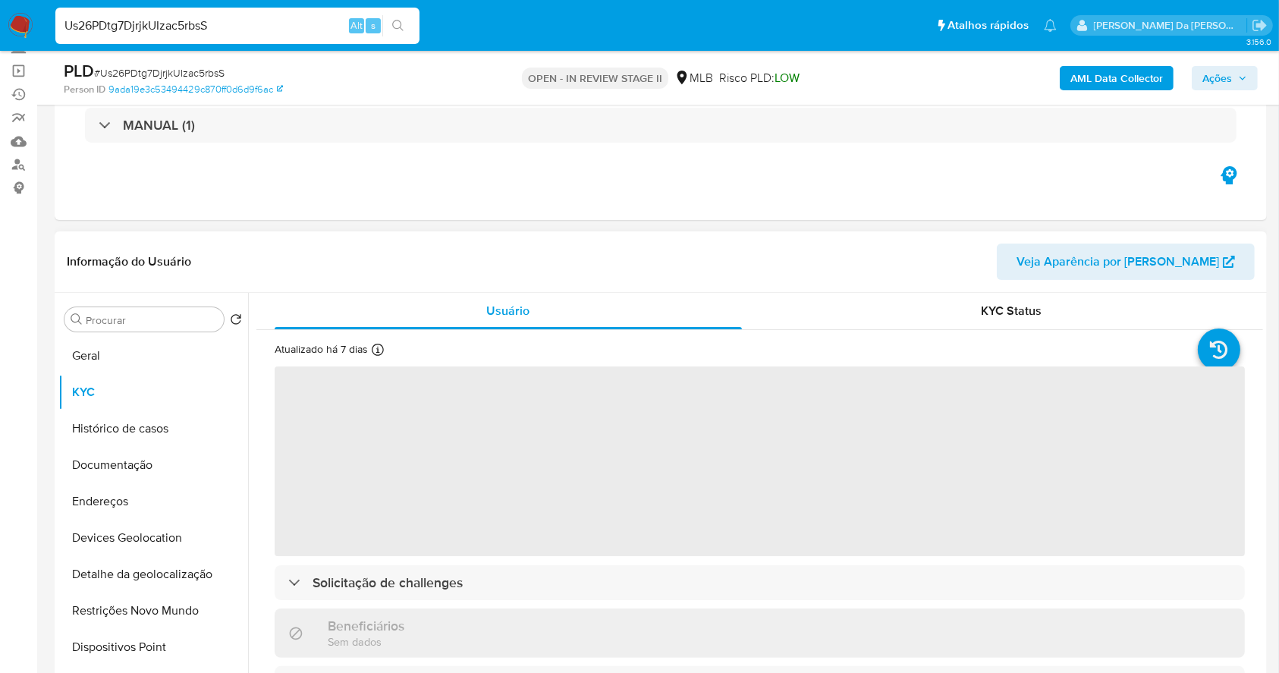
click at [374, 344] on icon at bounding box center [378, 350] width 12 height 12
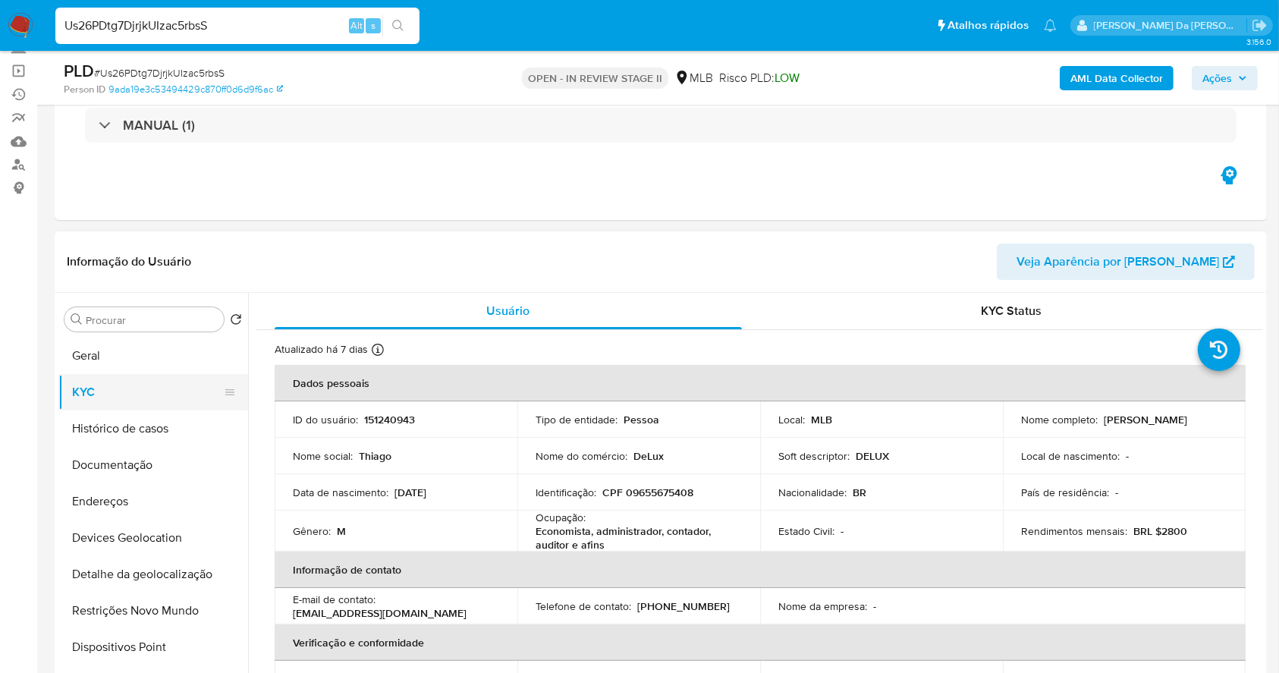
click at [143, 400] on button "KYC" at bounding box center [147, 392] width 178 height 36
click at [379, 349] on icon at bounding box center [378, 350] width 12 height 12
click at [171, 357] on button "Geral" at bounding box center [147, 356] width 178 height 36
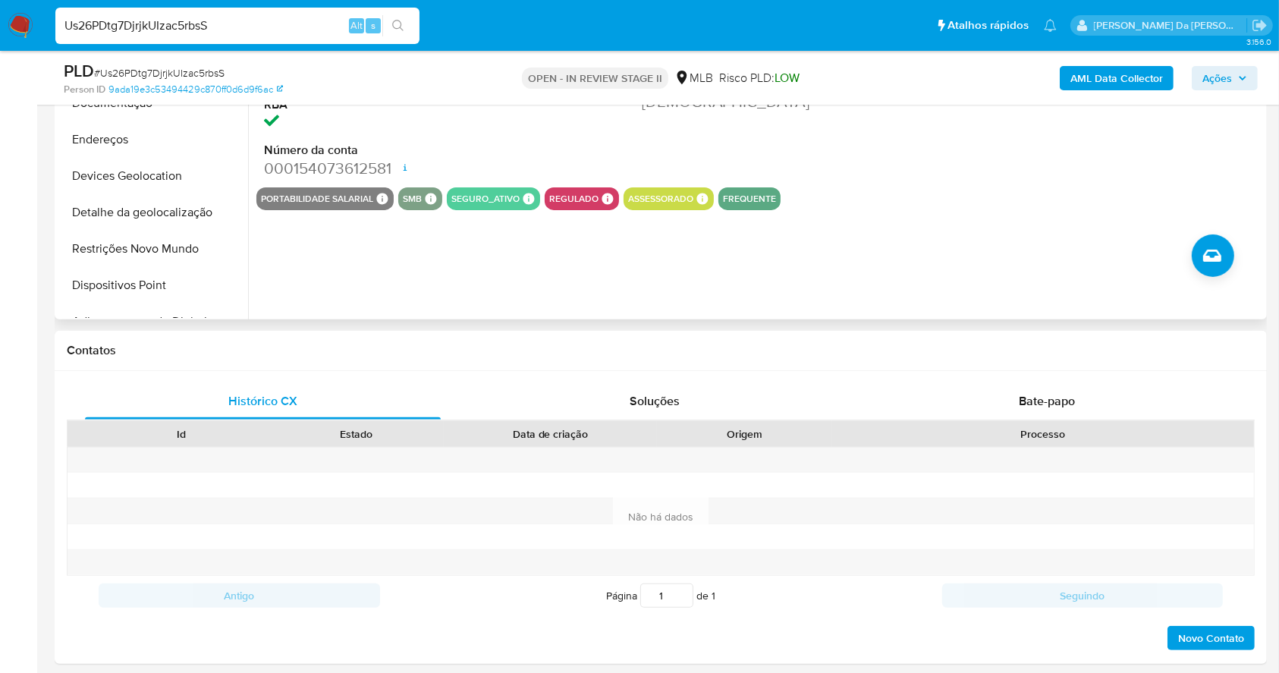
scroll to position [505, 0]
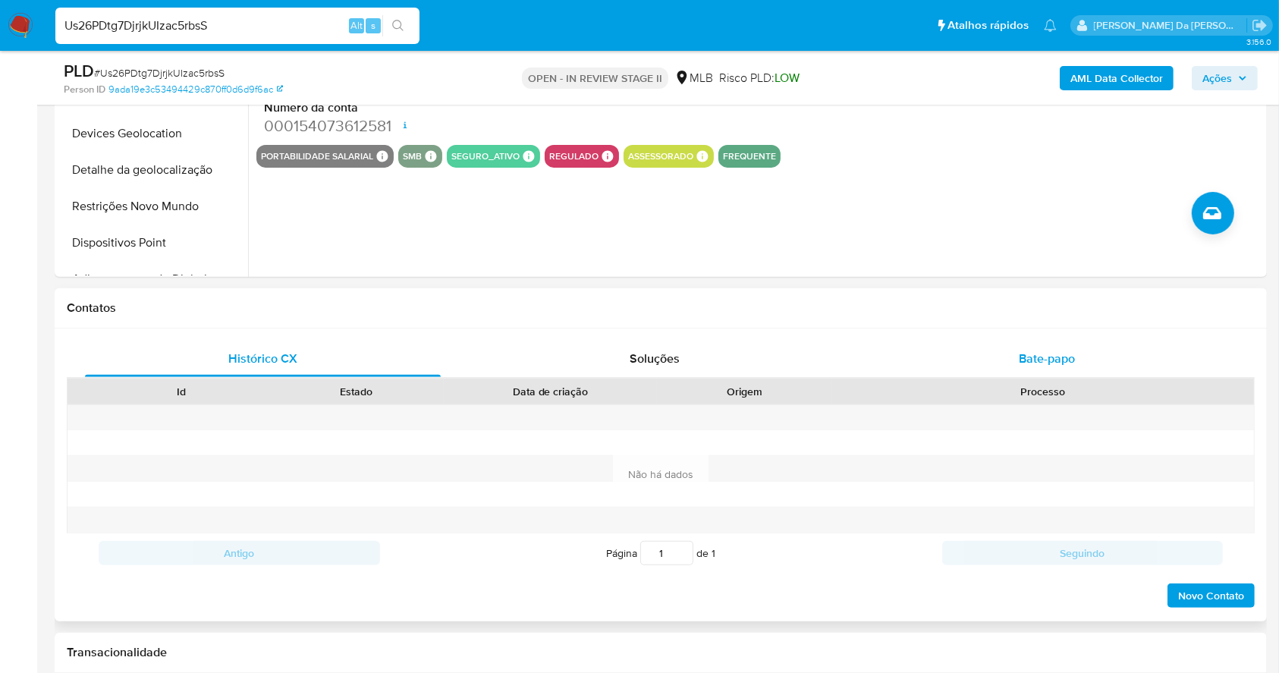
click at [1030, 358] on span "Bate-papo" at bounding box center [1047, 358] width 56 height 17
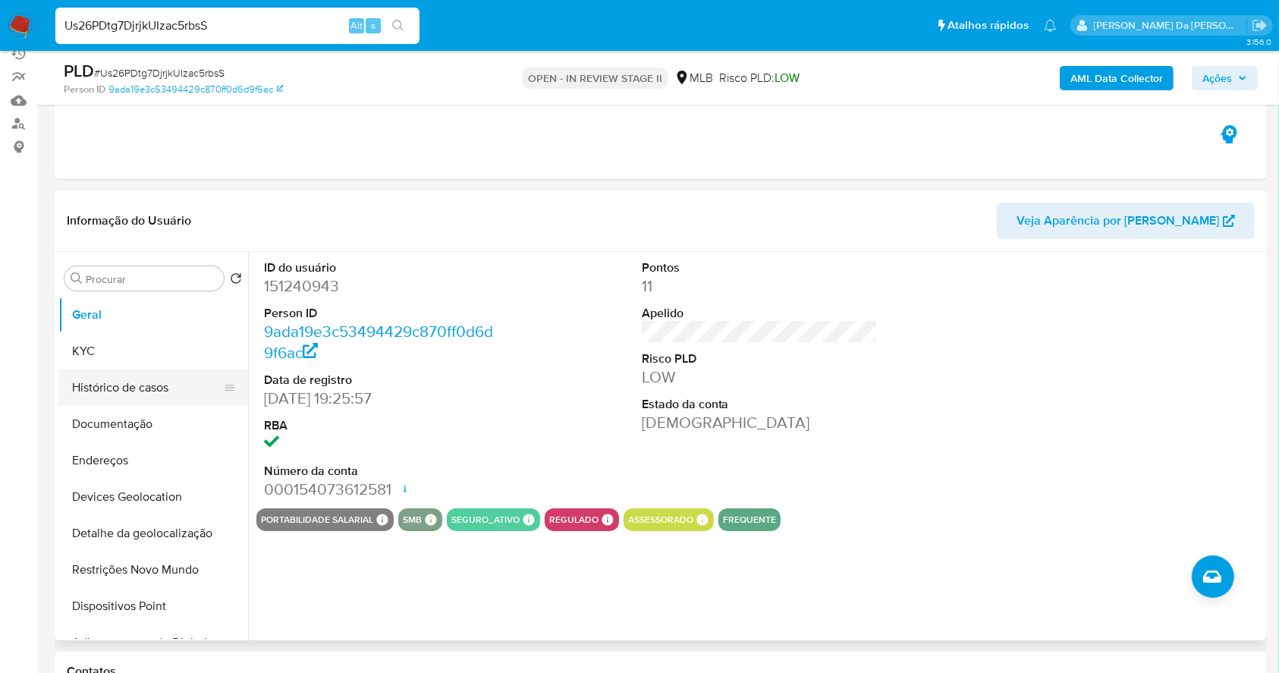
scroll to position [202, 0]
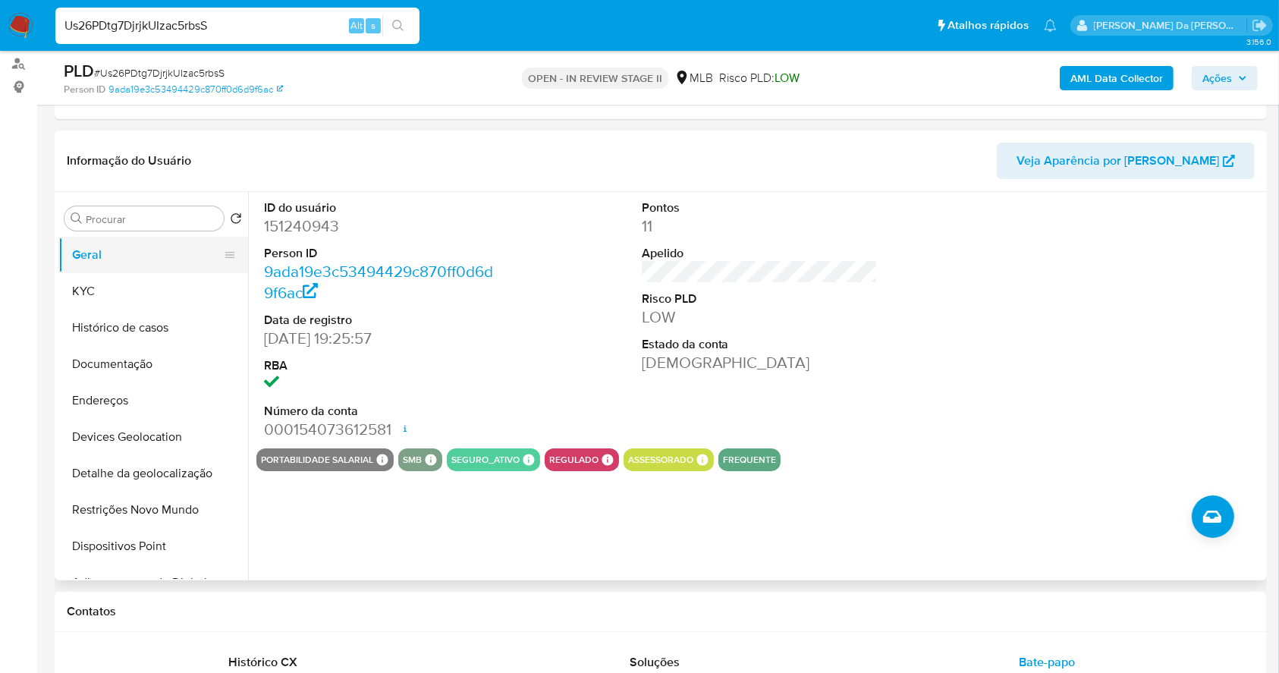
click at [109, 252] on button "Geral" at bounding box center [147, 255] width 178 height 36
click at [274, 335] on dd "20/12/2013 19:25:57" at bounding box center [382, 338] width 237 height 21
drag, startPoint x: 274, startPoint y: 335, endPoint x: 331, endPoint y: 338, distance: 57.0
click at [331, 338] on dd "20/12/2013 19:25:57" at bounding box center [382, 338] width 237 height 21
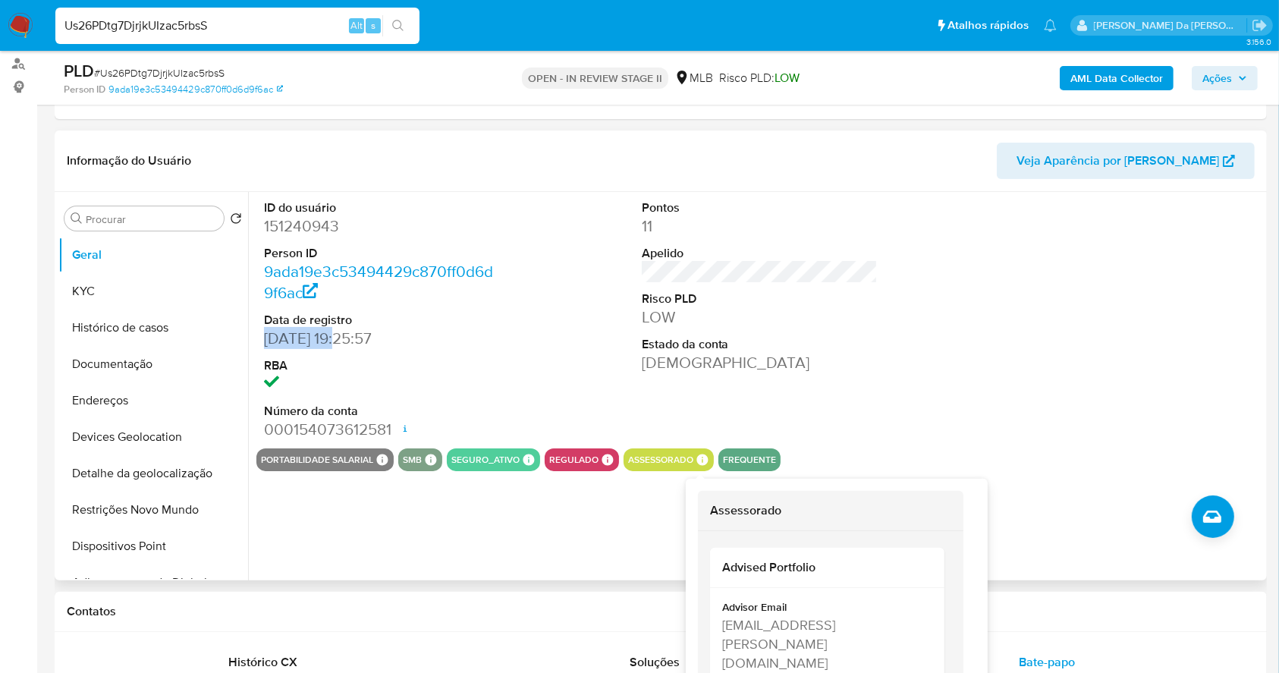
click at [708, 458] on div "assessorado Assessorado Advised Portfolio Advisor Email murilo.mota@mercadopago…" at bounding box center [669, 459] width 90 height 23
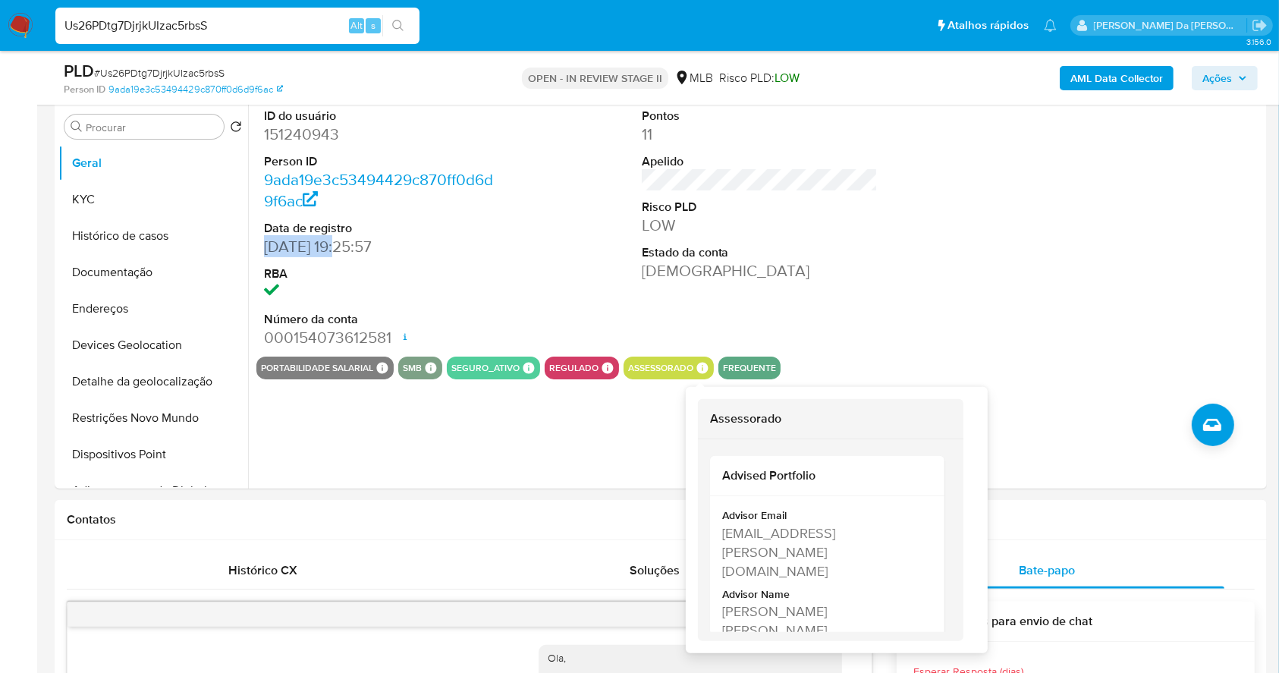
scroll to position [404, 0]
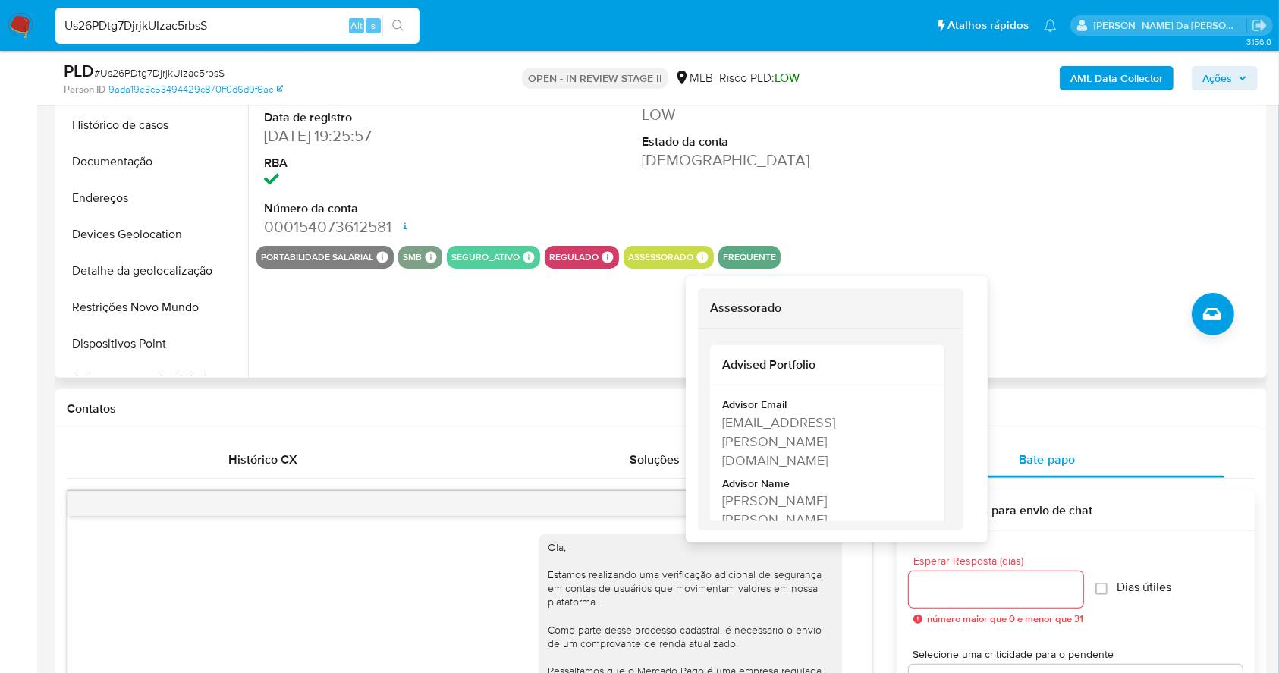
click at [698, 260] on icon at bounding box center [702, 256] width 11 height 11
click at [706, 256] on icon at bounding box center [703, 257] width 14 height 14
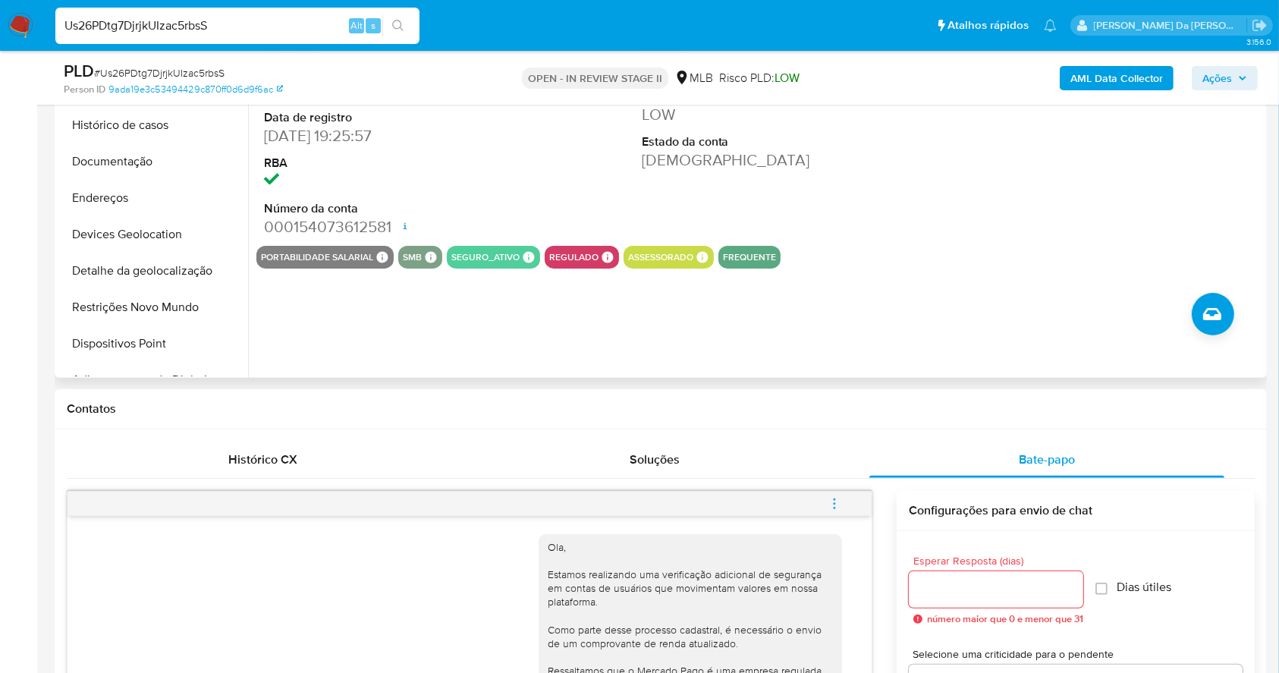
click at [707, 256] on div "assessorado Assessorado Advised Portfolio Advisor Email murilo.mota@mercadopago…" at bounding box center [669, 257] width 90 height 23
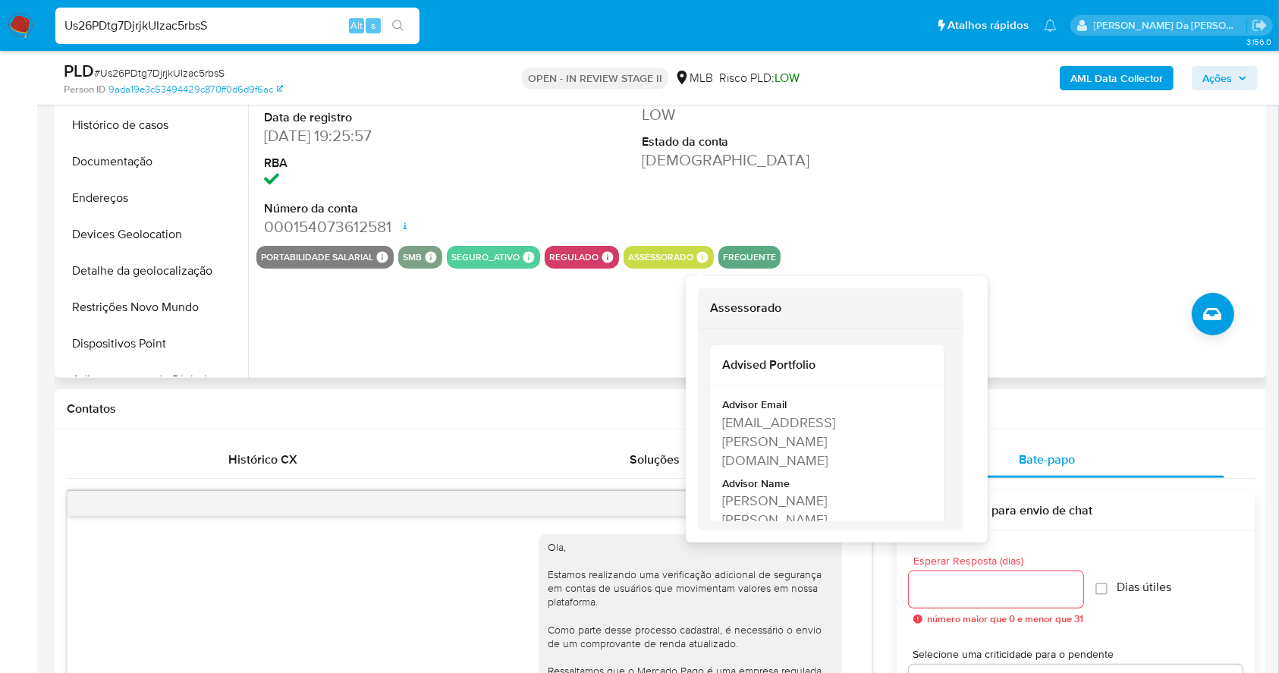
click at [698, 259] on icon at bounding box center [702, 256] width 11 height 11
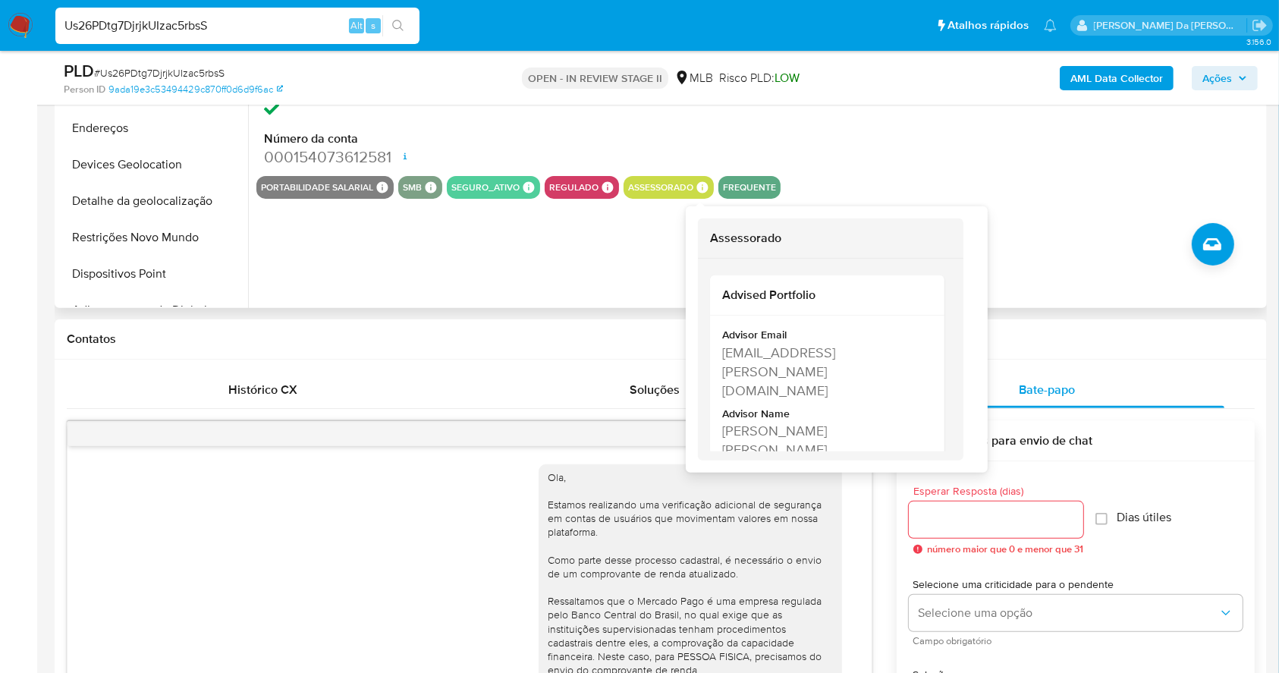
scroll to position [505, 0]
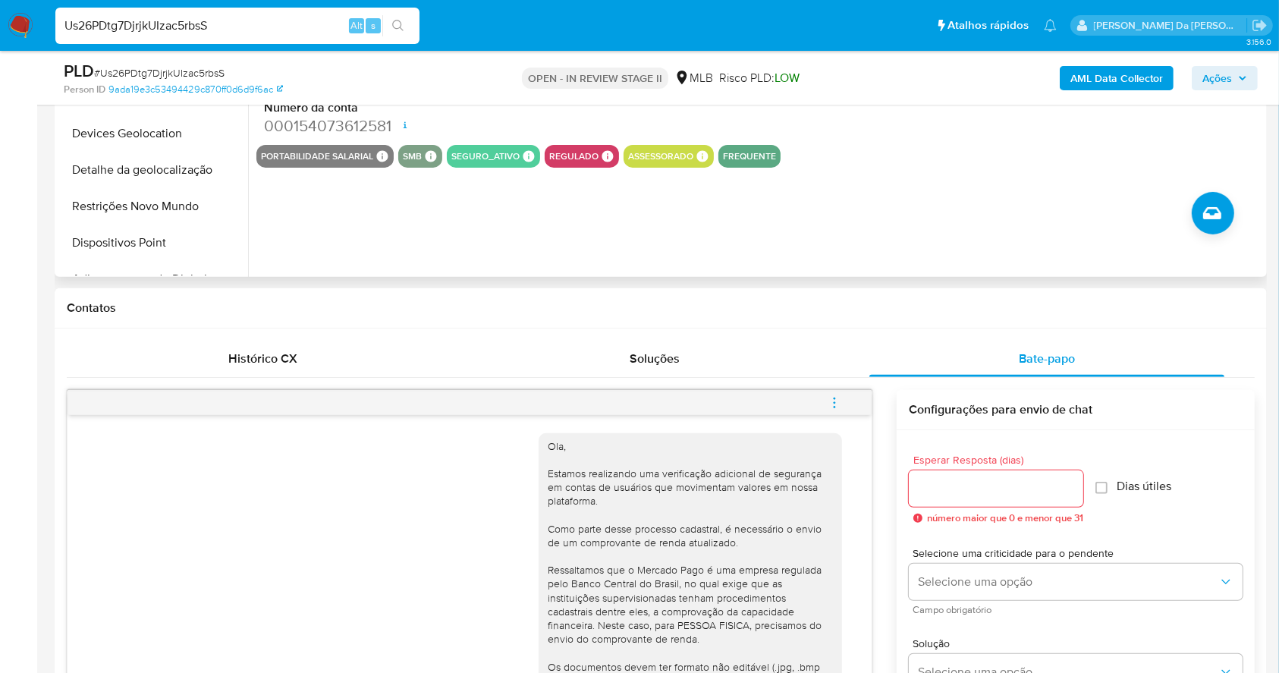
drag, startPoint x: 435, startPoint y: 246, endPoint x: 525, endPoint y: 273, distance: 94.3
click at [436, 244] on div "ID do usuário 151240943 Person ID 9ada19e3c53494429c870ff0d6d9f6ac Data de regi…" at bounding box center [755, 82] width 1015 height 388
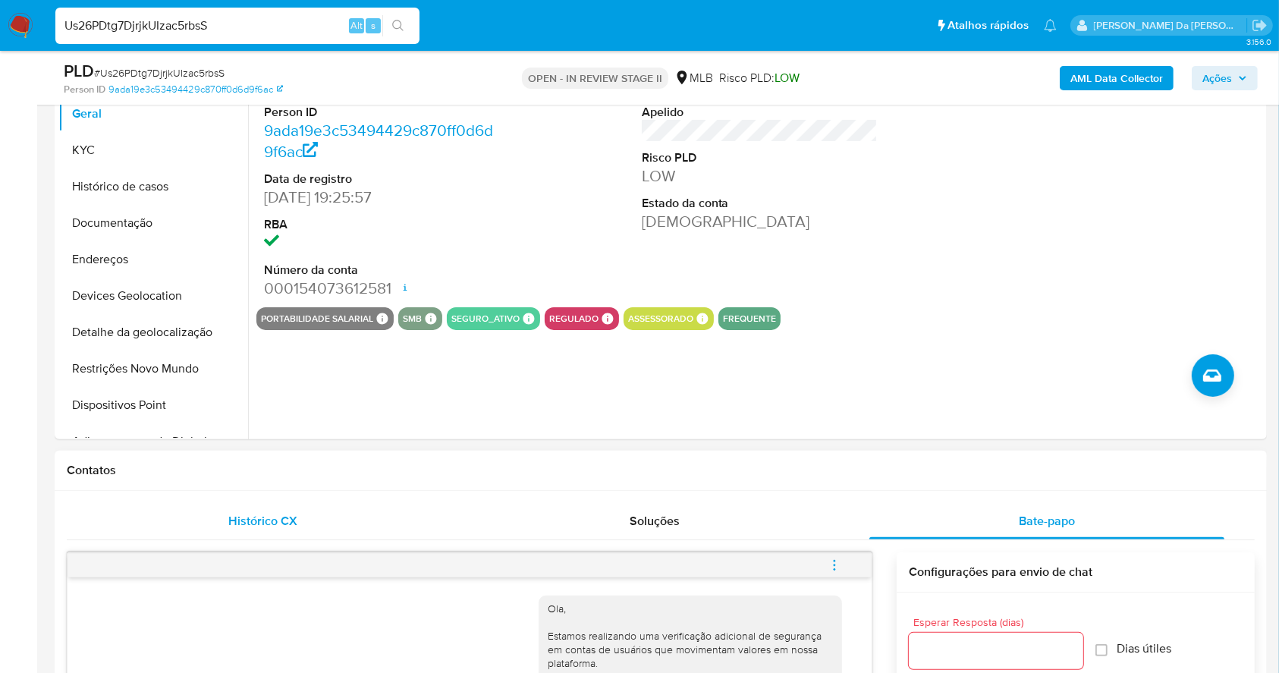
scroll to position [202, 0]
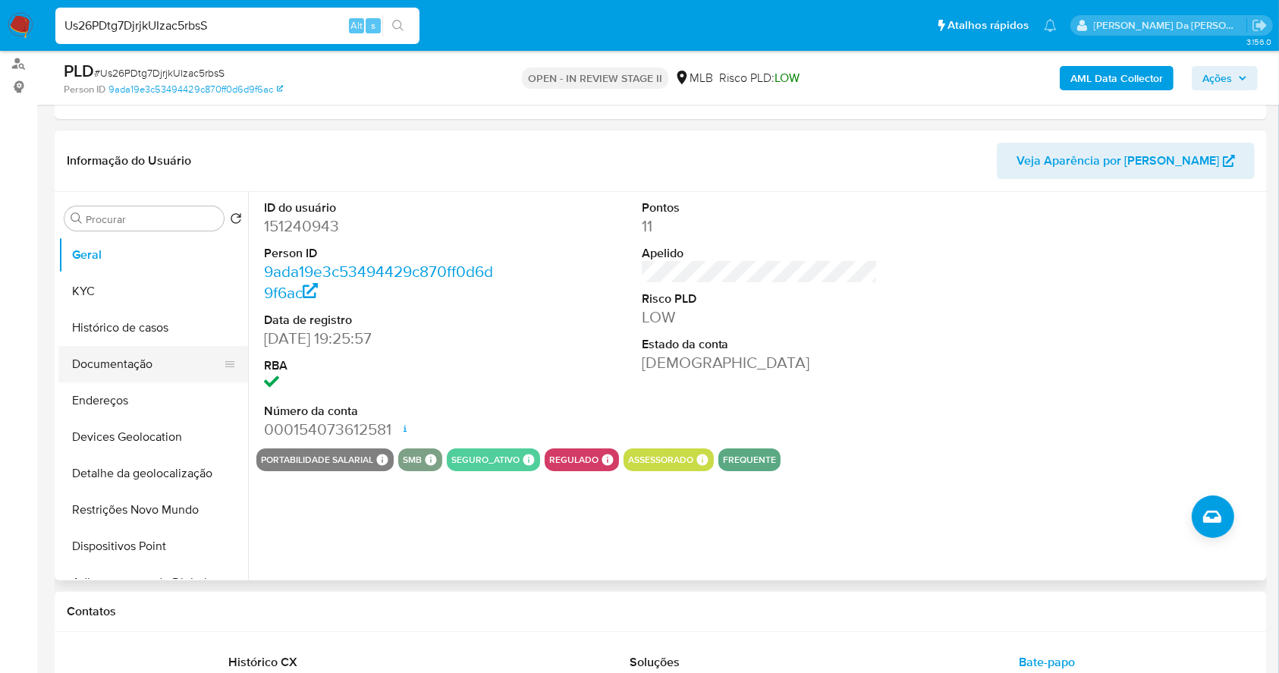
click at [162, 356] on button "Documentação" at bounding box center [147, 364] width 178 height 36
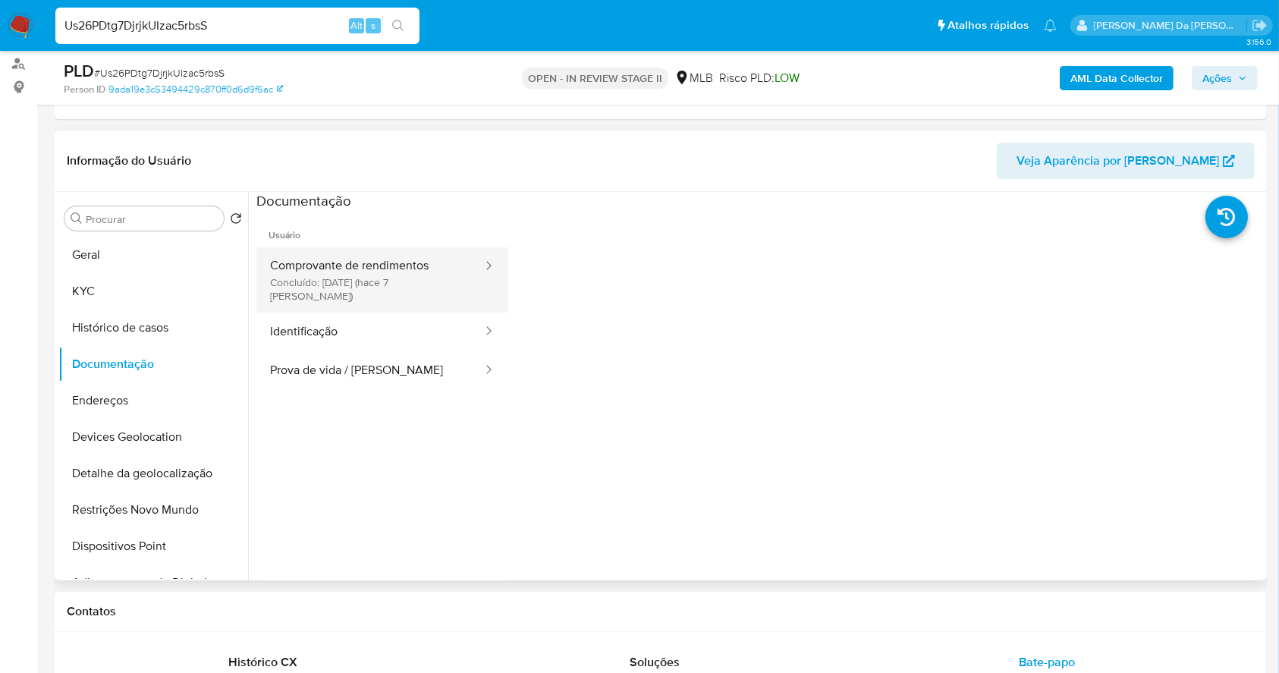
click at [368, 270] on button "Comprovante de rendimentos Concluído: 20/08/2025 (hace 7 días)" at bounding box center [370, 279] width 228 height 65
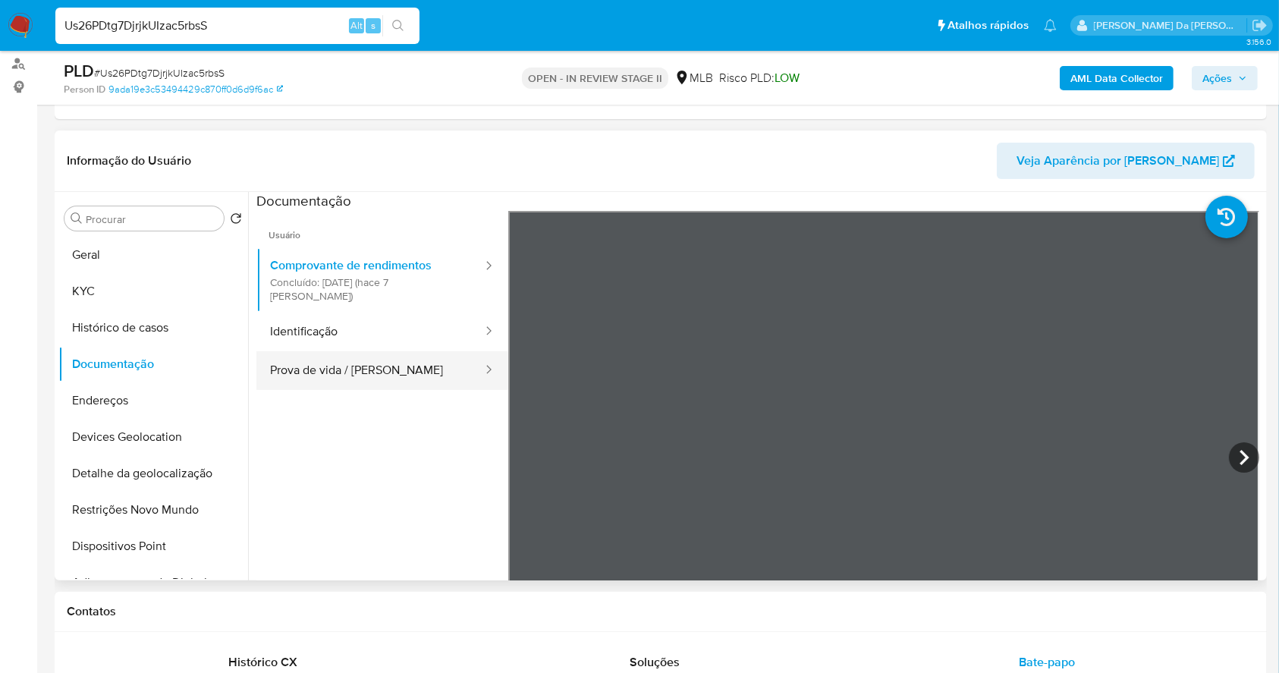
click at [325, 351] on button "Prova de vida / [PERSON_NAME]" at bounding box center [370, 370] width 228 height 39
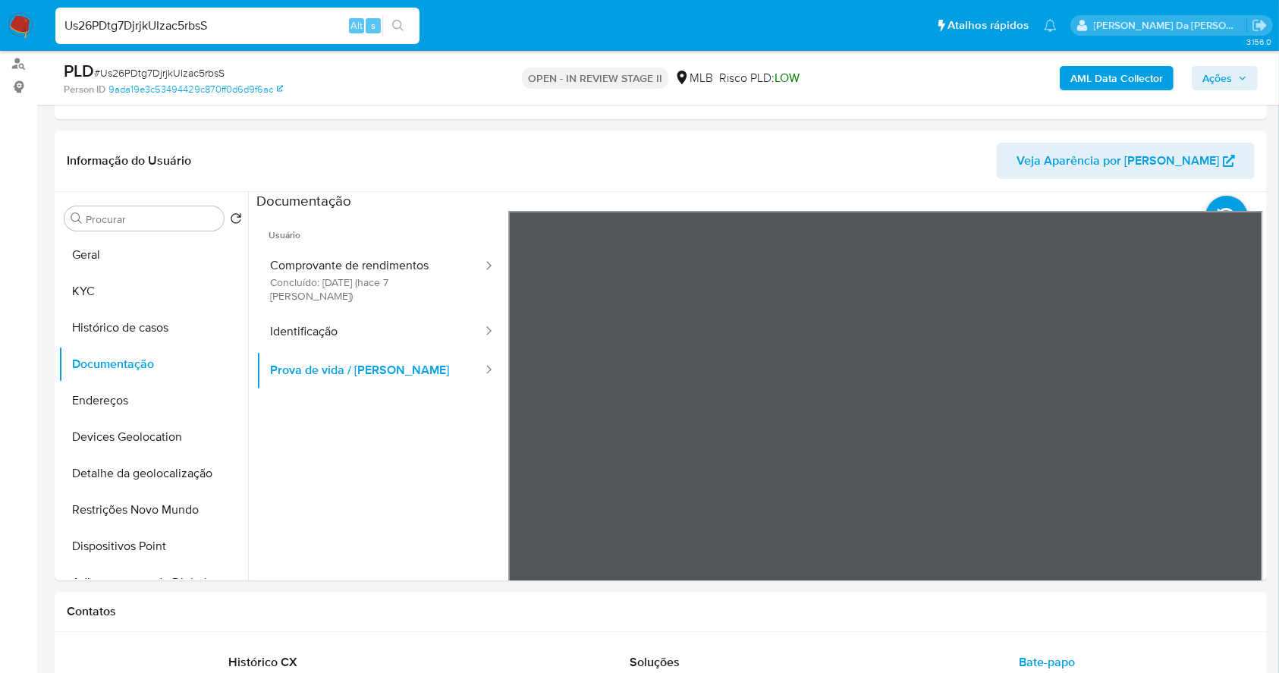
click at [303, 19] on input "Us26PDtg7DjrjkUIzac5rbsS" at bounding box center [237, 26] width 364 height 20
paste input "2403438358"
type input "2403438358"
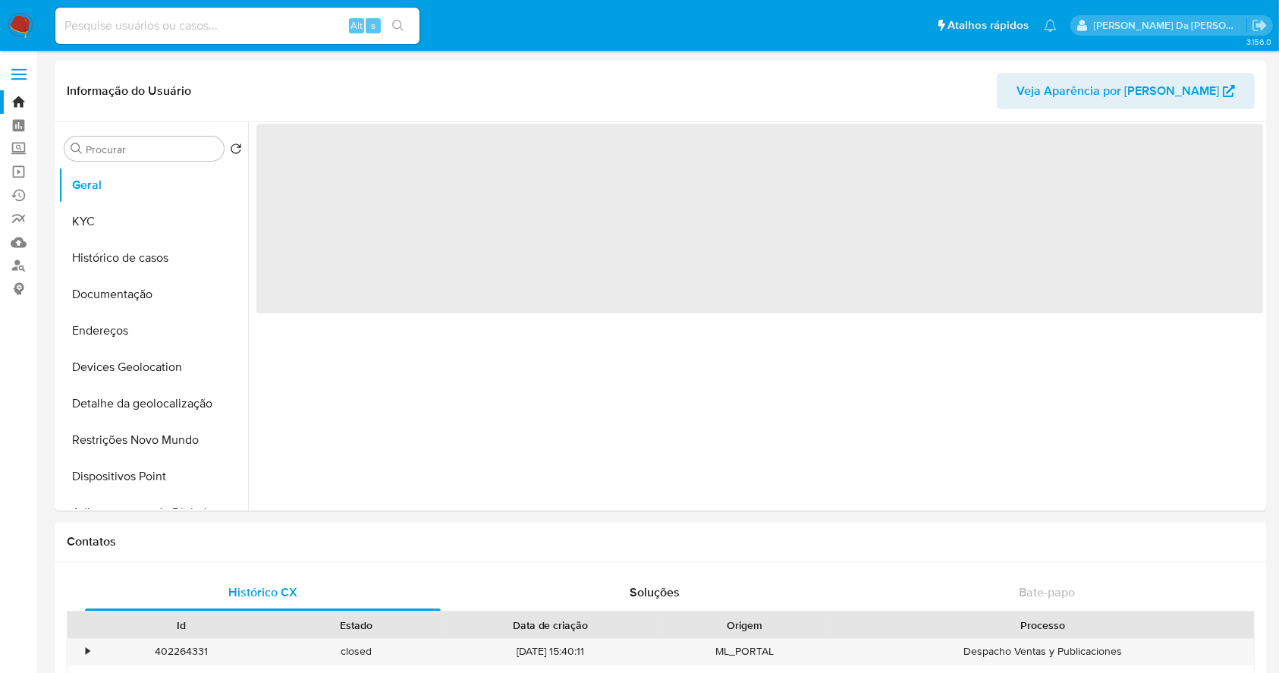
select select "10"
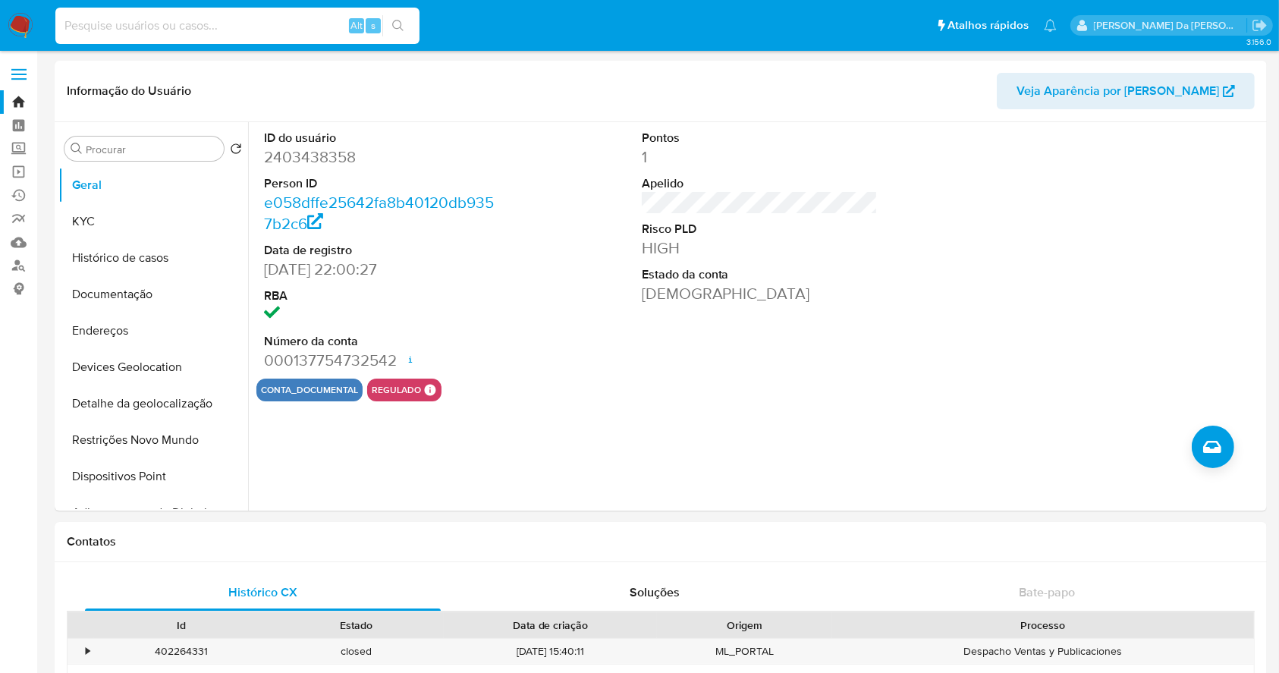
click at [316, 24] on input at bounding box center [237, 26] width 364 height 20
paste input "KwGCLn1VszDeYcmLACYL2rfp"
type input "KwGCLn1VszDeYcmLACYL2rfp"
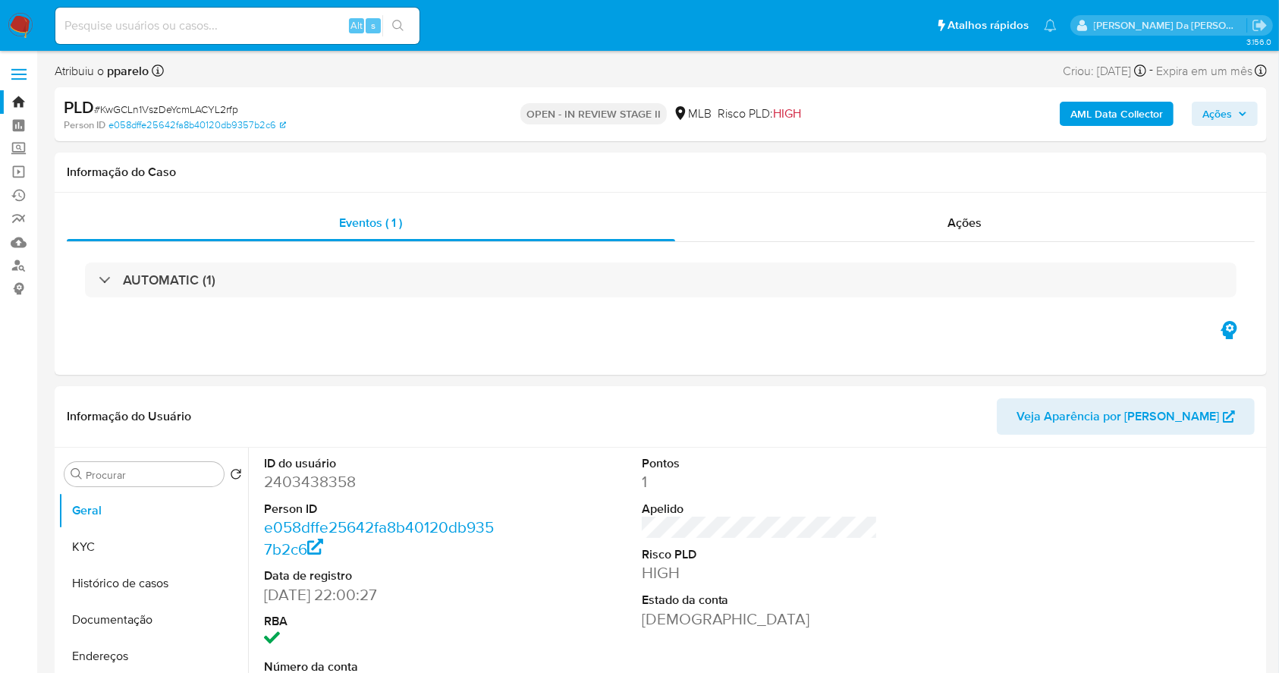
select select "10"
click at [461, 253] on div "AUTOMATIC (1)" at bounding box center [661, 280] width 1188 height 76
click at [629, 476] on div "ID do usuário 2403438358 Person ID e058dffe25642fa8b40120db9357b2c6 Data de reg…" at bounding box center [759, 576] width 1007 height 256
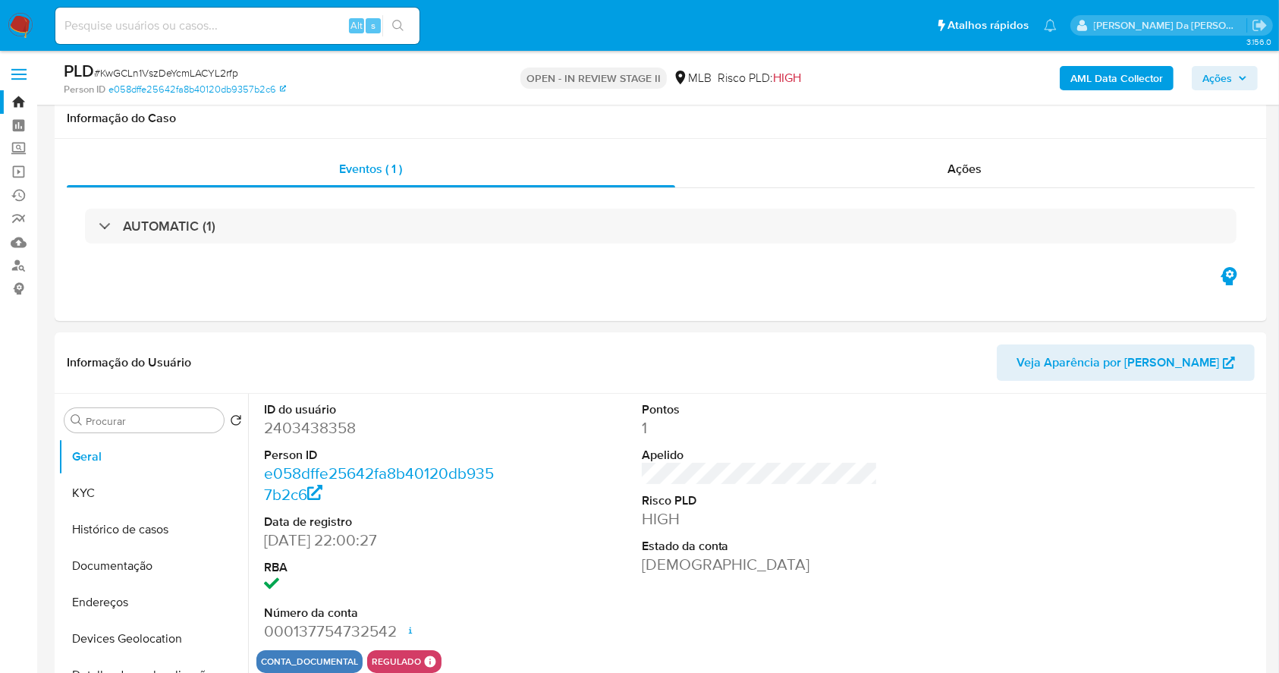
scroll to position [348, 0]
